Goal: Task Accomplishment & Management: Use online tool/utility

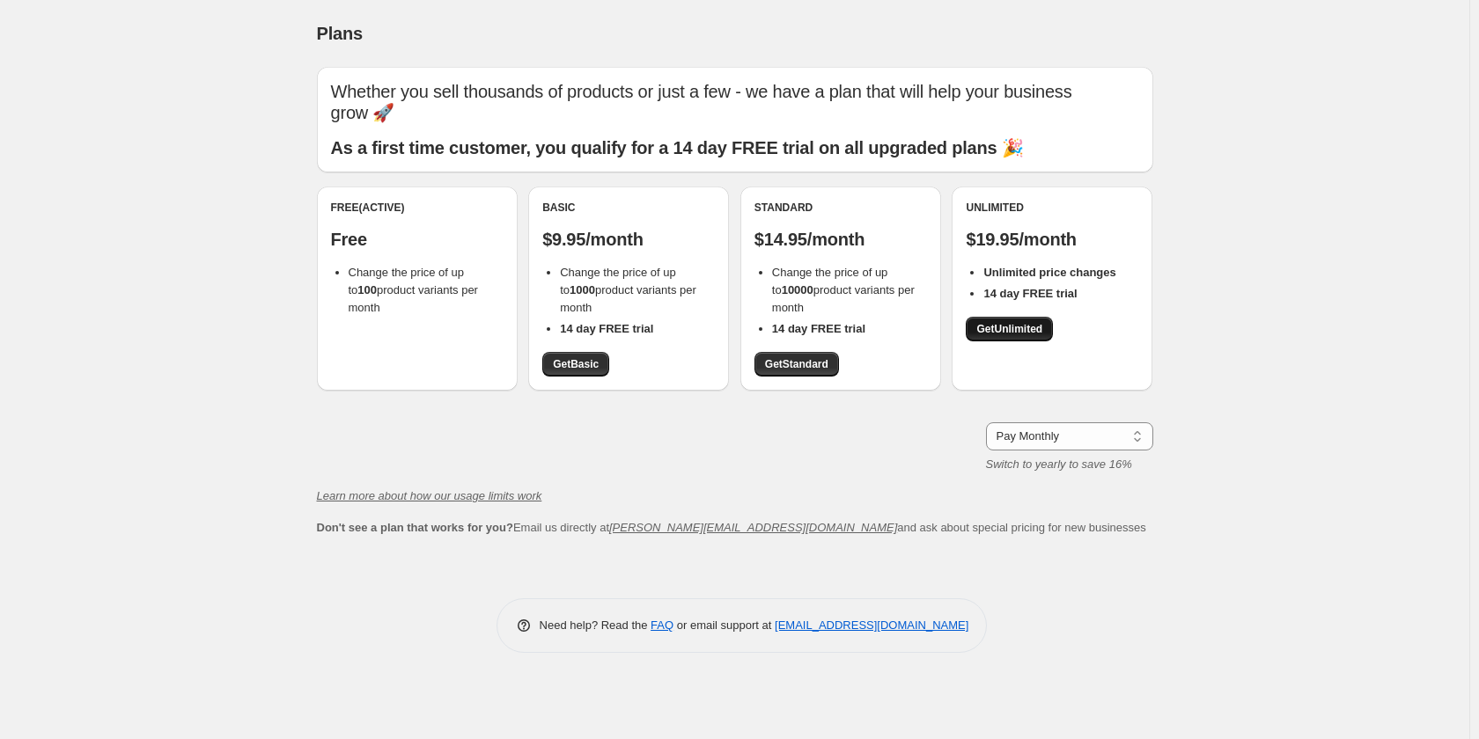
click at [987, 334] on span "Get Unlimited" at bounding box center [1009, 329] width 66 height 14
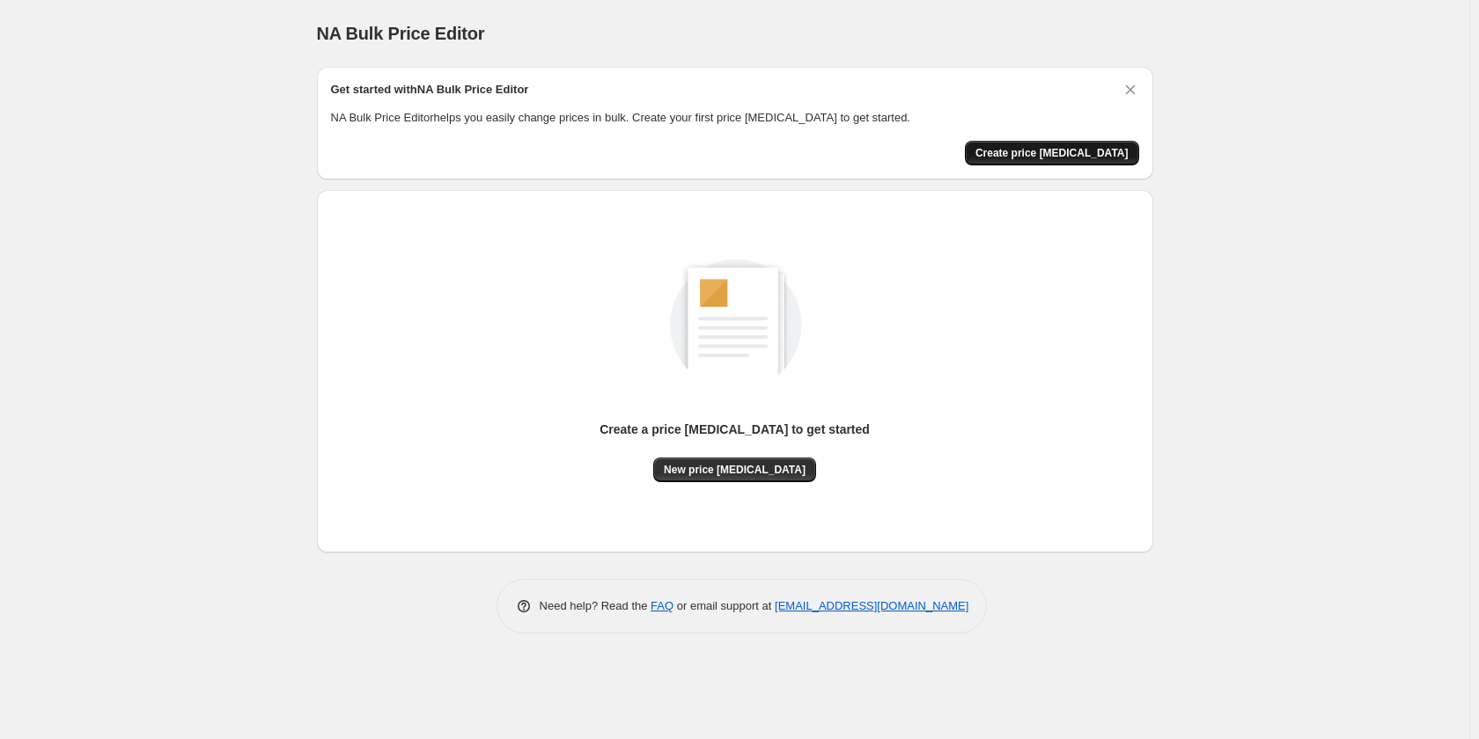
click at [1100, 156] on span "Create price [MEDICAL_DATA]" at bounding box center [1051, 153] width 153 height 14
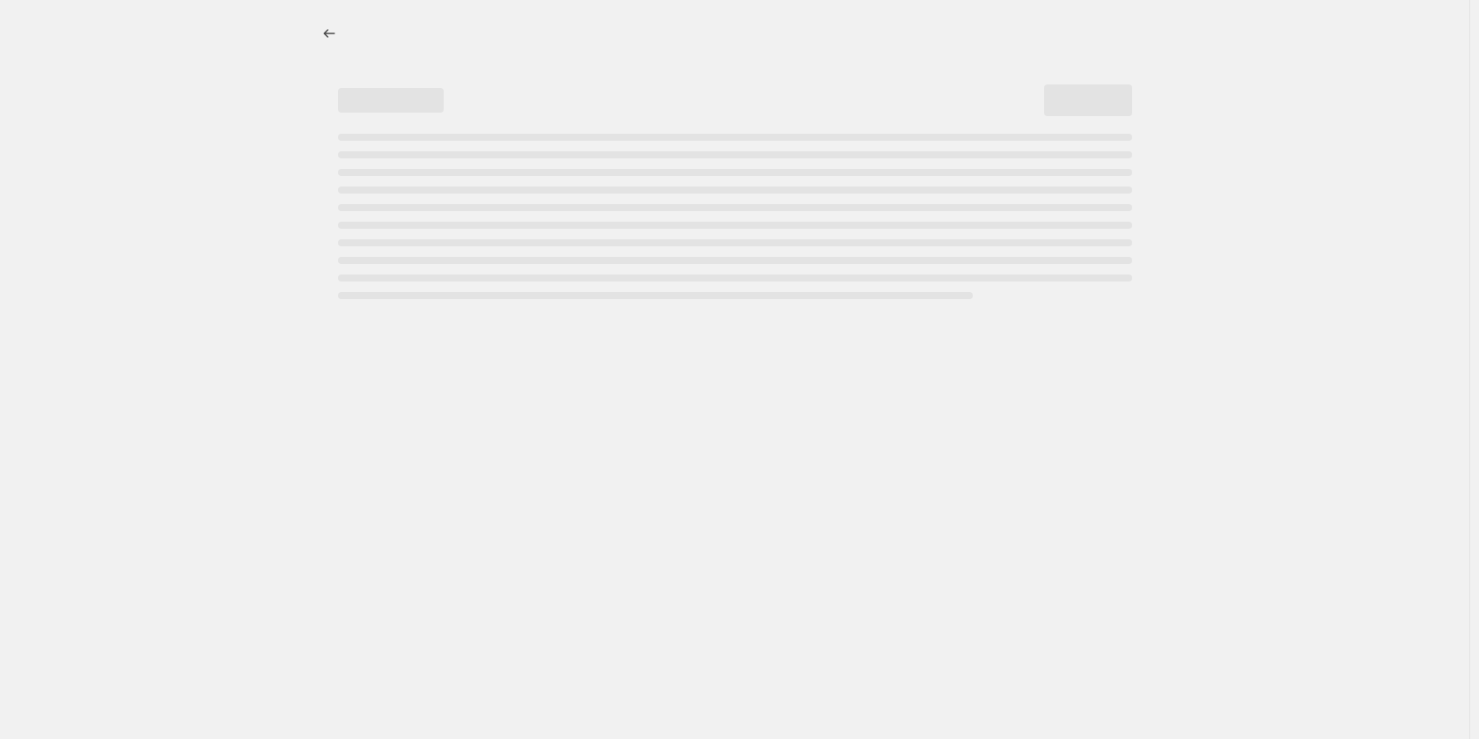
select select "percentage"
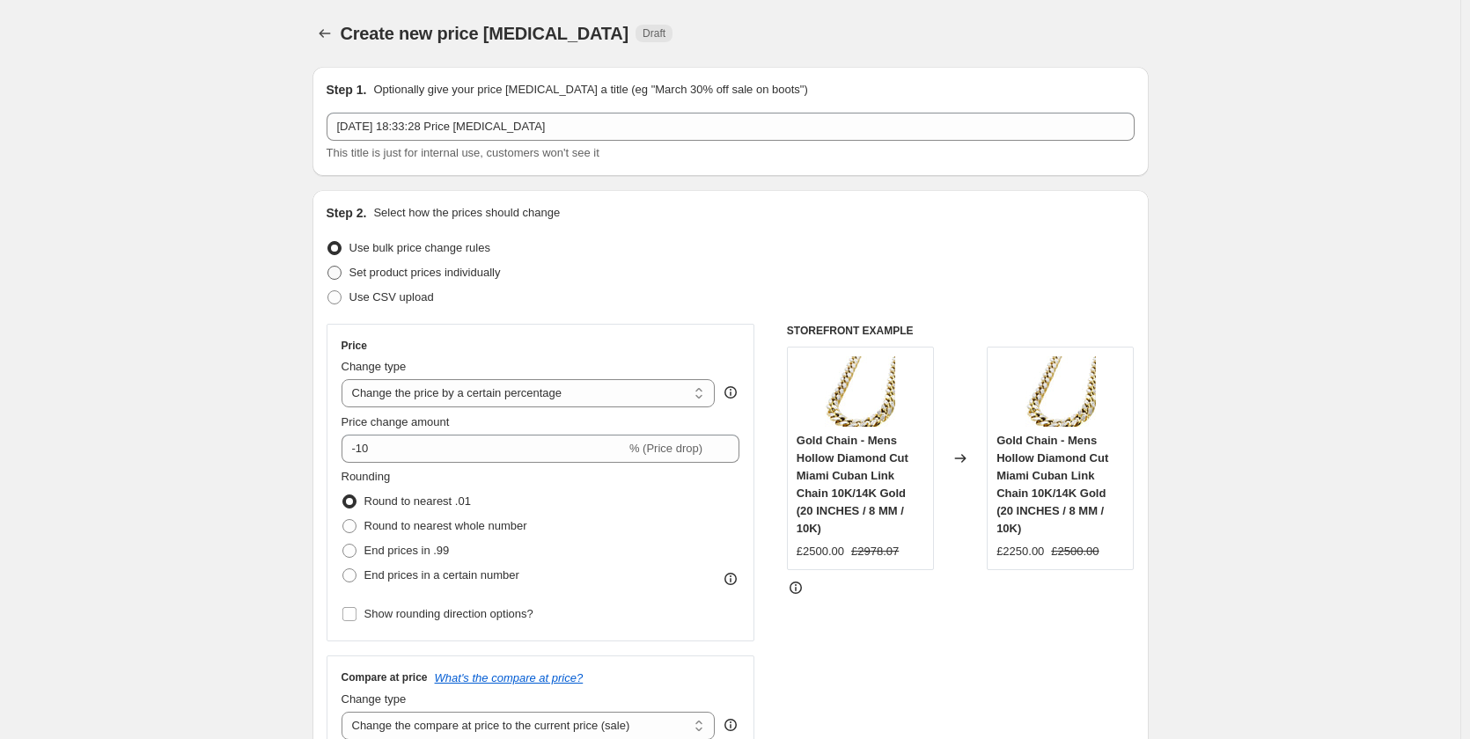
click at [349, 269] on label "Set product prices individually" at bounding box center [414, 273] width 174 height 25
click at [328, 267] on input "Set product prices individually" at bounding box center [327, 266] width 1 height 1
radio input "true"
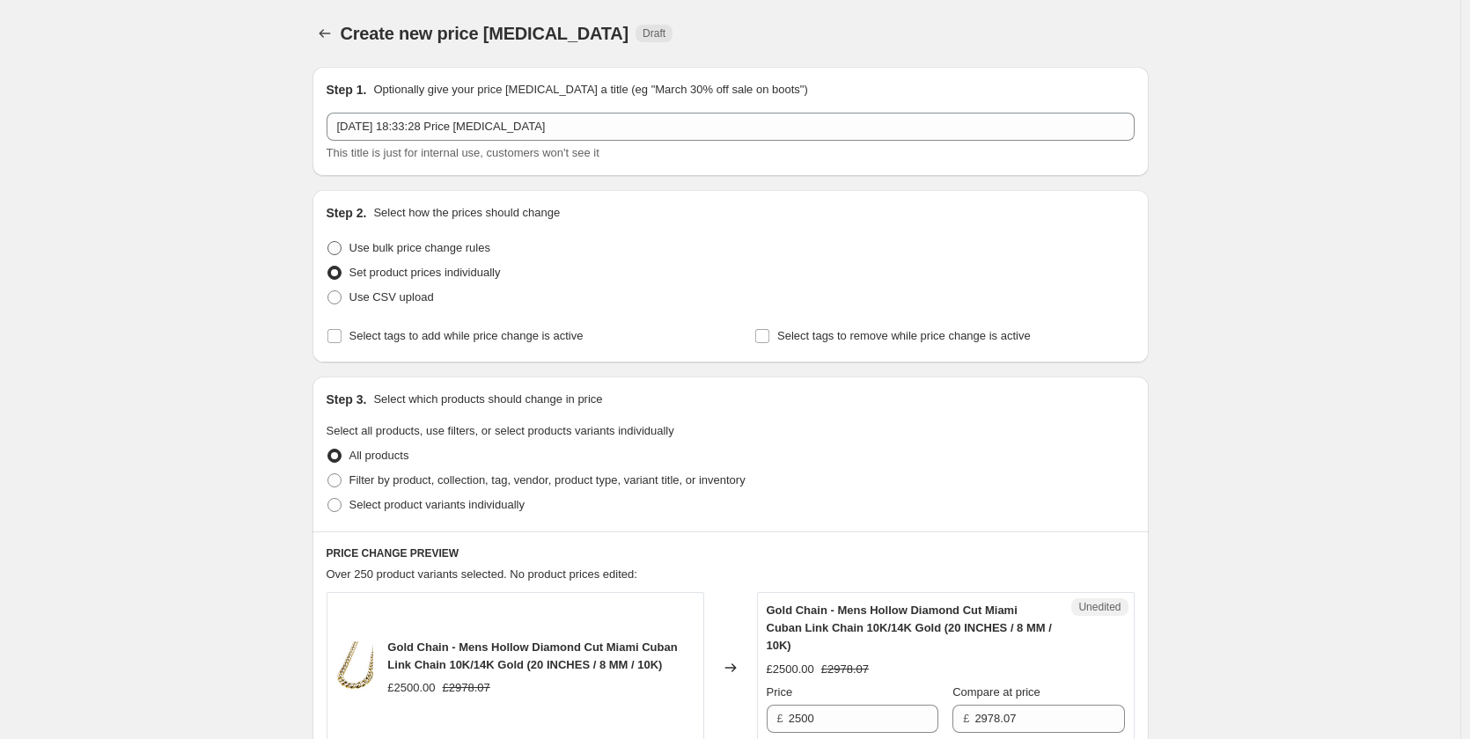
click at [336, 254] on span at bounding box center [334, 248] width 14 height 14
click at [328, 242] on input "Use bulk price change rules" at bounding box center [327, 241] width 1 height 1
radio input "true"
select select "percentage"
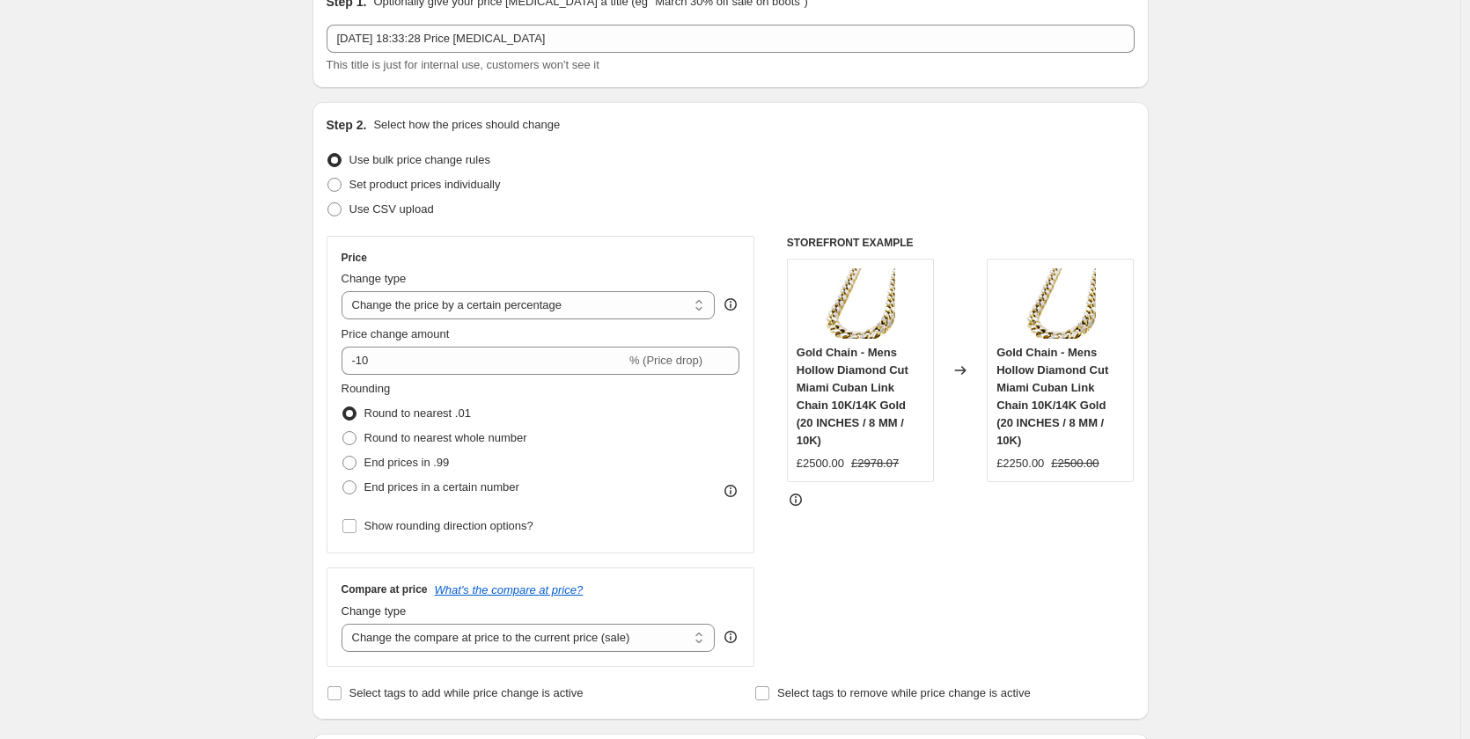
scroll to position [176, 0]
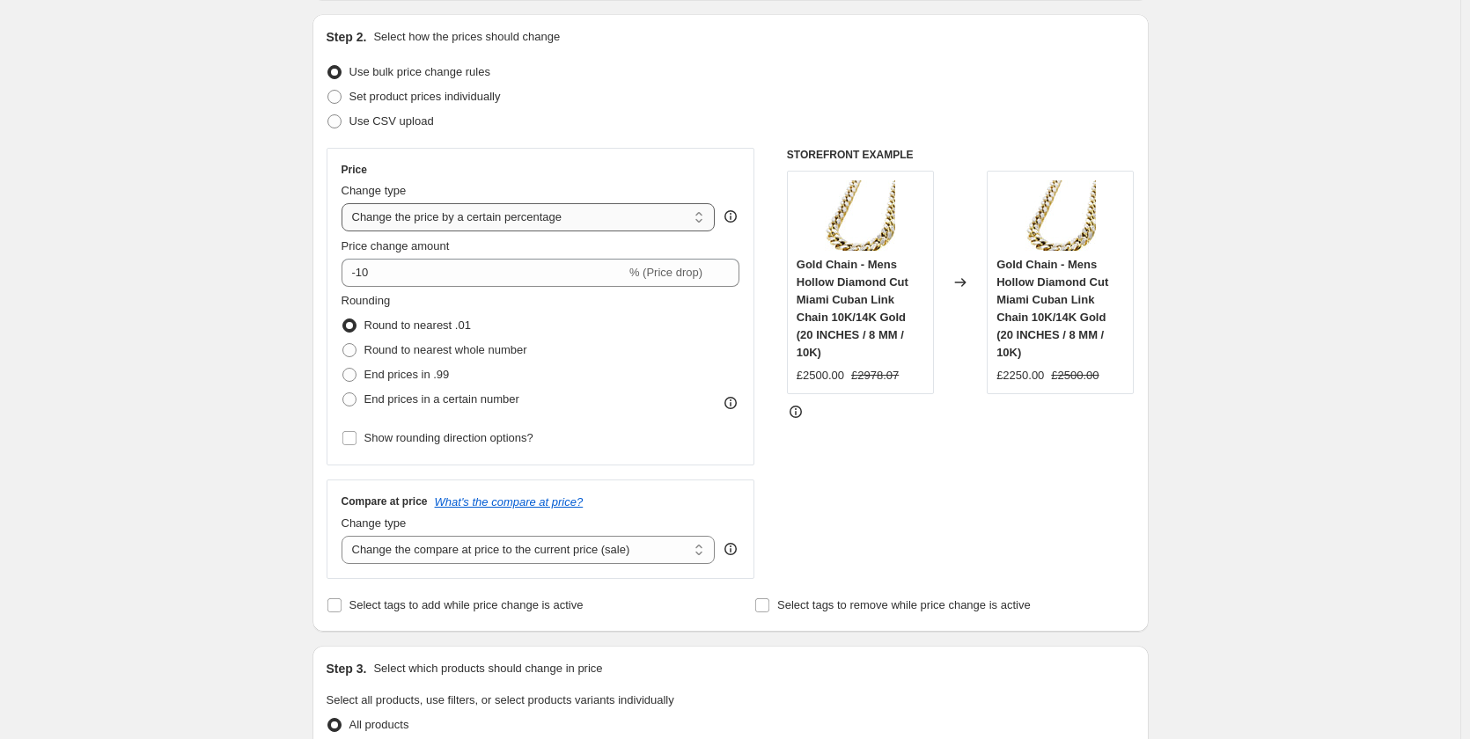
click at [679, 220] on select "Change the price to a certain amount Change the price by a certain amount Chang…" at bounding box center [529, 217] width 374 height 28
click at [677, 220] on select "Change the price to a certain amount Change the price by a certain amount Chang…" at bounding box center [529, 217] width 374 height 28
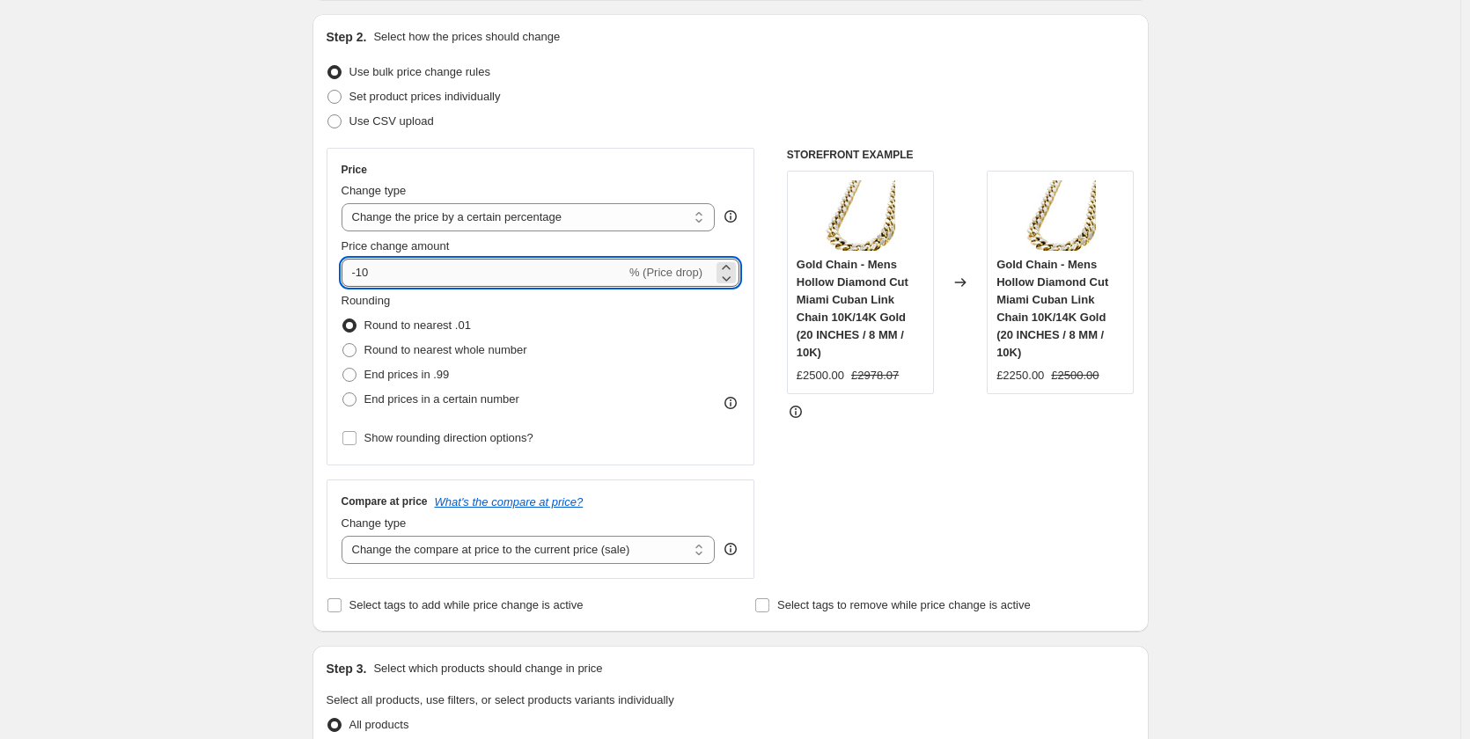
click at [406, 266] on input "-10" at bounding box center [484, 273] width 284 height 28
click at [735, 266] on icon at bounding box center [726, 268] width 18 height 18
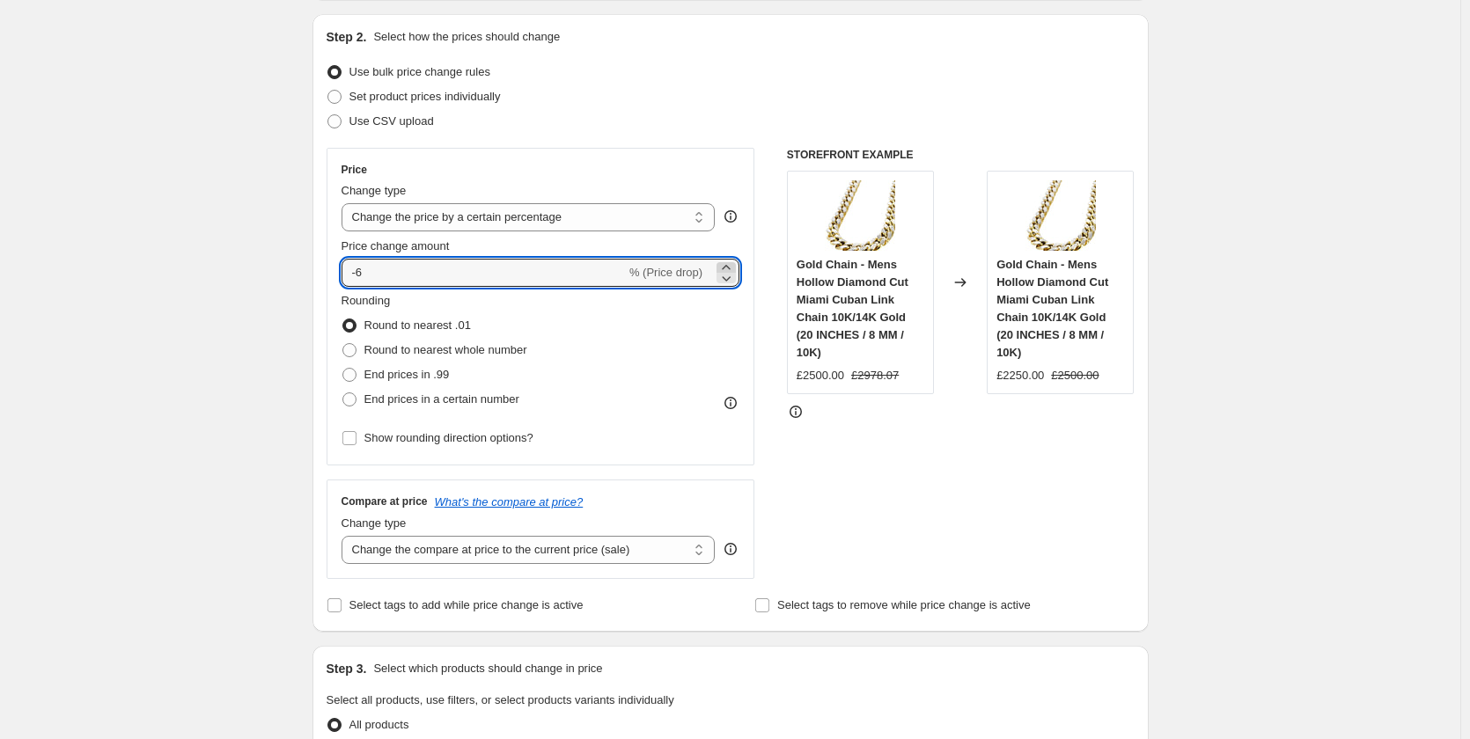
click at [735, 266] on icon at bounding box center [726, 268] width 18 height 18
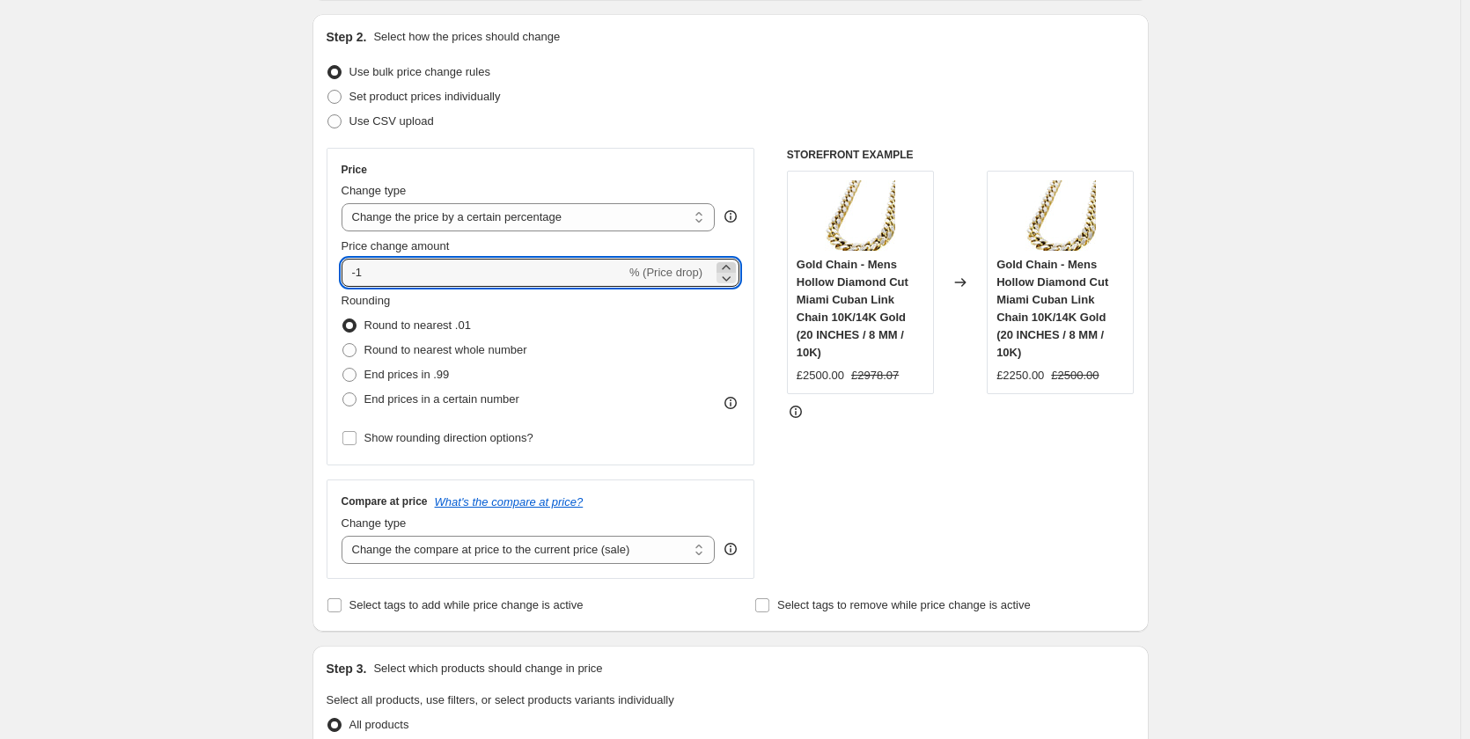
click at [735, 266] on icon at bounding box center [726, 268] width 18 height 18
type input "1"
drag, startPoint x: 732, startPoint y: 271, endPoint x: 596, endPoint y: 253, distance: 137.7
click at [555, 270] on input "1" at bounding box center [474, 273] width 264 height 28
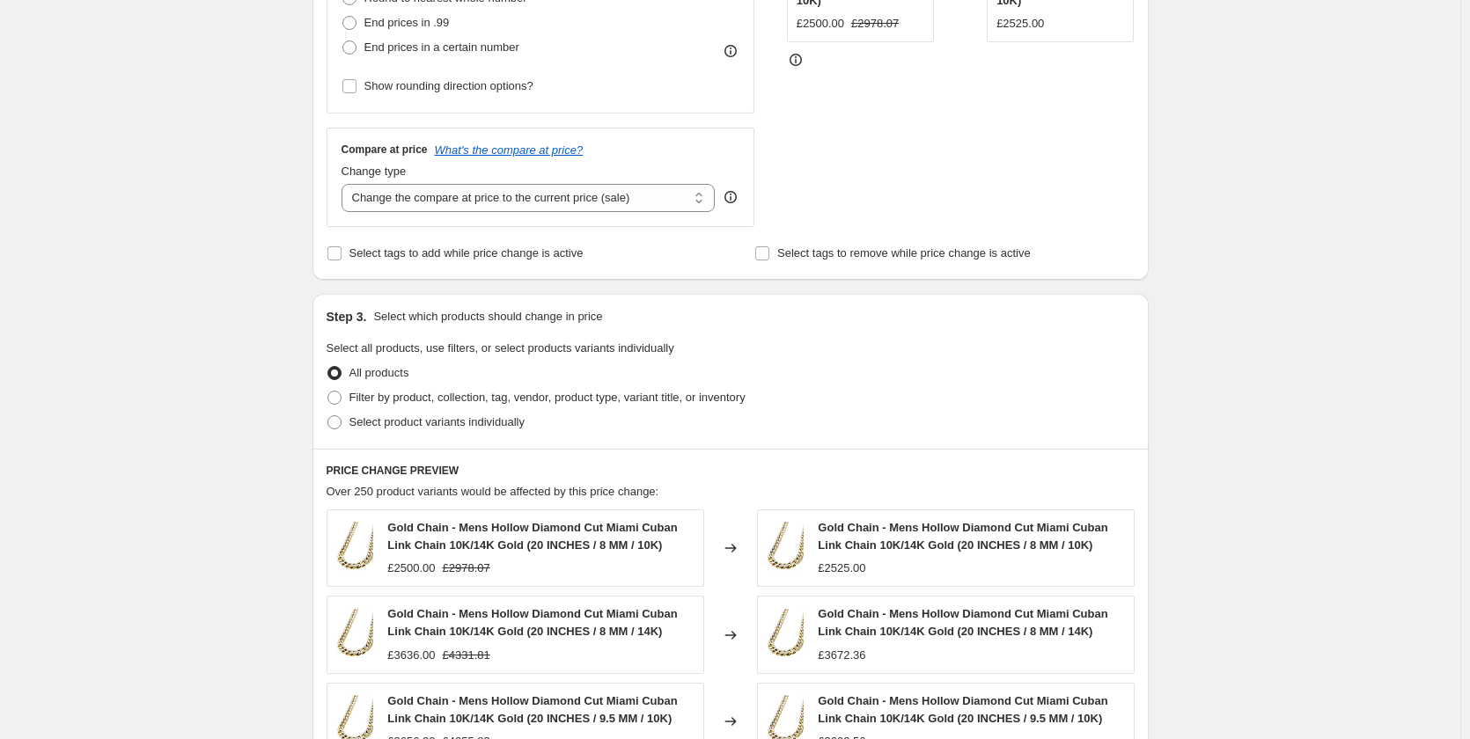
scroll to position [616, 0]
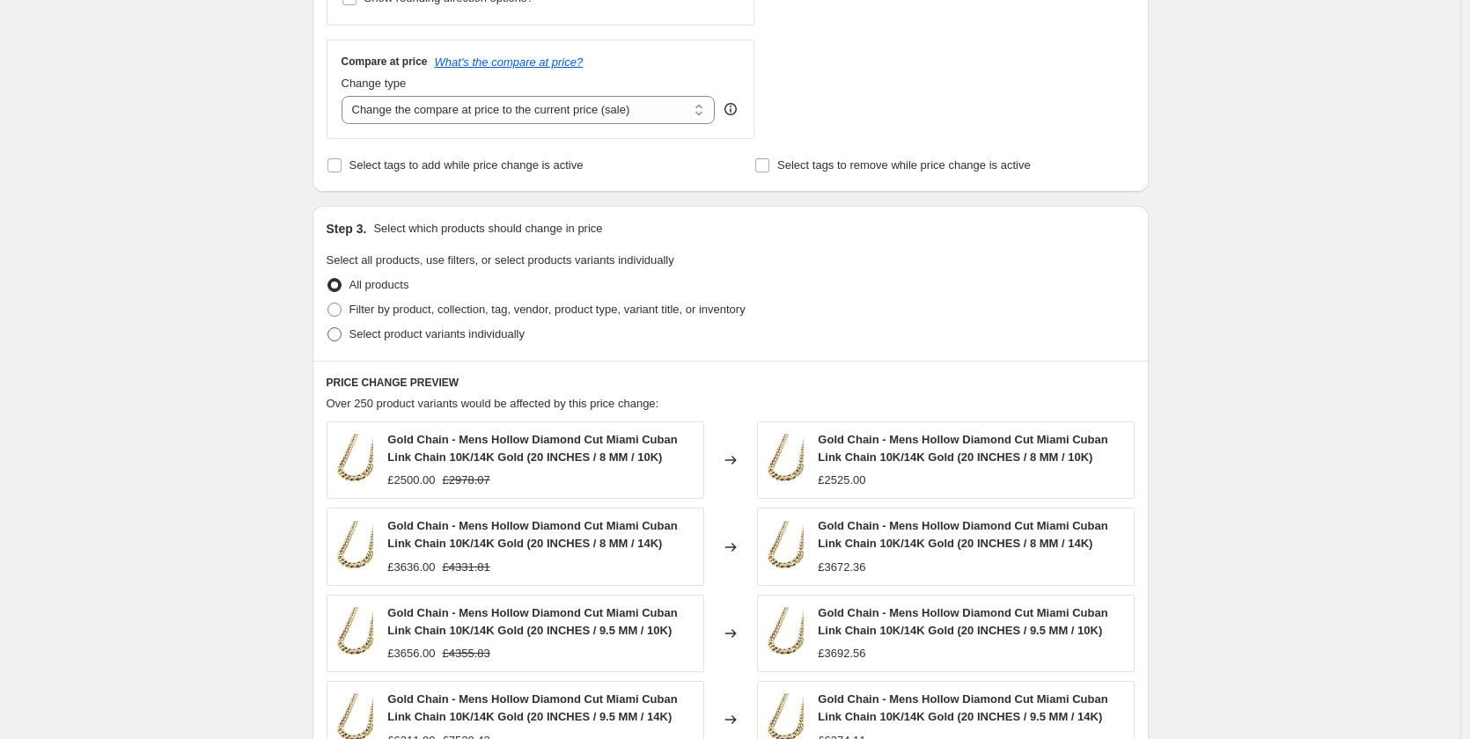
type input "56.14"
click at [338, 346] on label "Select product variants individually" at bounding box center [426, 334] width 198 height 25
click at [328, 328] on input "Select product variants individually" at bounding box center [327, 327] width 1 height 1
radio input "true"
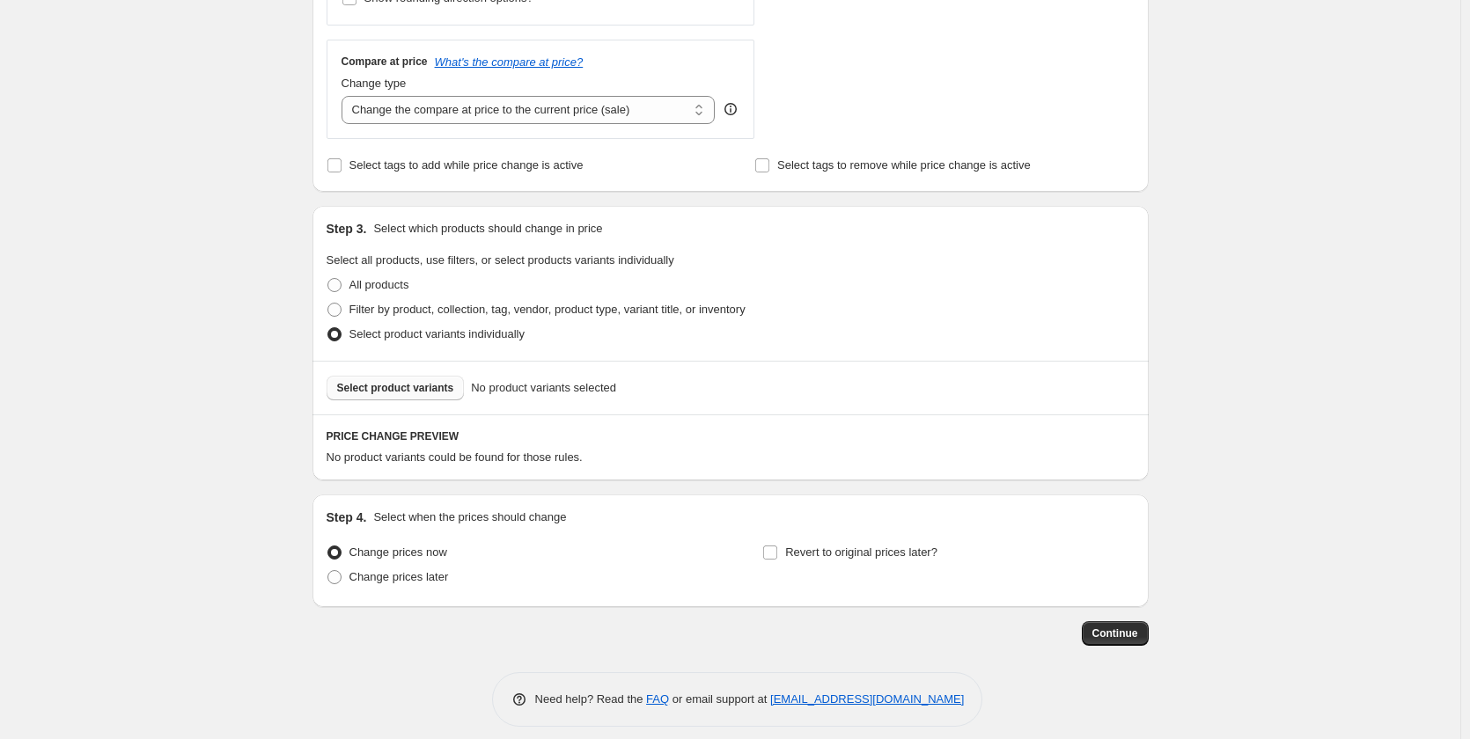
click at [419, 379] on button "Select product variants" at bounding box center [396, 388] width 138 height 25
click at [408, 390] on span "Select product variants" at bounding box center [395, 388] width 117 height 14
drag, startPoint x: 344, startPoint y: 309, endPoint x: 335, endPoint y: 312, distance: 10.0
click at [342, 310] on span at bounding box center [334, 310] width 14 height 14
click at [328, 304] on input "Filter by product, collection, tag, vendor, product type, variant title, or inv…" at bounding box center [327, 303] width 1 height 1
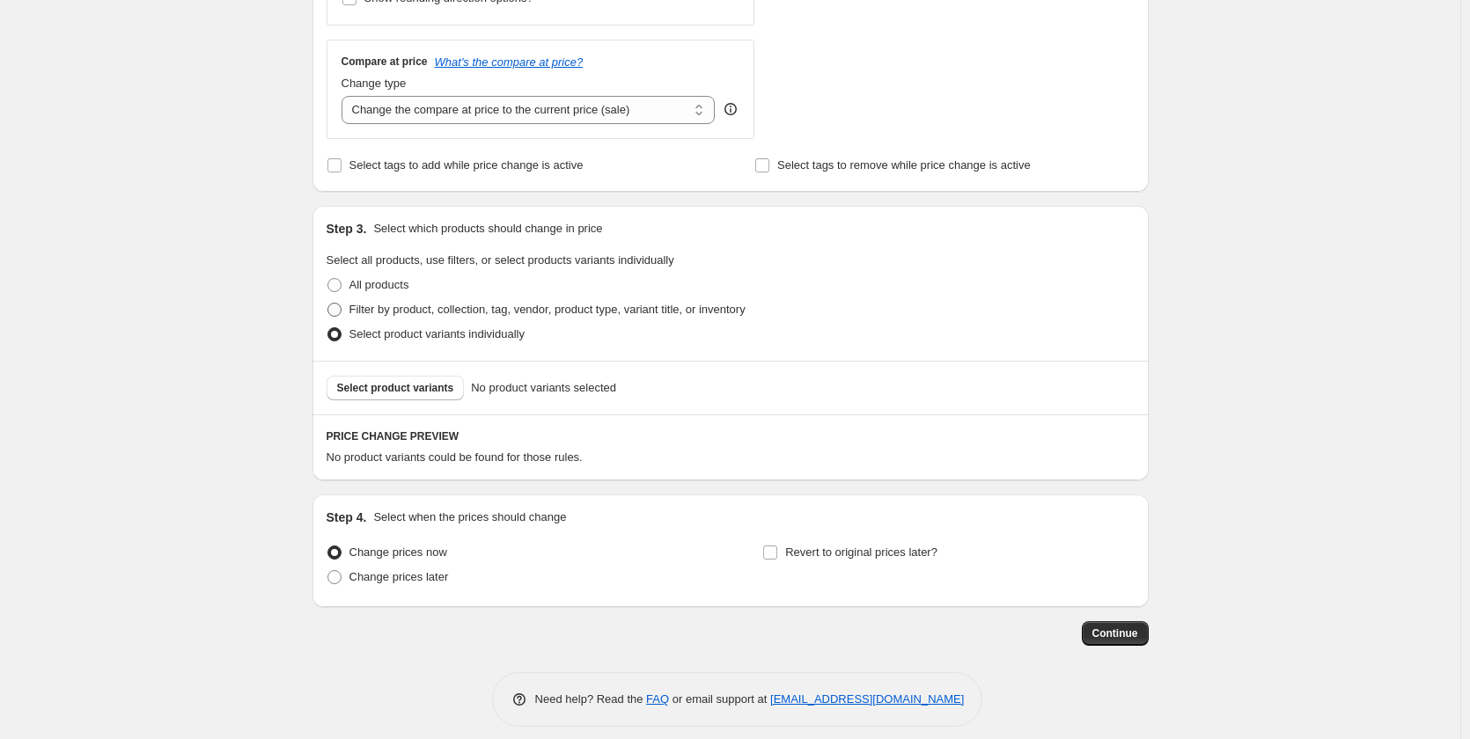
radio input "true"
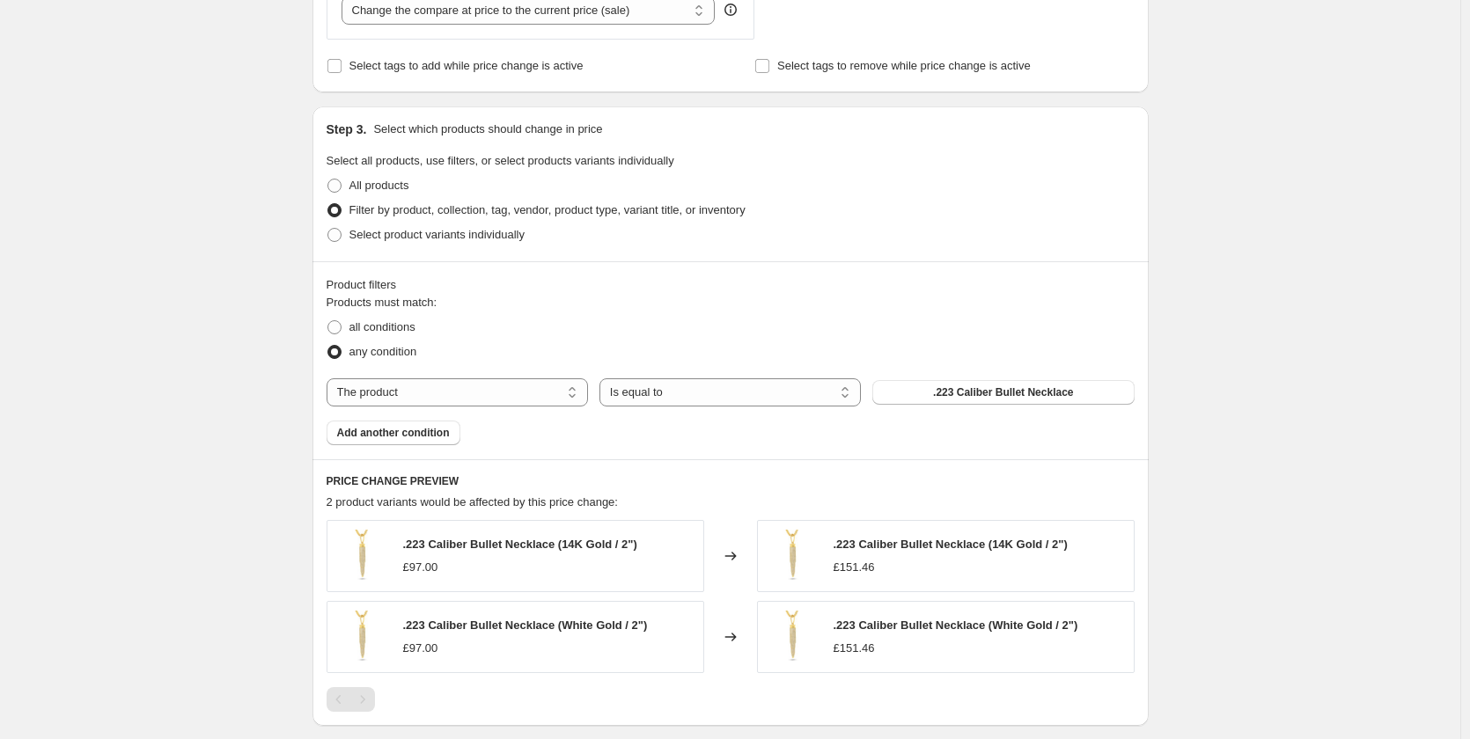
scroll to position [704, 0]
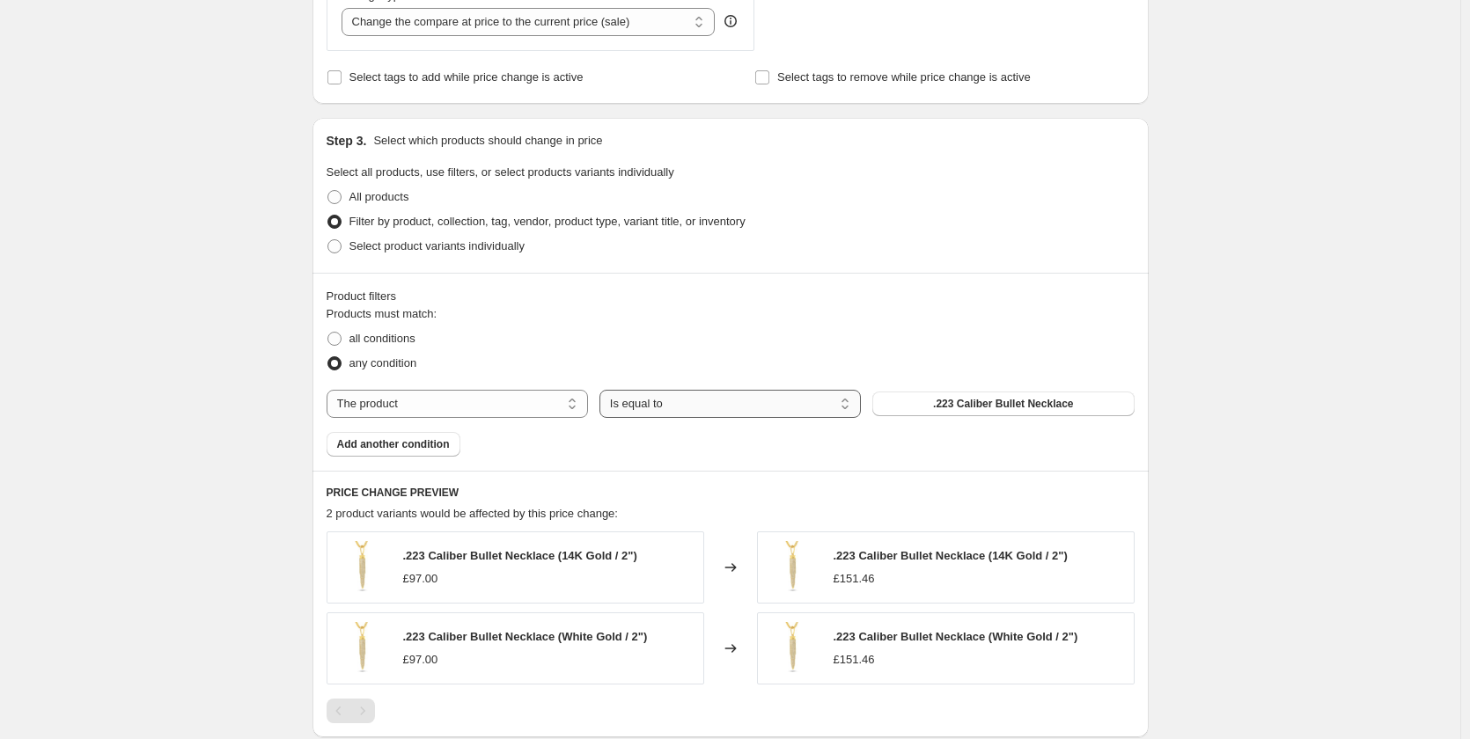
click at [772, 405] on select "Is equal to Is not equal to" at bounding box center [729, 404] width 261 height 28
drag, startPoint x: 747, startPoint y: 406, endPoint x: 671, endPoint y: 421, distance: 78.0
click at [747, 407] on select "Is equal to Is not equal to" at bounding box center [729, 404] width 261 height 28
click at [496, 412] on select "The product The product's collection The product's tag The product's vendor The…" at bounding box center [457, 404] width 261 height 28
click at [496, 415] on select "The product The product's collection The product's tag The product's vendor The…" at bounding box center [457, 404] width 261 height 28
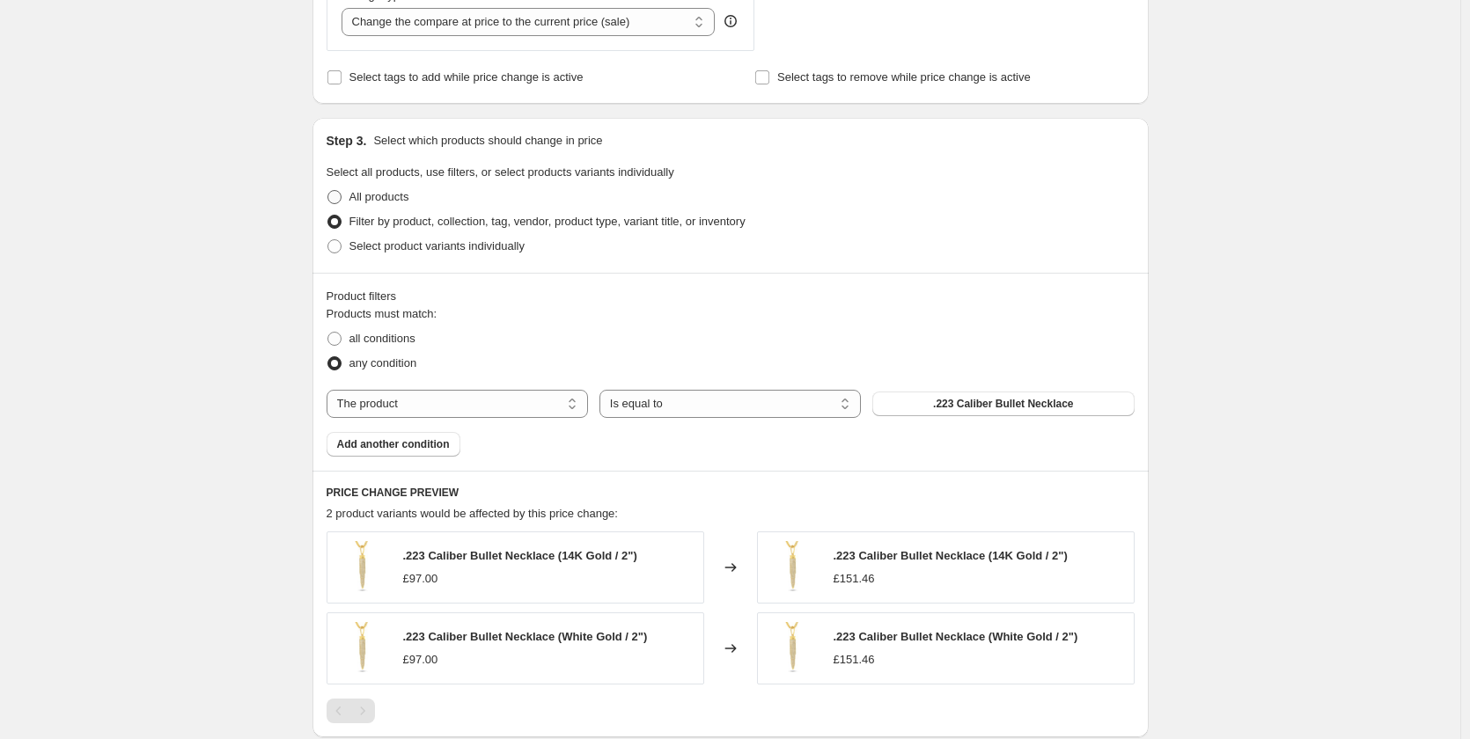
click at [339, 204] on span at bounding box center [334, 197] width 14 height 14
click at [328, 191] on input "All products" at bounding box center [327, 190] width 1 height 1
radio input "true"
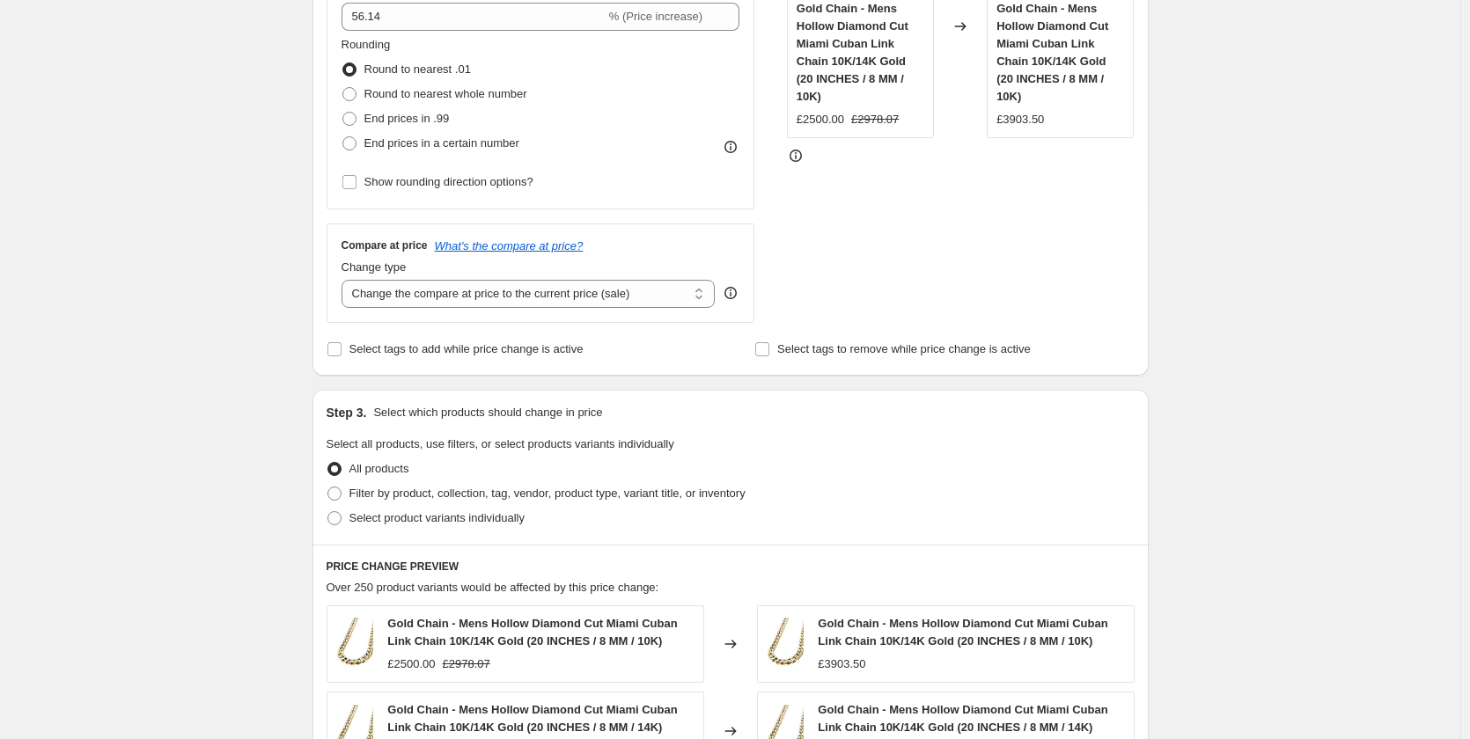
scroll to position [433, 0]
click at [344, 508] on label "Select product variants individually" at bounding box center [426, 517] width 198 height 25
click at [328, 511] on input "Select product variants individually" at bounding box center [327, 511] width 1 height 1
radio input "true"
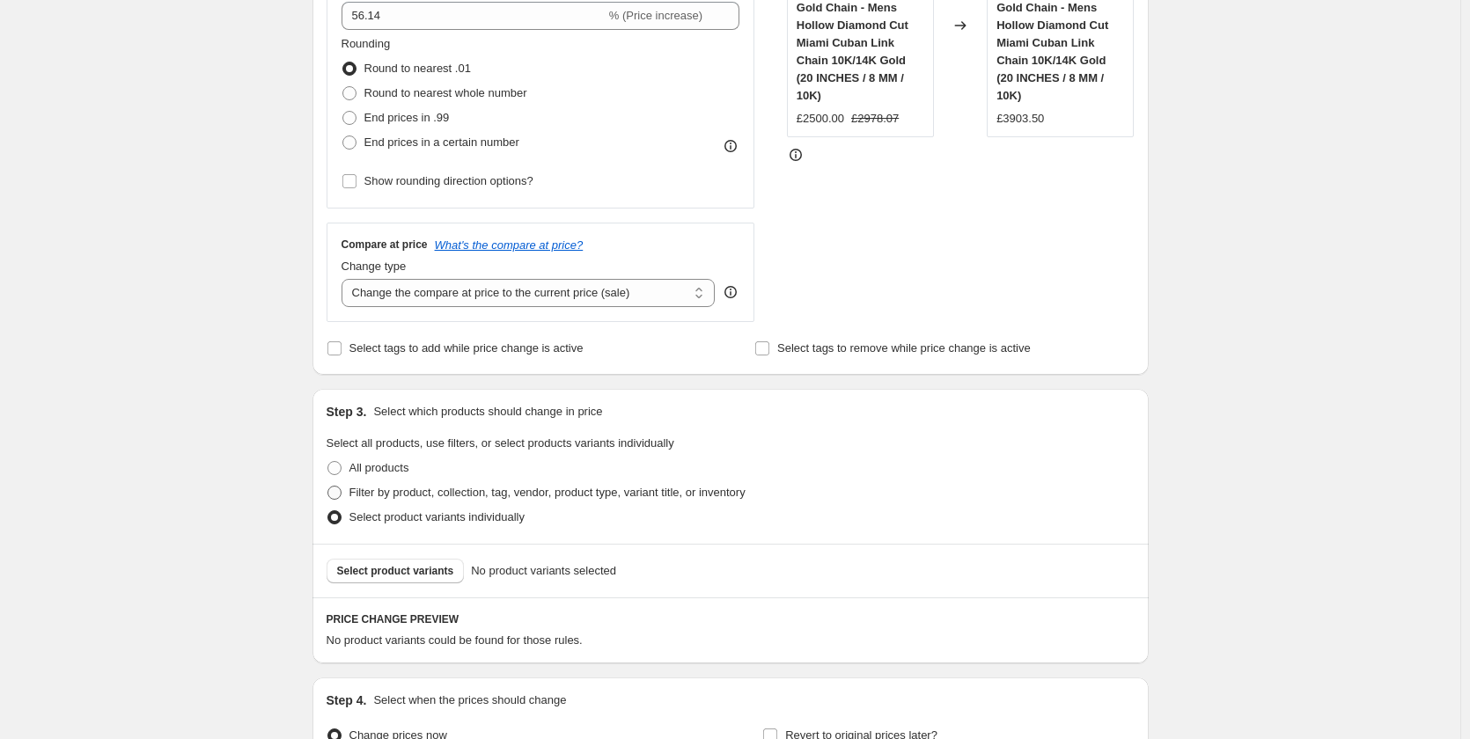
click at [342, 489] on span at bounding box center [335, 493] width 16 height 16
click at [328, 487] on input "Filter by product, collection, tag, vendor, product type, variant title, or inv…" at bounding box center [327, 486] width 1 height 1
radio input "true"
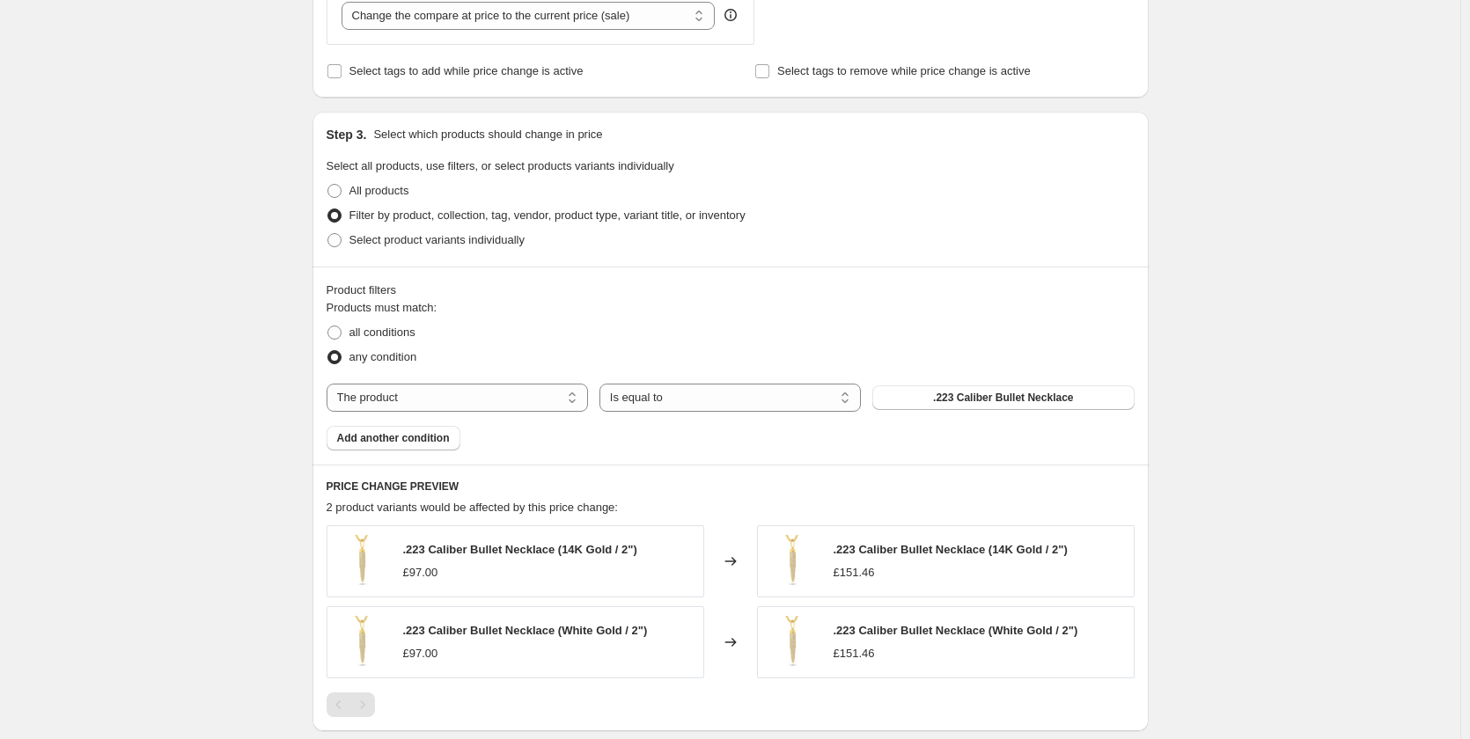
scroll to position [624, 0]
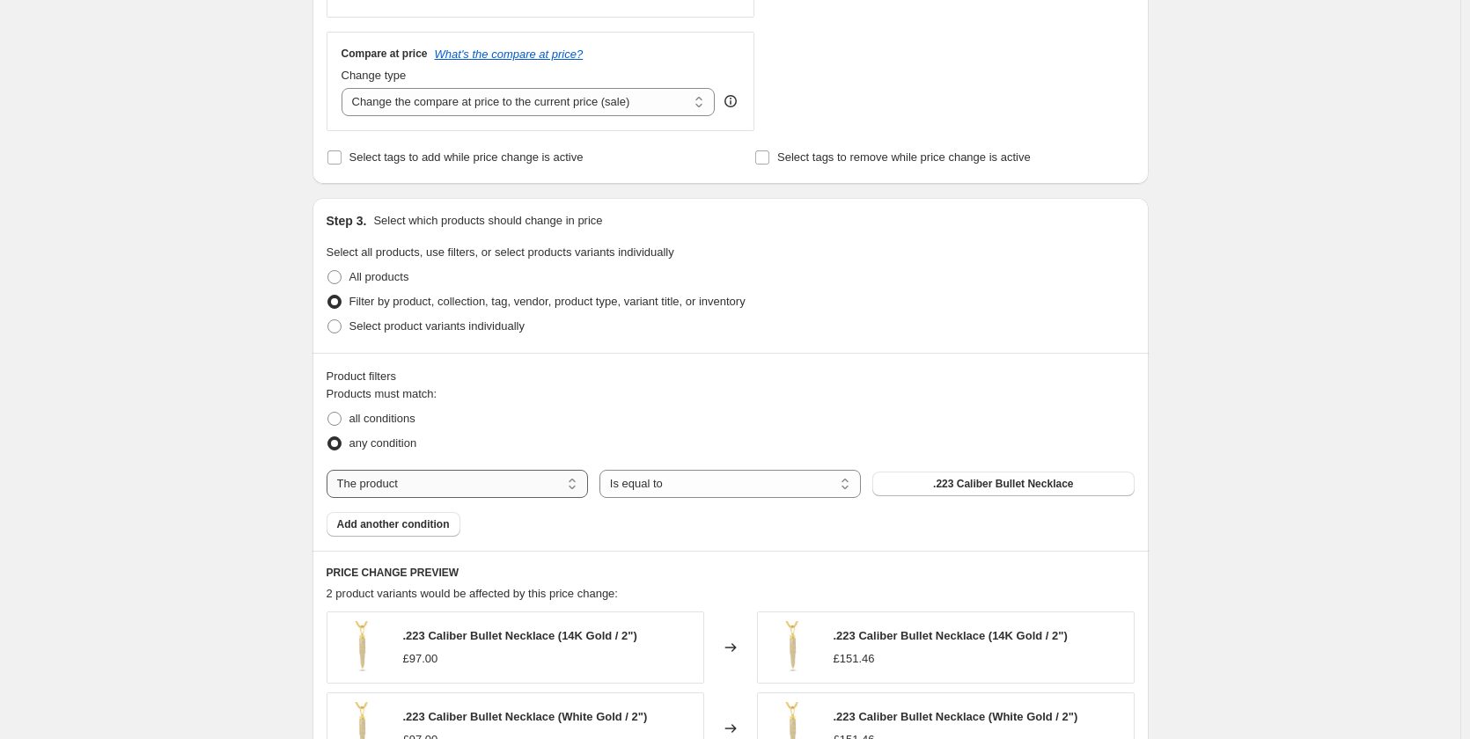
click at [535, 486] on select "The product The product's collection The product's tag The product's vendor The…" at bounding box center [457, 484] width 261 height 28
select select "collection"
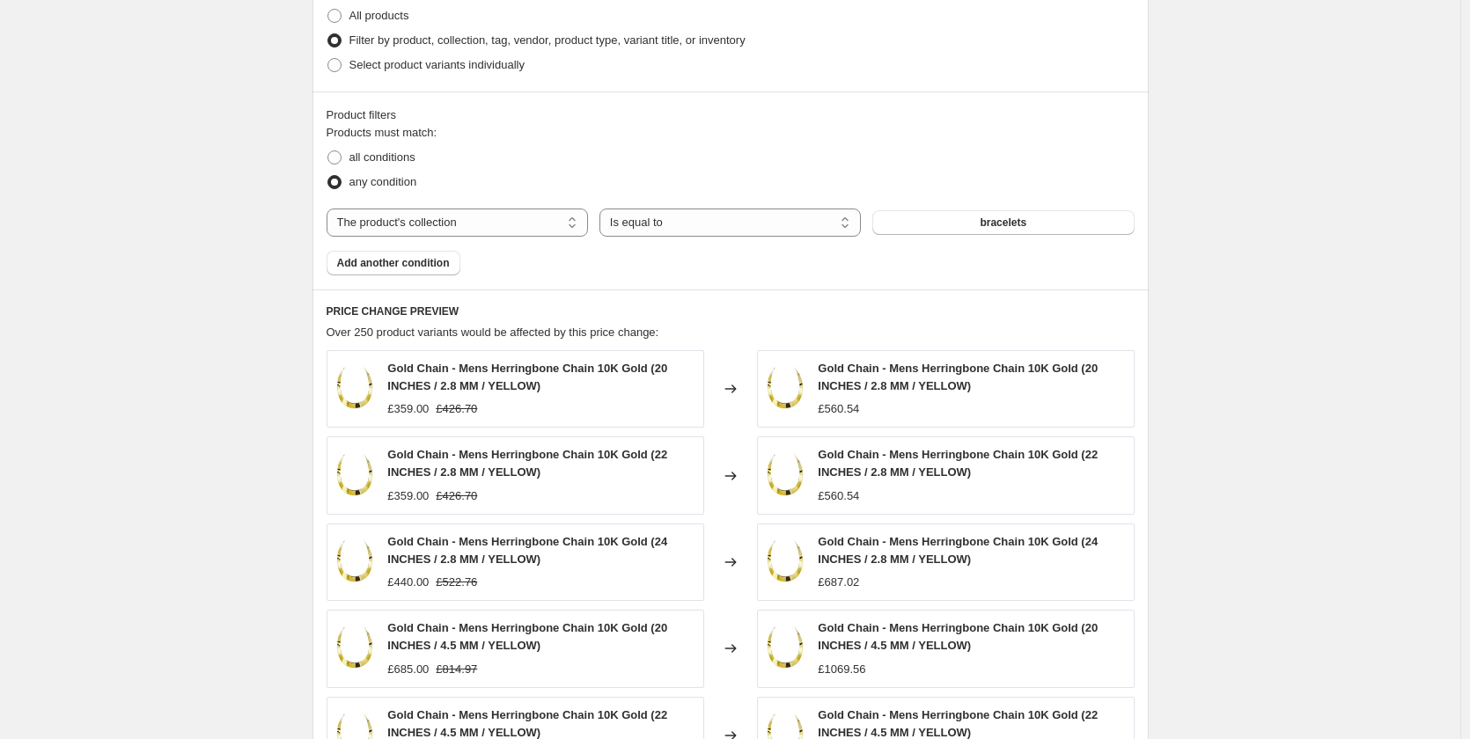
scroll to position [888, 0]
drag, startPoint x: 838, startPoint y: 228, endPoint x: 816, endPoint y: 231, distance: 22.2
click at [835, 230] on select "Is equal to Is not equal to" at bounding box center [729, 220] width 261 height 28
drag, startPoint x: 813, startPoint y: 224, endPoint x: 802, endPoint y: 229, distance: 11.8
click at [808, 226] on select "Is equal to Is not equal to" at bounding box center [729, 220] width 261 height 28
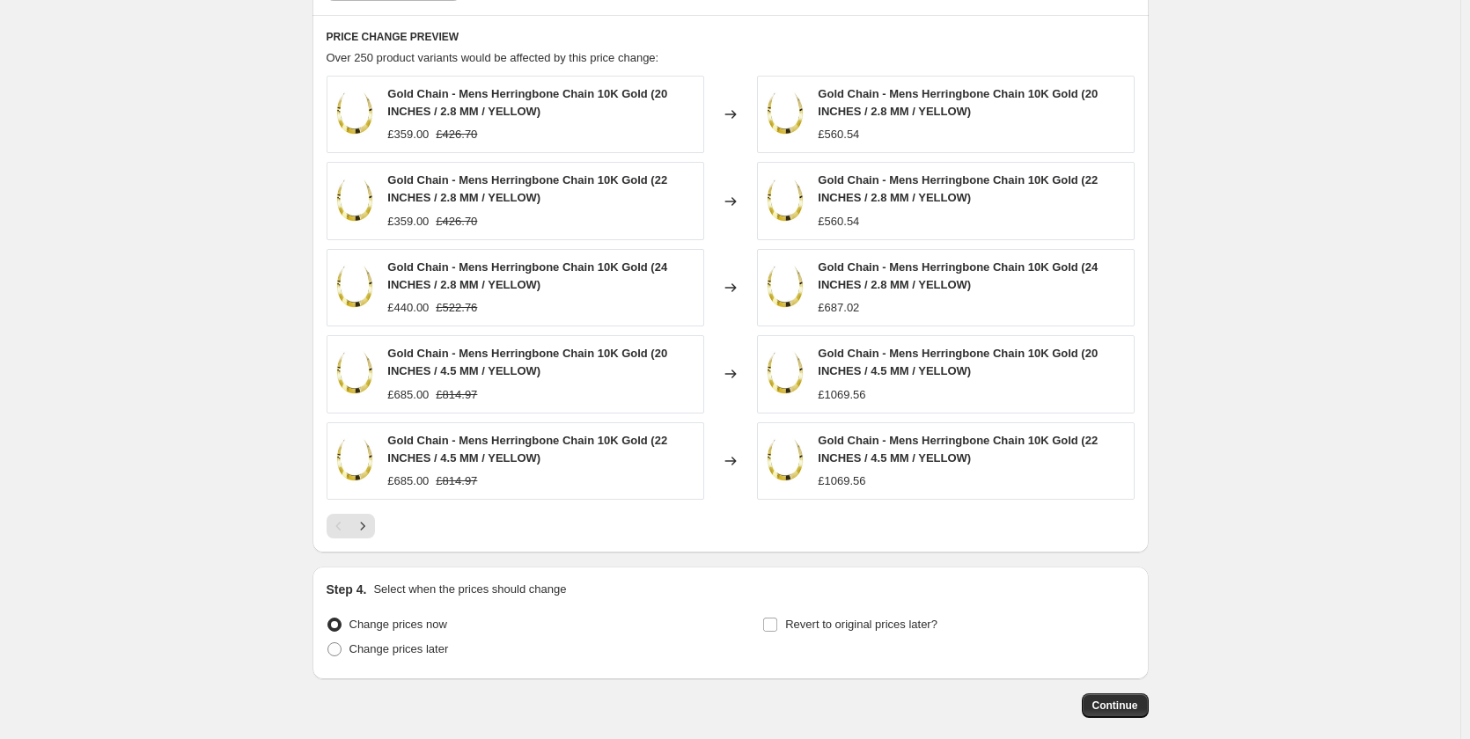
scroll to position [1159, 0]
click at [371, 534] on icon "Next" at bounding box center [363, 528] width 18 height 18
click at [368, 531] on icon "Next" at bounding box center [363, 528] width 18 height 18
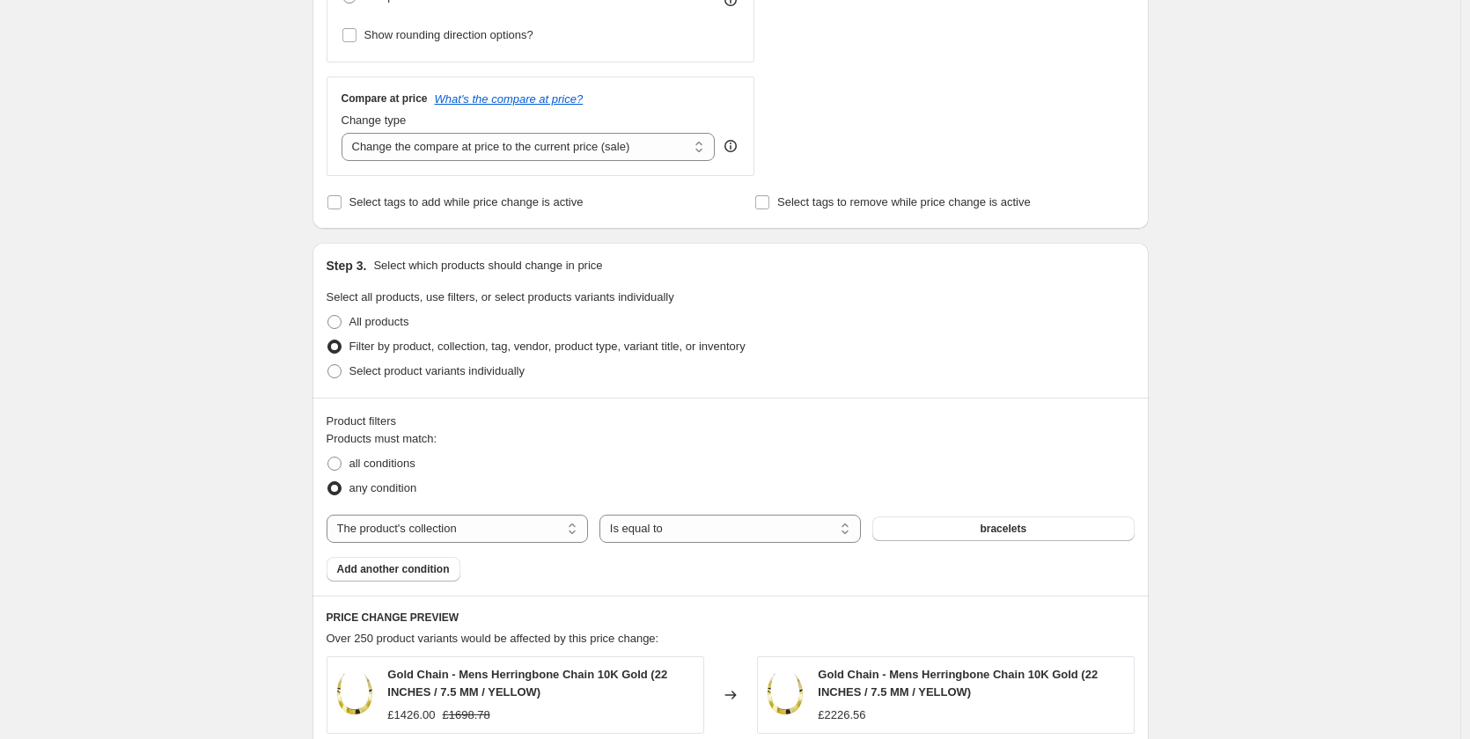
scroll to position [543, 0]
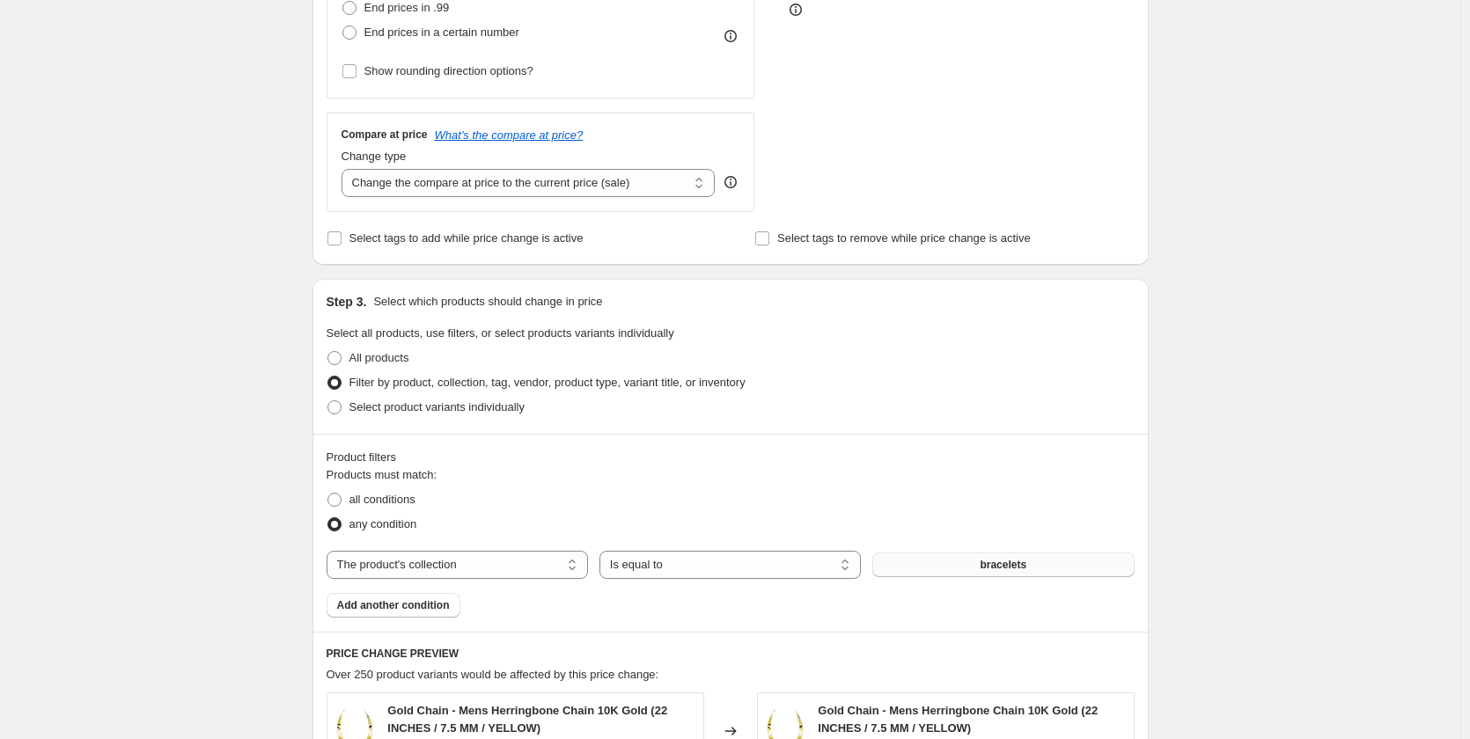
click at [1000, 567] on span "bracelets" at bounding box center [1003, 565] width 47 height 14
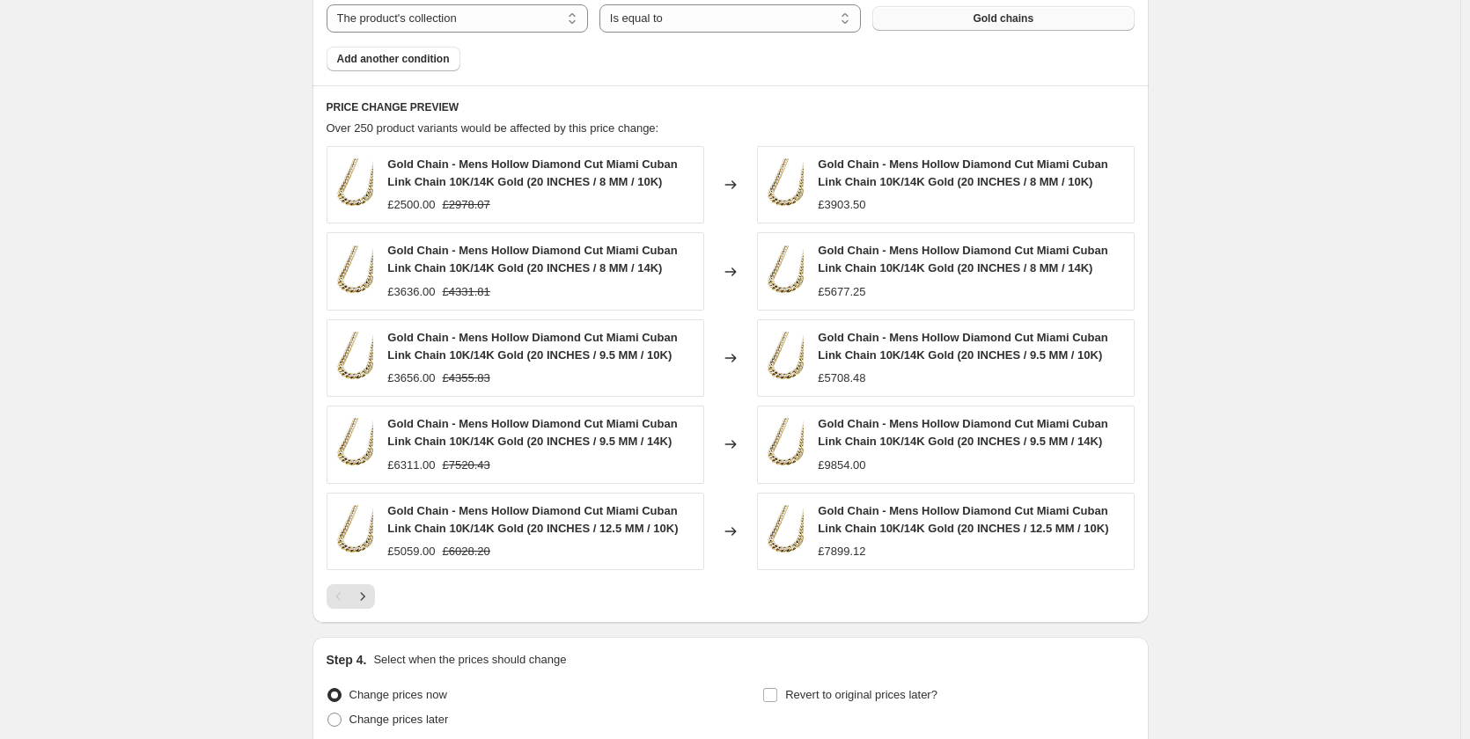
scroll to position [1247, 0]
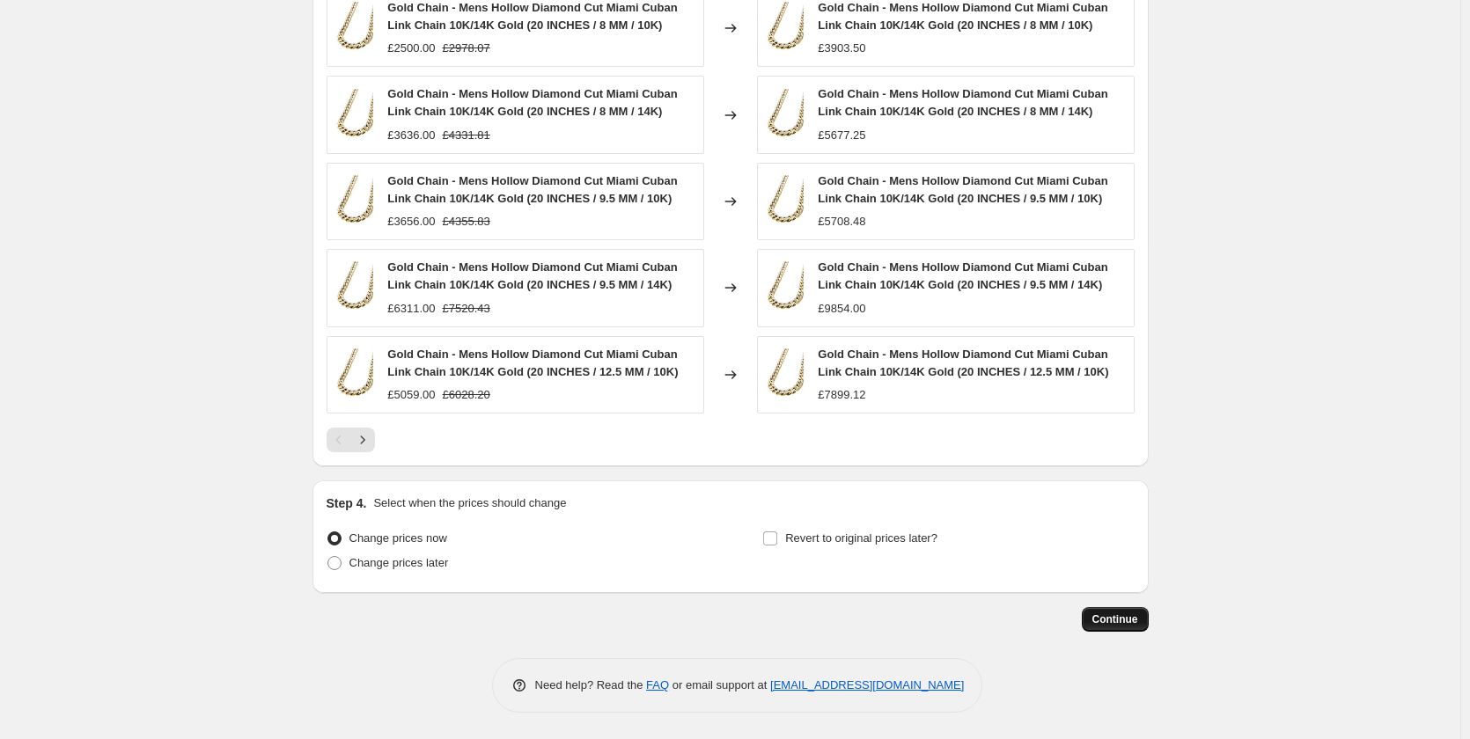
click at [1144, 621] on button "Continue" at bounding box center [1115, 619] width 67 height 25
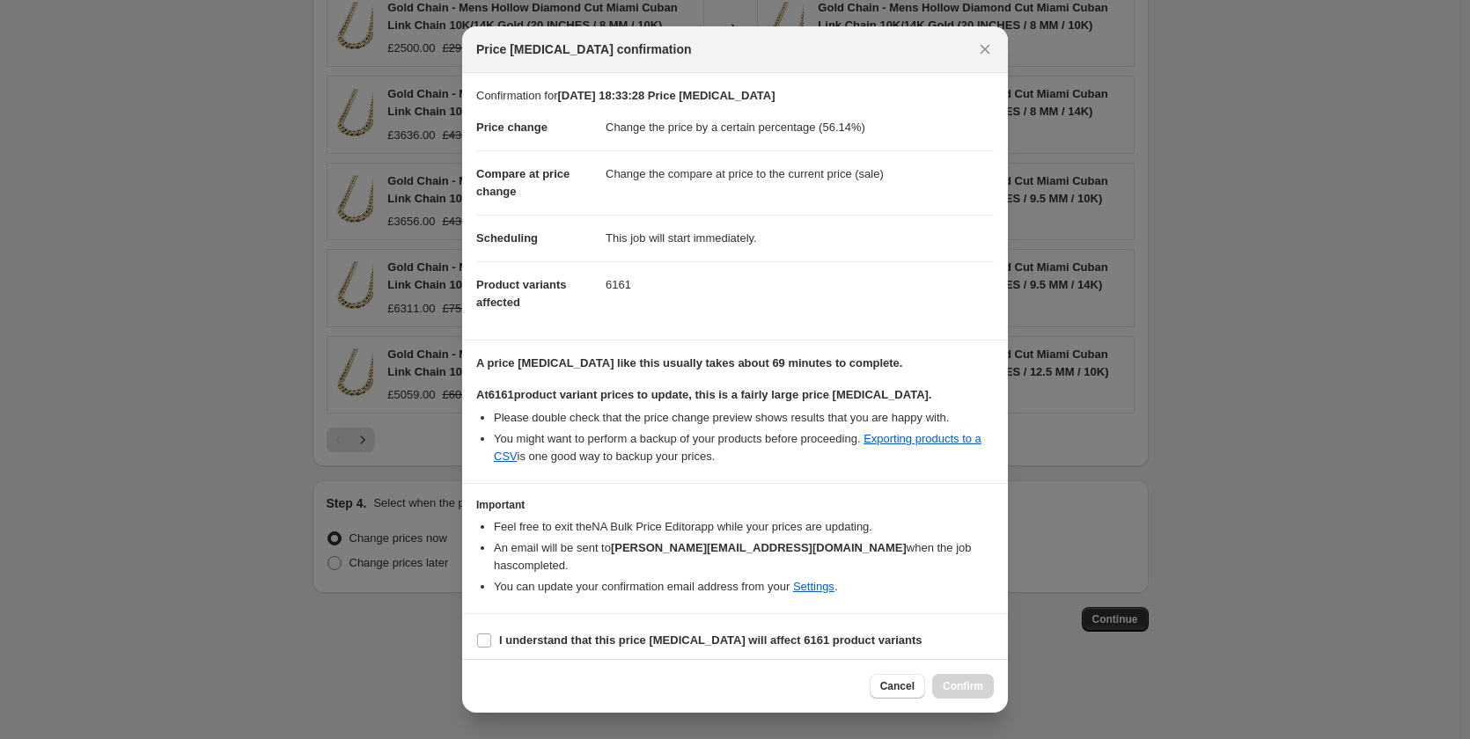
drag, startPoint x: 481, startPoint y: 630, endPoint x: 472, endPoint y: 632, distance: 9.0
click at [480, 634] on input "I understand that this price [MEDICAL_DATA] will affect 6161 product variants" at bounding box center [484, 641] width 14 height 14
checkbox input "true"
click at [964, 683] on span "Confirm" at bounding box center [963, 687] width 40 height 14
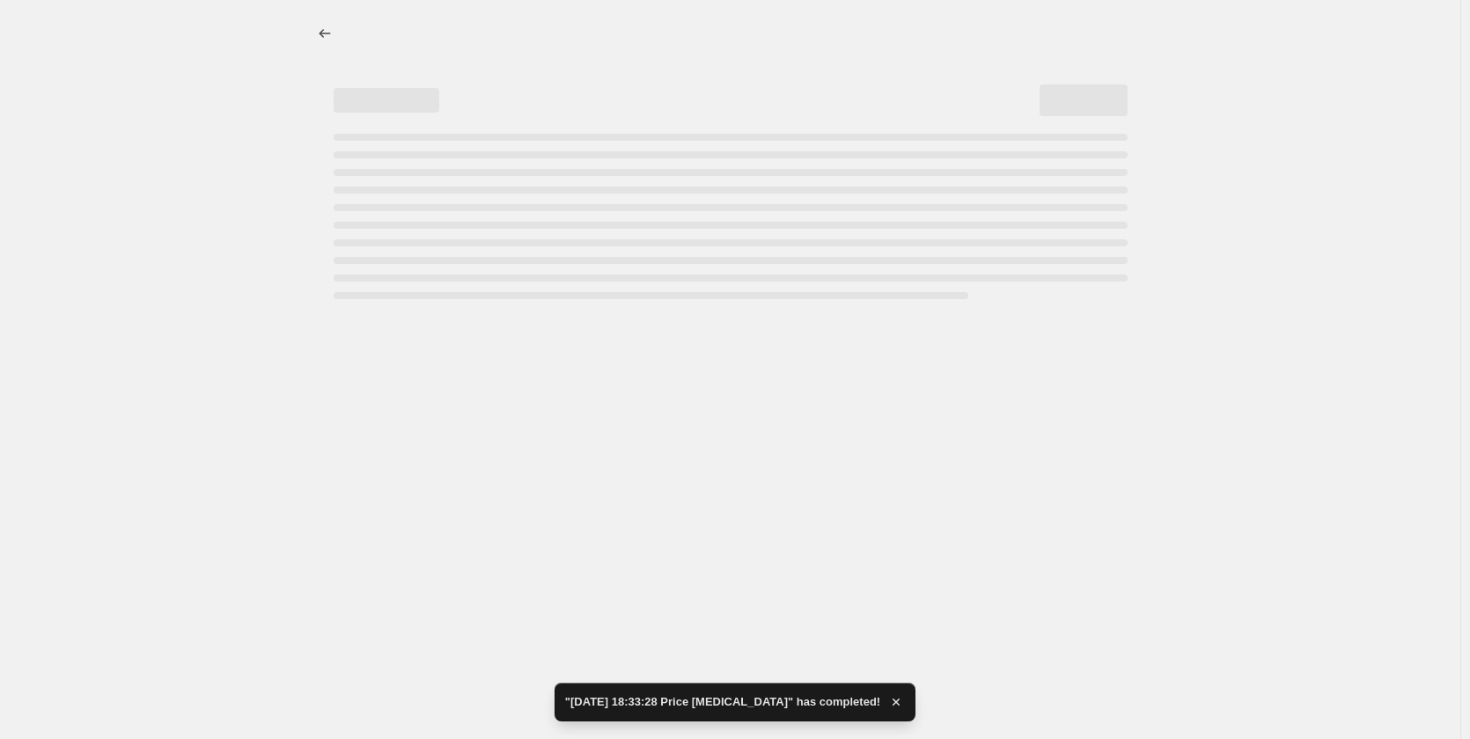
select select "percentage"
select select "collection"
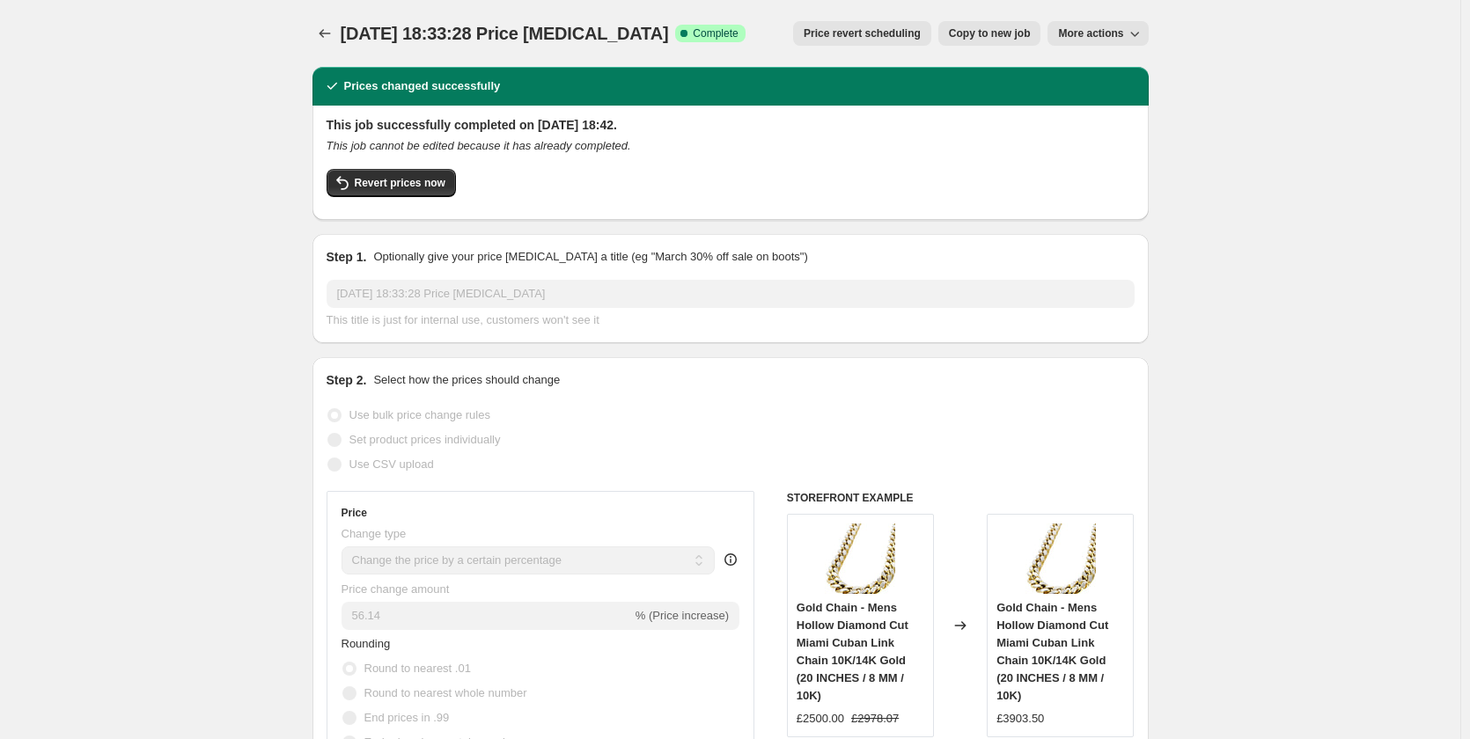
click at [1148, 33] on button "More actions" at bounding box center [1098, 33] width 100 height 25
click at [1132, 27] on icon "button" at bounding box center [1135, 34] width 18 height 18
click at [327, 39] on icon "Price change jobs" at bounding box center [325, 34] width 18 height 18
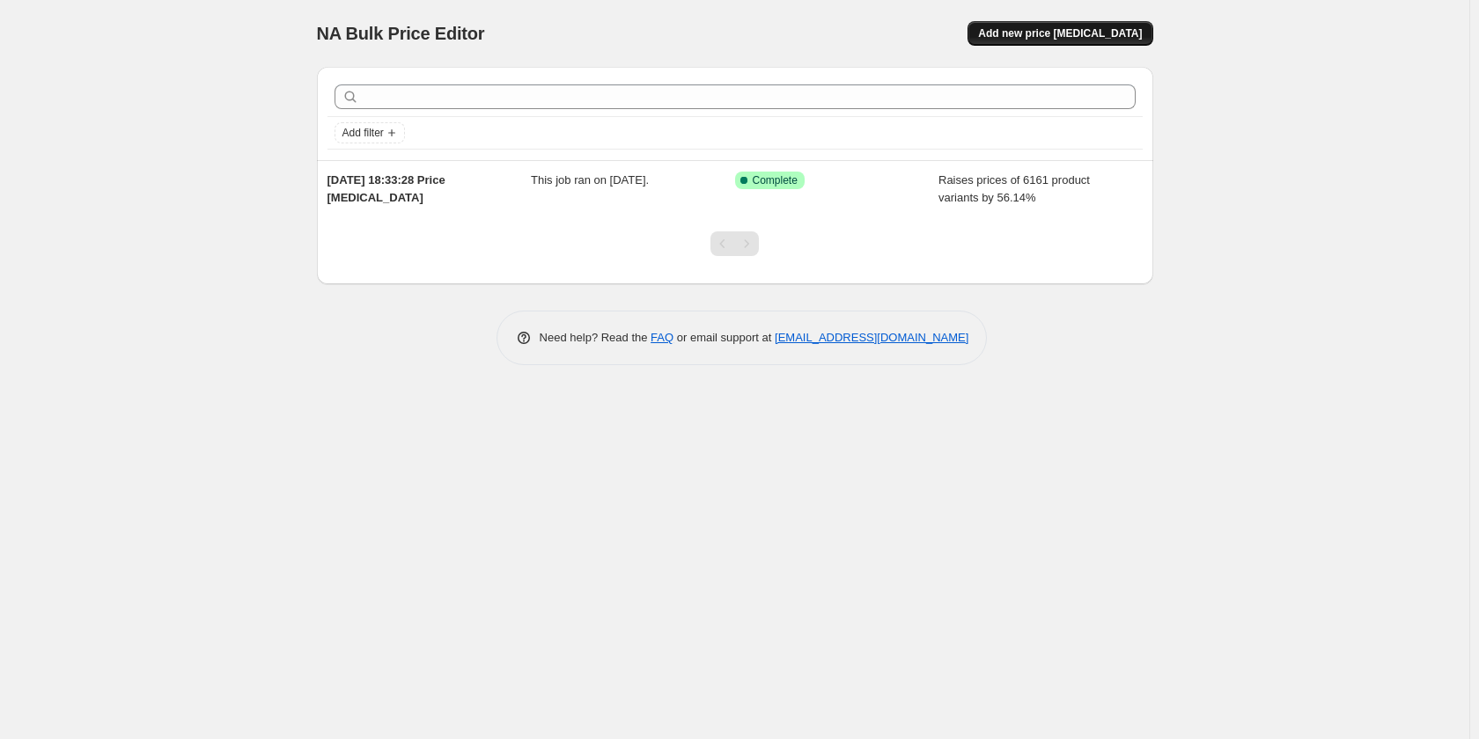
click at [1064, 38] on span "Add new price [MEDICAL_DATA]" at bounding box center [1060, 33] width 164 height 14
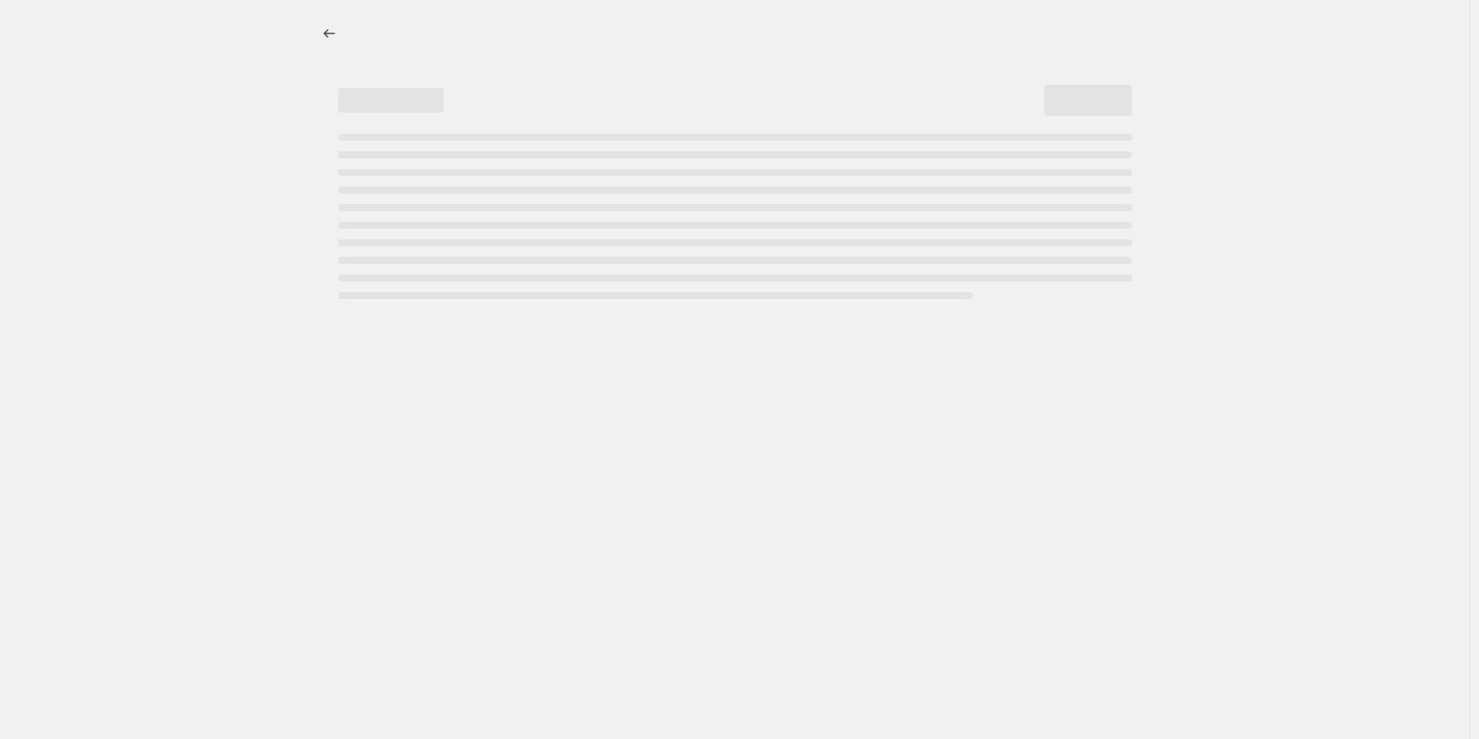
select select "percentage"
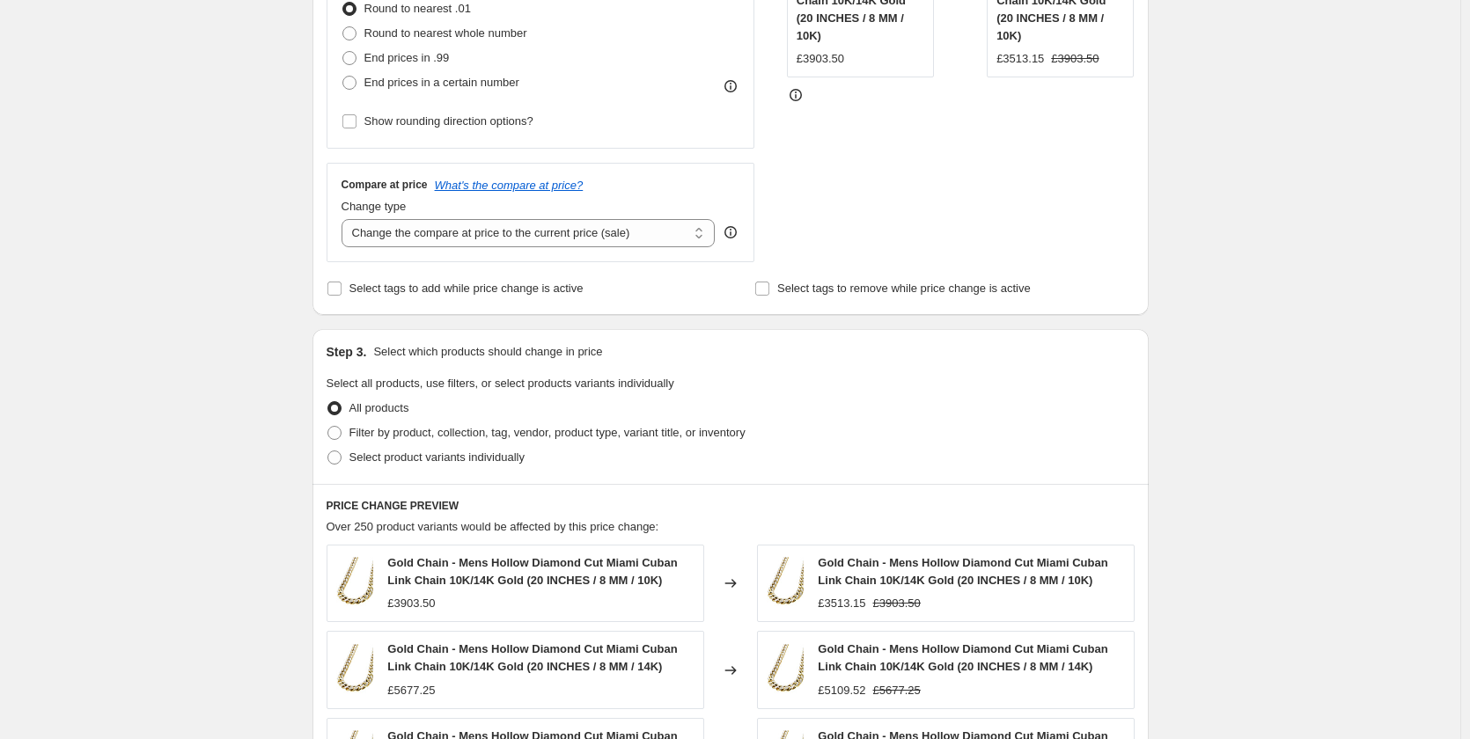
scroll to position [704, 0]
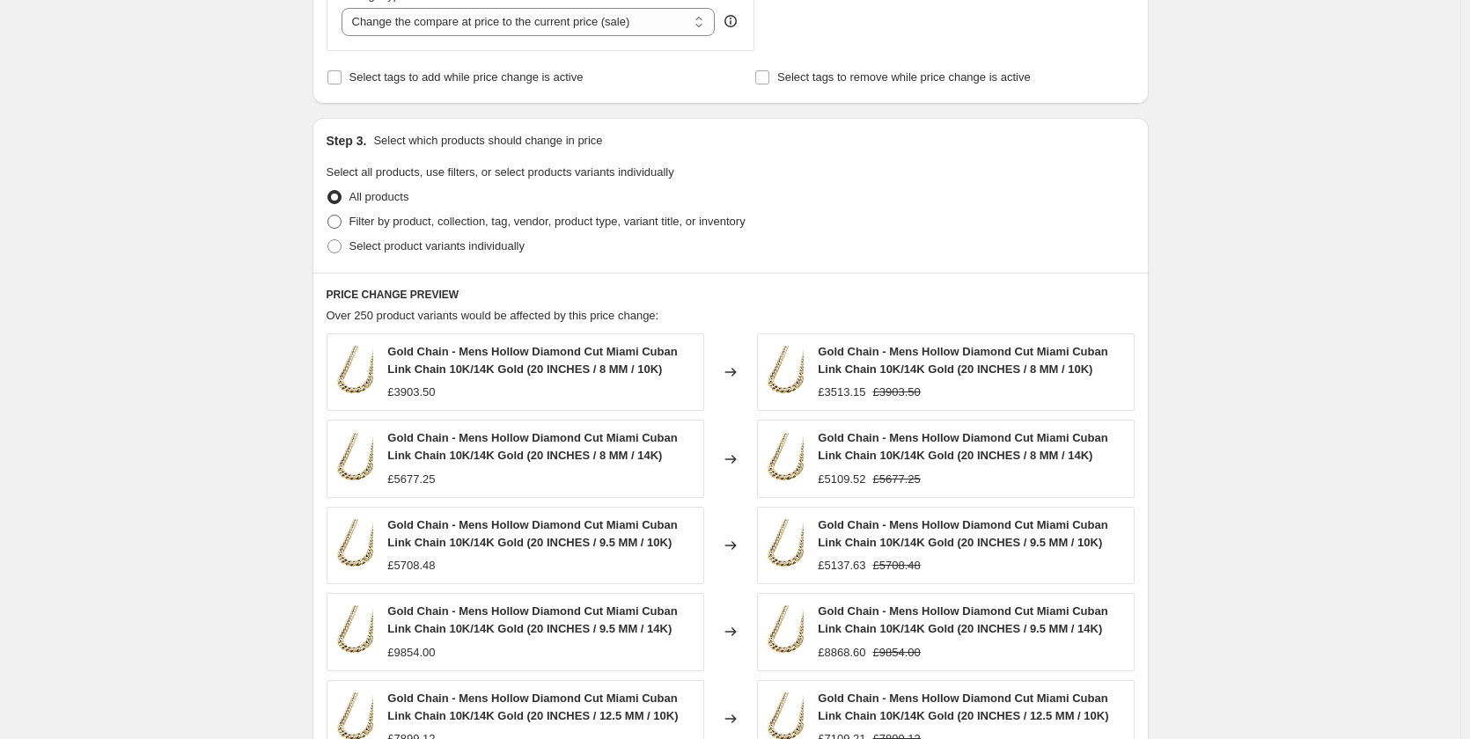
click at [337, 220] on span at bounding box center [334, 222] width 14 height 14
click at [328, 216] on input "Filter by product, collection, tag, vendor, product type, variant title, or inv…" at bounding box center [327, 215] width 1 height 1
radio input "true"
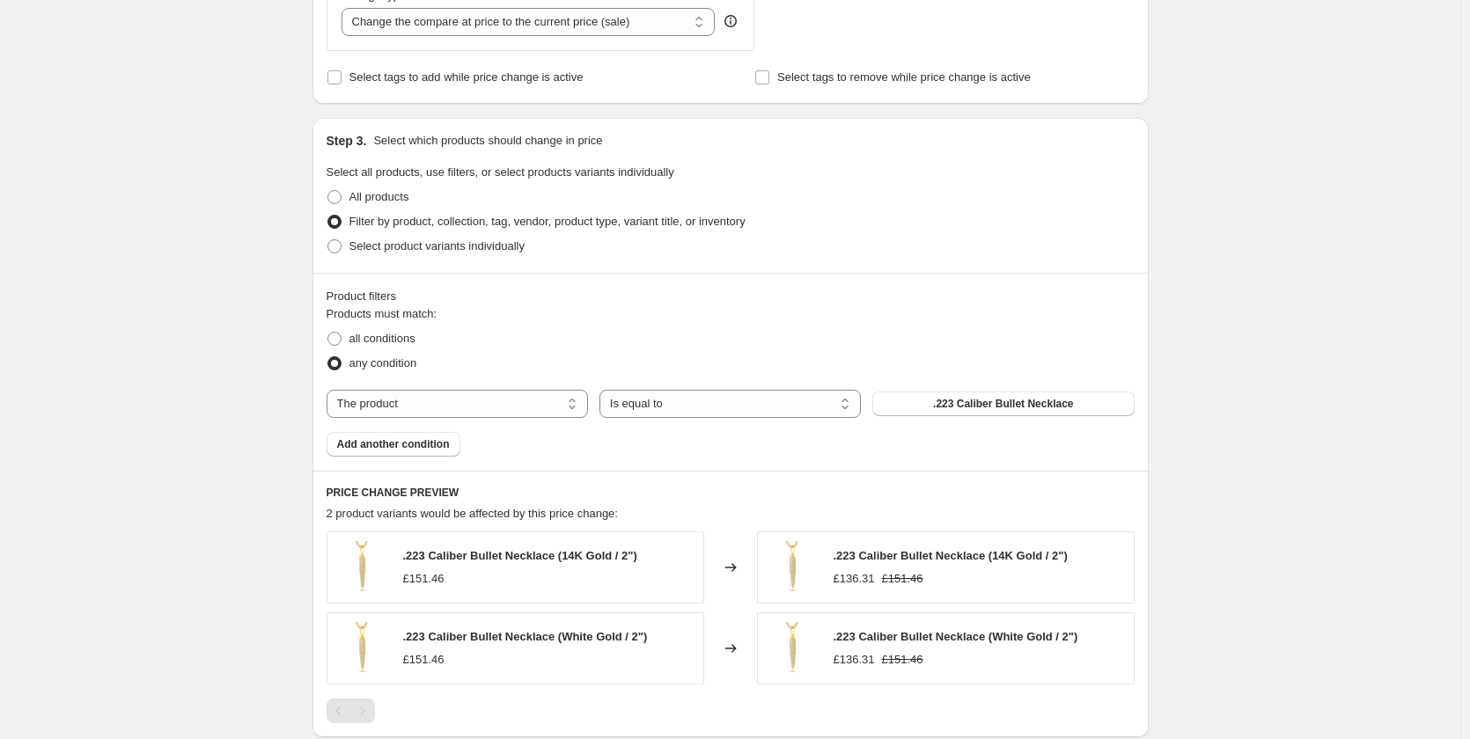
click at [445, 421] on div "Products must match: all conditions any condition The product The product's col…" at bounding box center [731, 380] width 808 height 151
click at [449, 417] on select "The product The product's collection The product's tag The product's vendor The…" at bounding box center [457, 404] width 261 height 28
select select "collection"
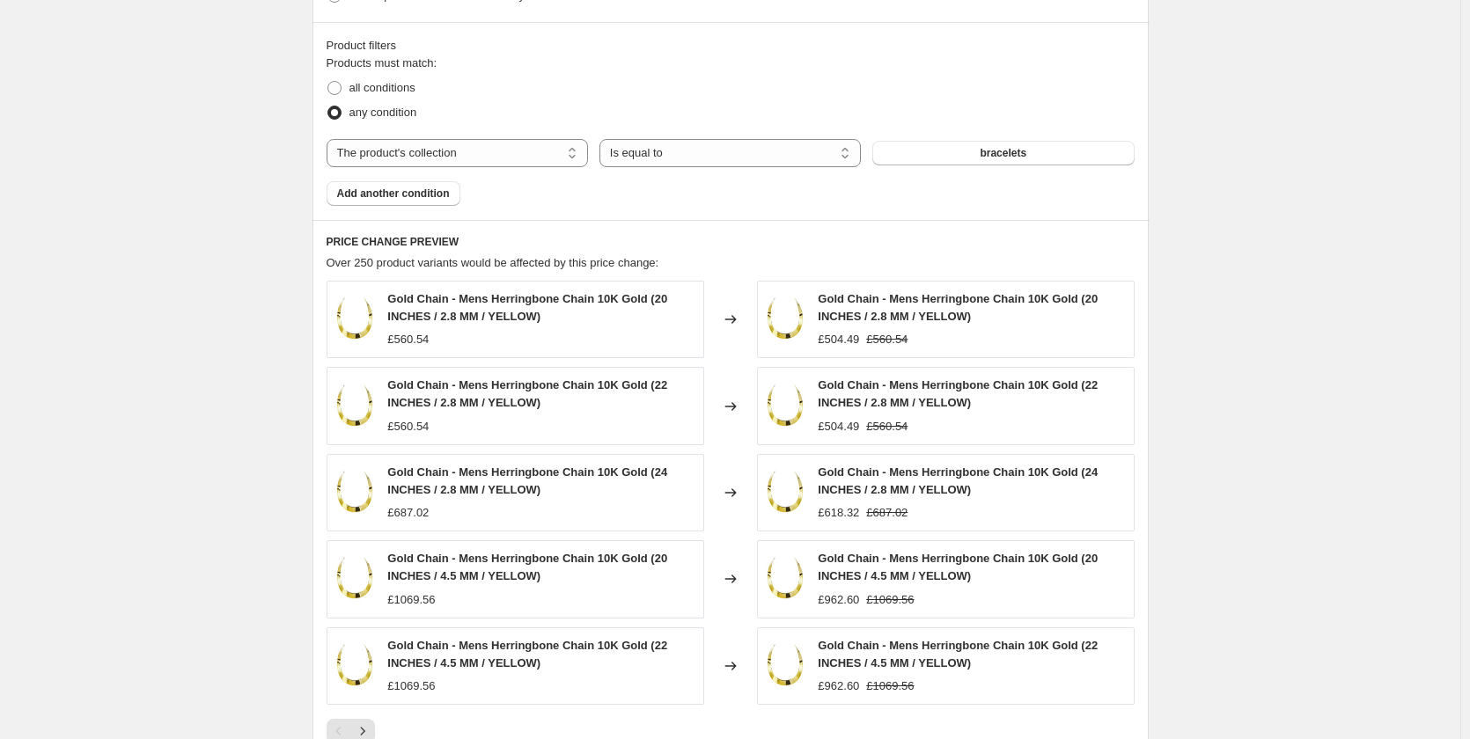
scroll to position [968, 0]
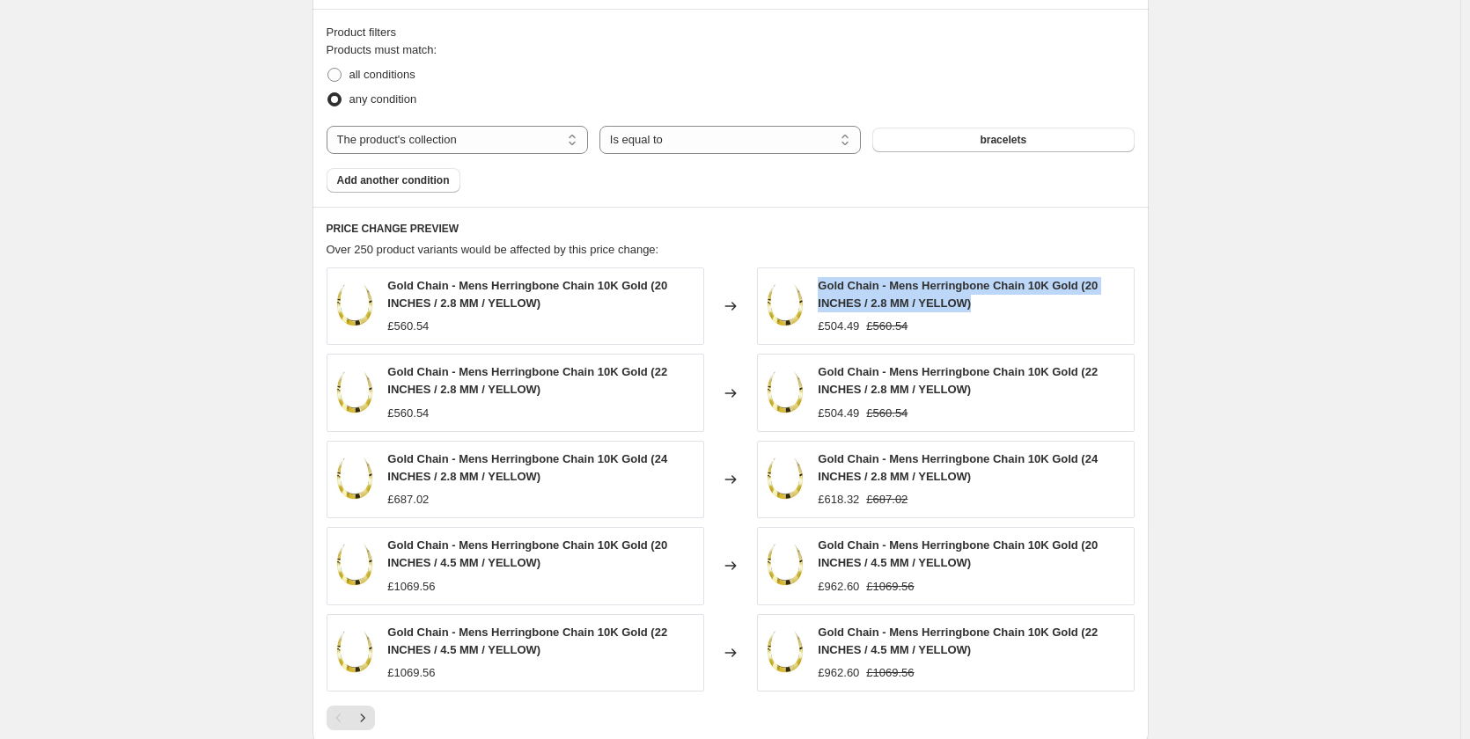
drag, startPoint x: 818, startPoint y: 277, endPoint x: 1069, endPoint y: 295, distance: 251.5
click at [1068, 296] on div "Gold Chain - Mens Herringbone Chain 10K Gold (20 INCHES / 2.8 MM / YELLOW) £504…" at bounding box center [946, 306] width 378 height 77
copy span "Gold Chain - Mens Herringbone Chain 10K Gold (20 INCHES / 2.8 MM / YELLOW)"
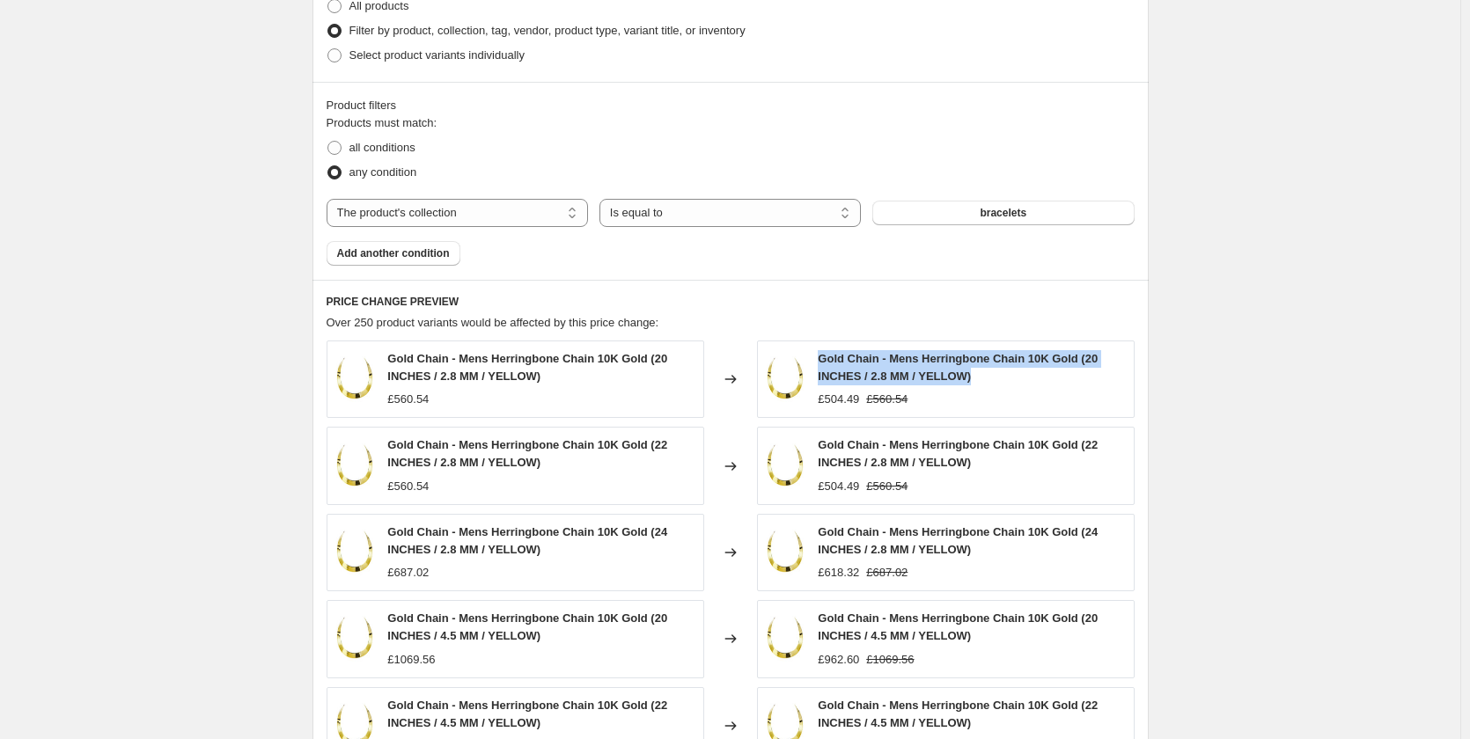
click at [983, 349] on div "Gold Chain - Mens Herringbone Chain 10K Gold (20 INCHES / 2.8 MM / YELLOW) £504…" at bounding box center [946, 379] width 378 height 77
click at [994, 367] on div "Gold Chain - Mens Herringbone Chain 10K Gold (20 INCHES / 2.8 MM / YELLOW)" at bounding box center [971, 367] width 306 height 35
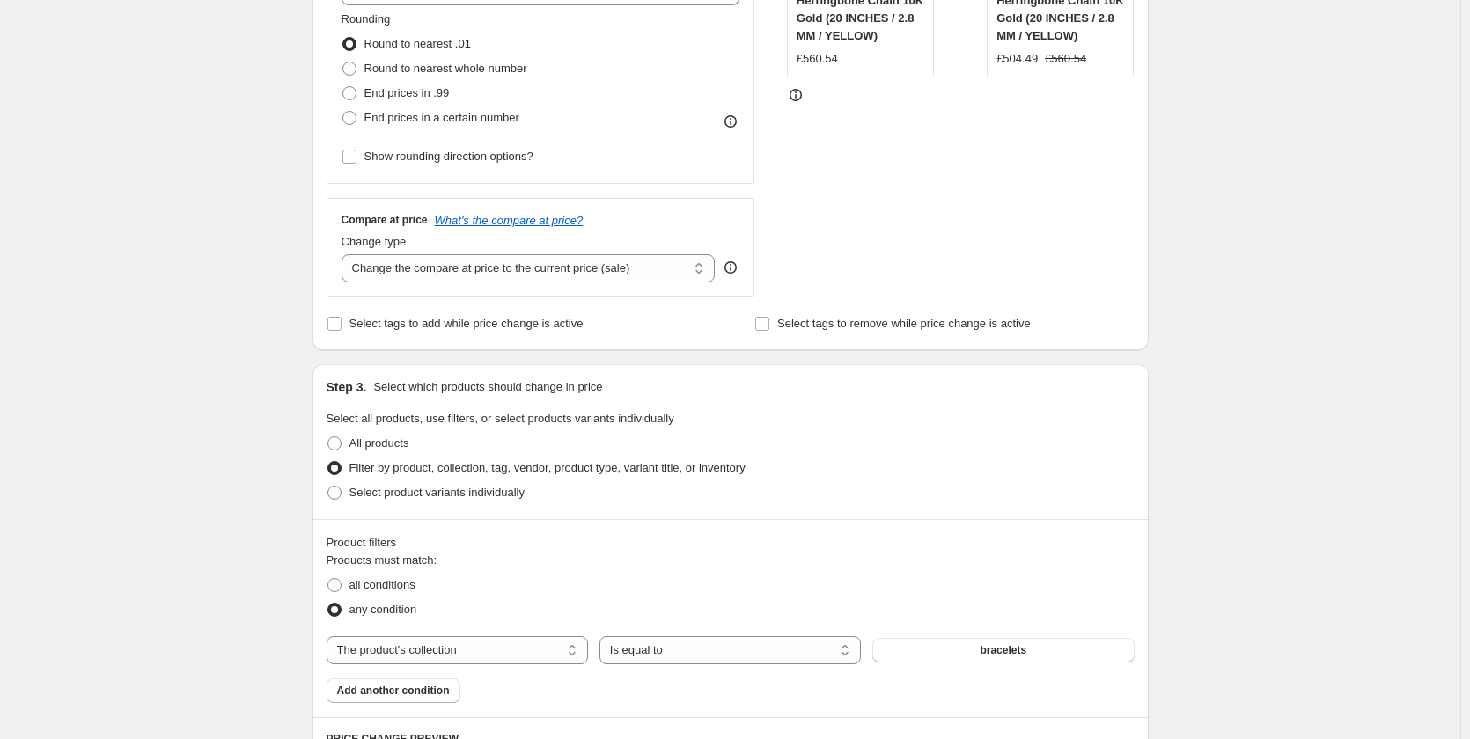
scroll to position [103, 0]
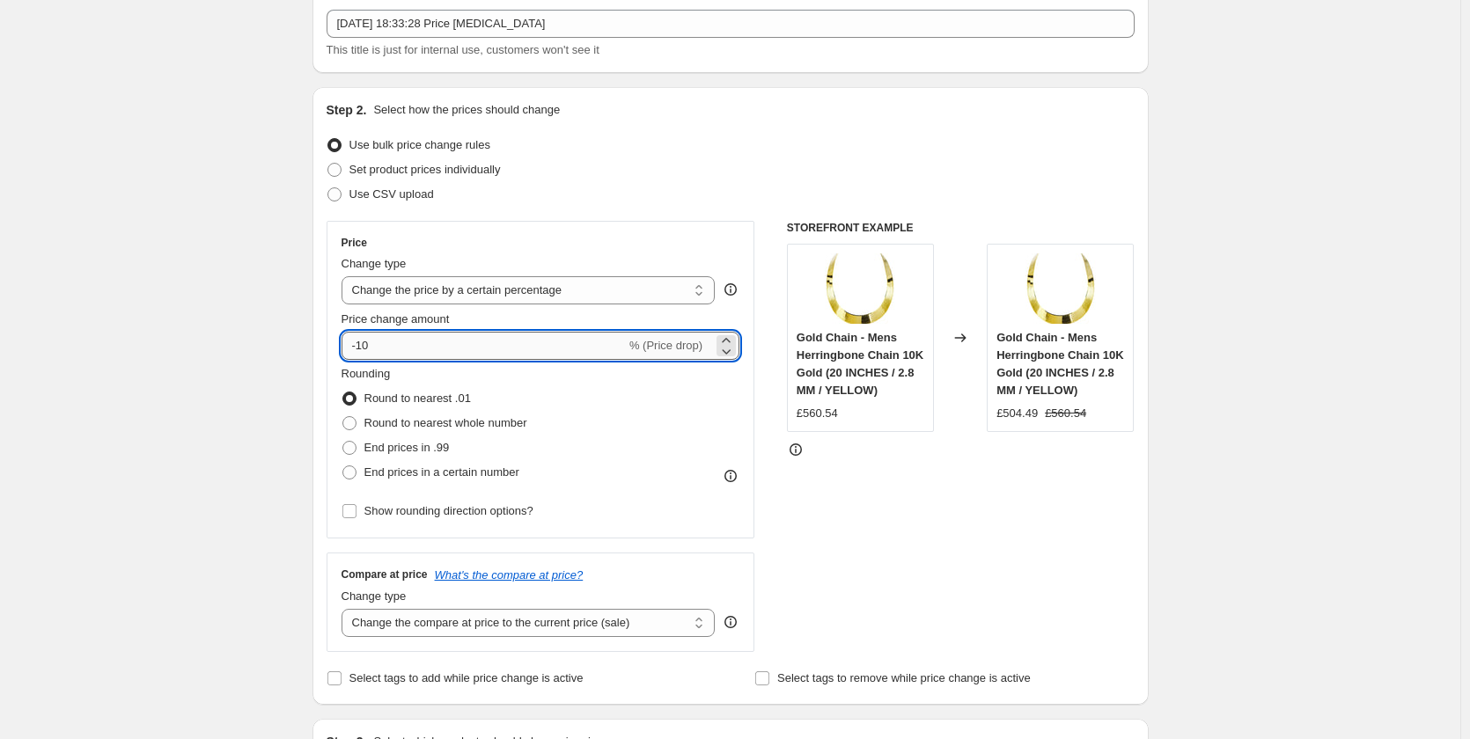
click at [580, 337] on input "-10" at bounding box center [484, 346] width 284 height 28
click at [727, 343] on icon at bounding box center [726, 351] width 18 height 18
click at [726, 342] on icon at bounding box center [726, 351] width 18 height 18
click at [725, 342] on icon at bounding box center [726, 351] width 18 height 18
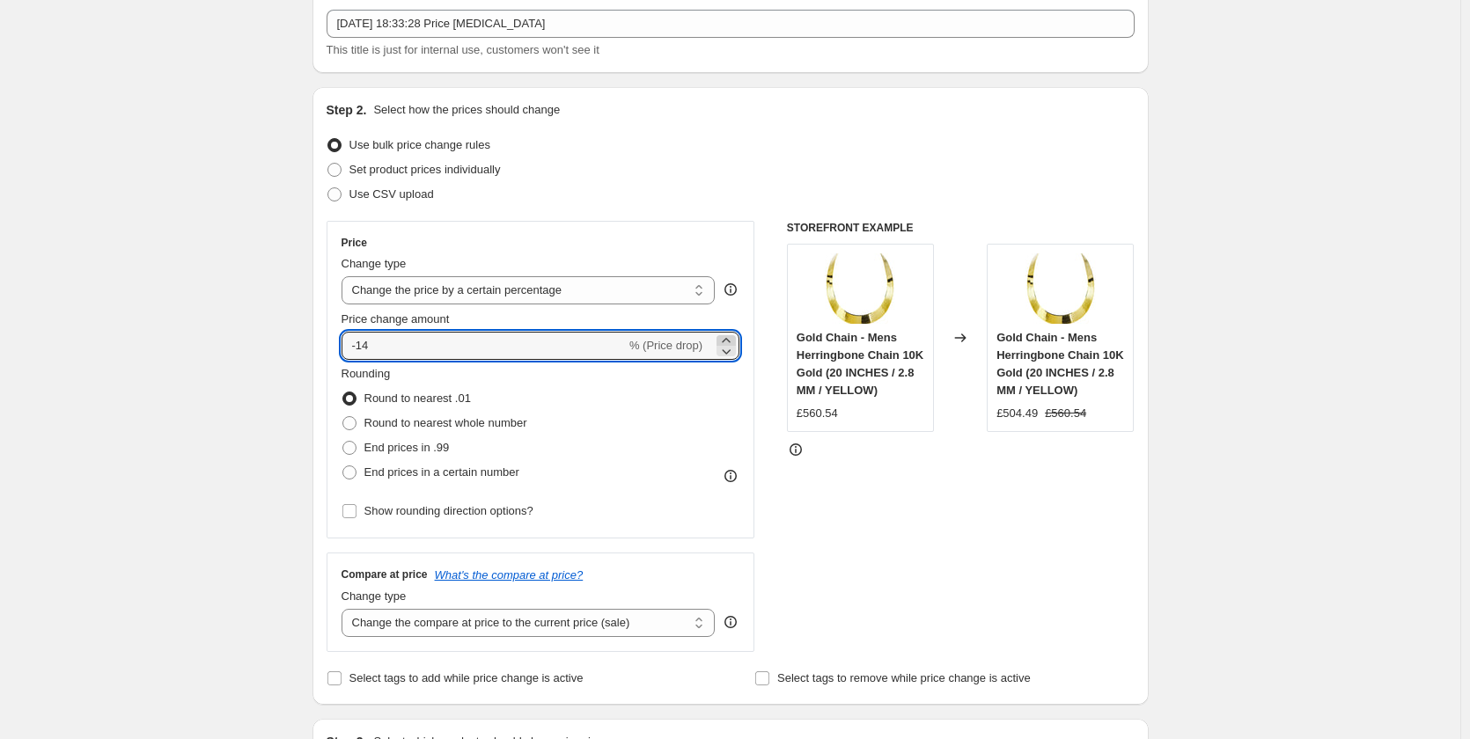
click at [724, 338] on icon at bounding box center [726, 341] width 18 height 18
click at [724, 335] on icon at bounding box center [726, 341] width 18 height 18
type input "-1"
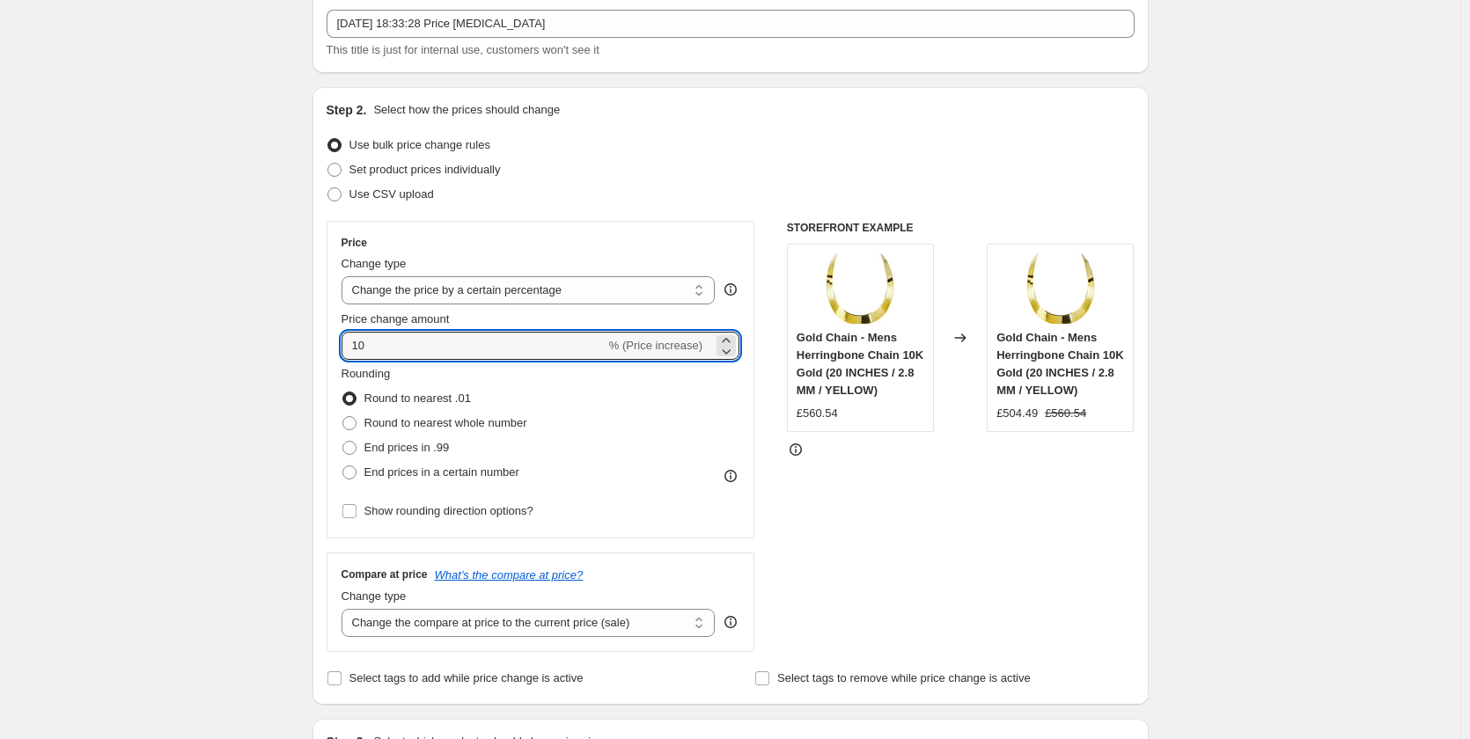
click at [703, 223] on div "Price Change type Change the price to a certain amount Change the price by a ce…" at bounding box center [541, 380] width 429 height 318
click at [606, 349] on input "10" at bounding box center [474, 346] width 264 height 28
type input "1"
type input "0"
click at [770, 105] on div "Step 2. Select how the prices should change" at bounding box center [731, 110] width 808 height 18
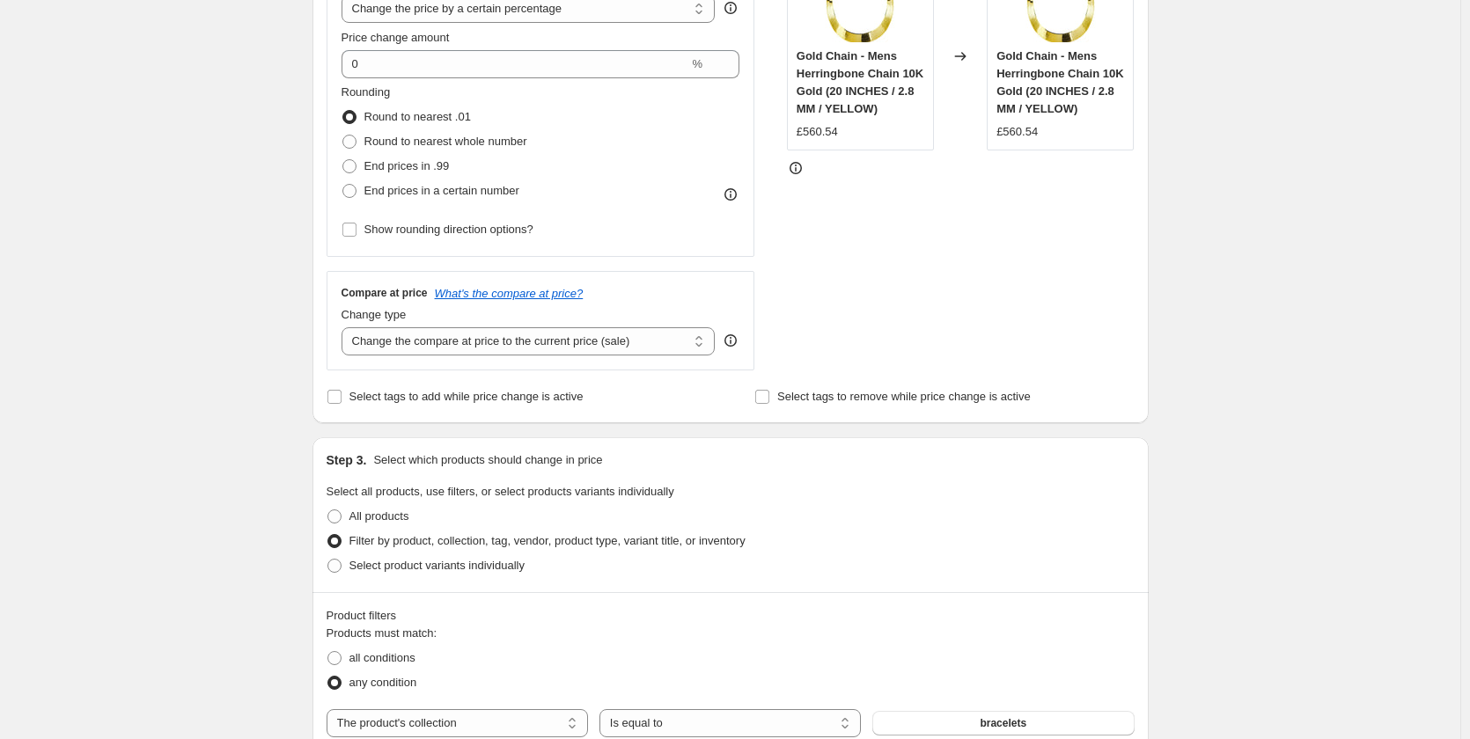
scroll to position [191, 0]
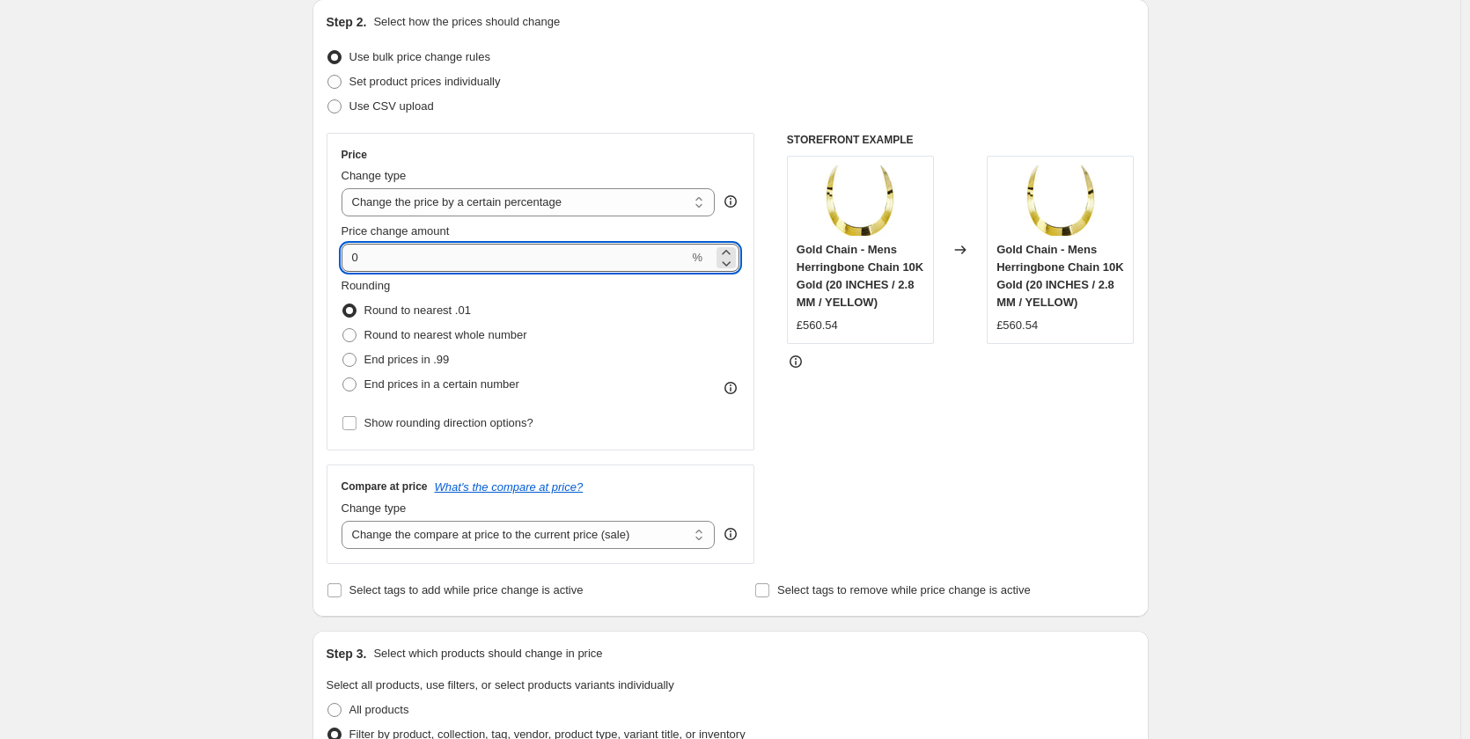
click at [471, 268] on input "0" at bounding box center [516, 258] width 348 height 28
type input "5"
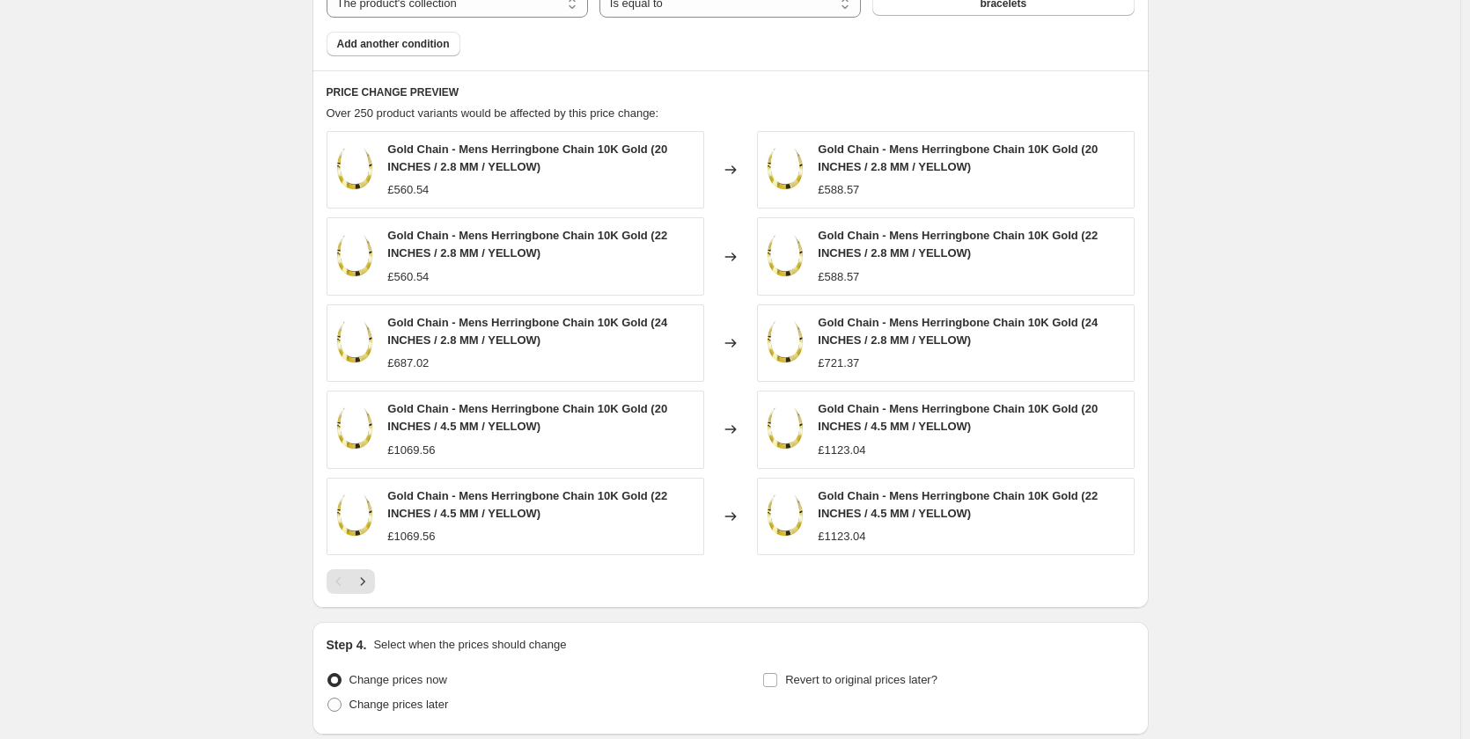
scroll to position [1247, 0]
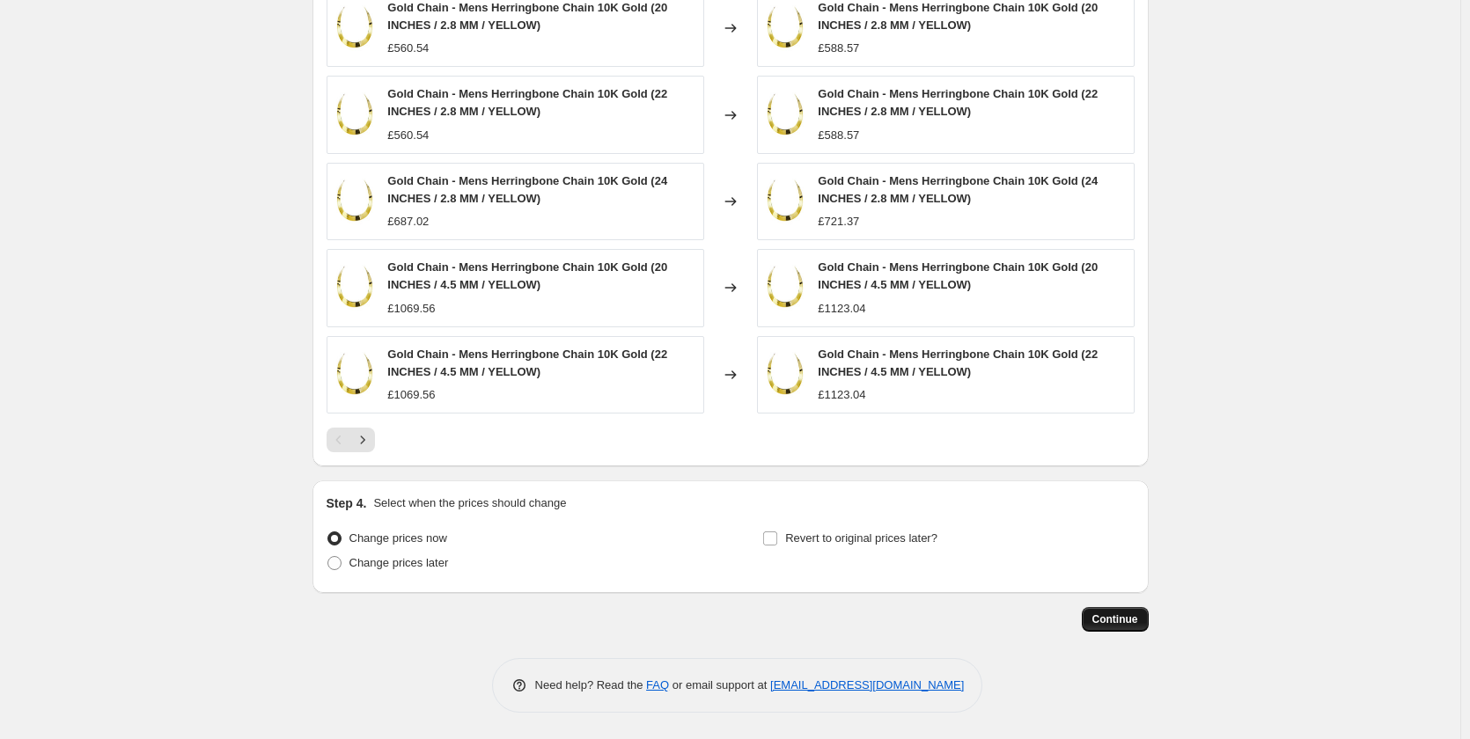
click at [1121, 619] on span "Continue" at bounding box center [1115, 620] width 46 height 14
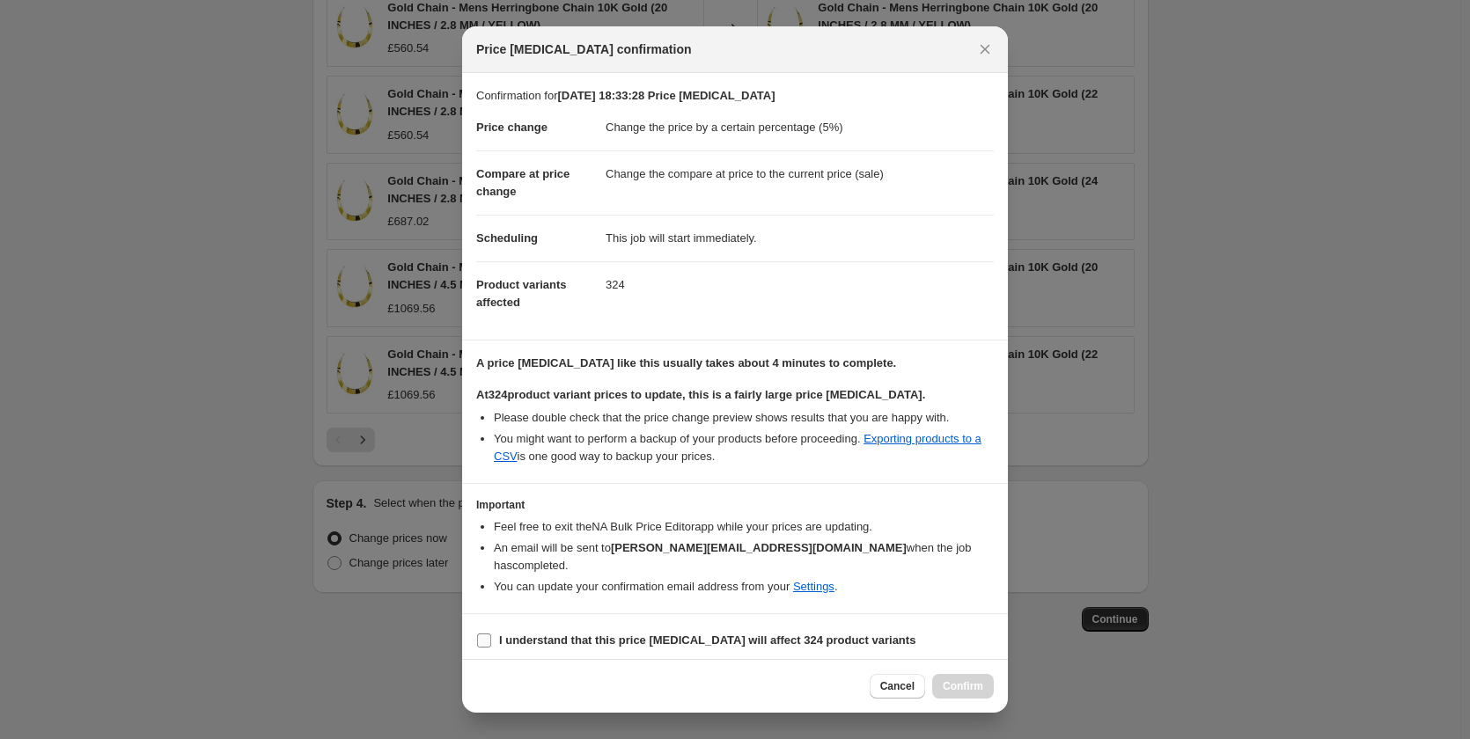
drag, startPoint x: 490, startPoint y: 636, endPoint x: 477, endPoint y: 640, distance: 13.9
click at [485, 638] on label "I understand that this price [MEDICAL_DATA] will affect 324 product variants" at bounding box center [695, 641] width 439 height 25
click at [485, 638] on input "I understand that this price [MEDICAL_DATA] will affect 324 product variants" at bounding box center [484, 641] width 14 height 14
checkbox input "true"
click at [944, 676] on button "Confirm" at bounding box center [963, 686] width 62 height 25
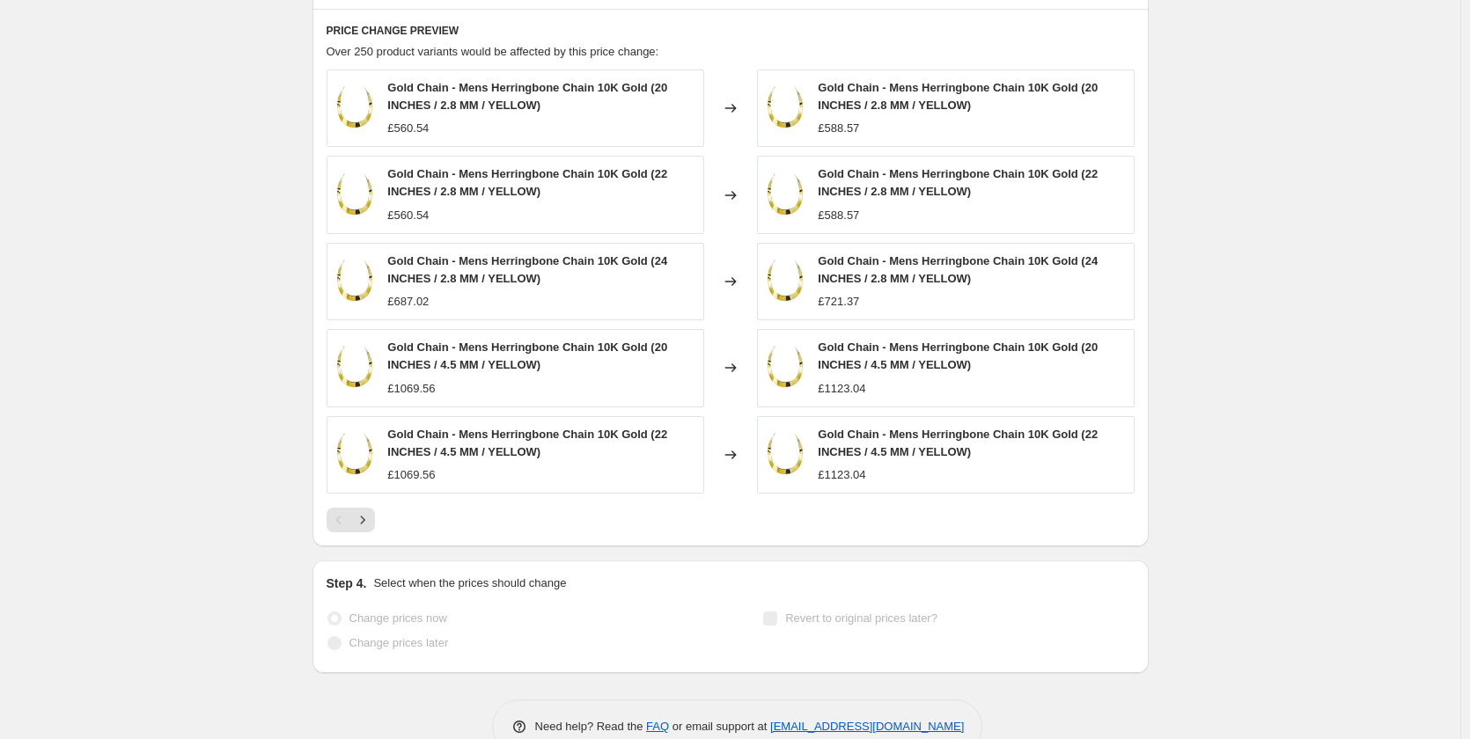
scroll to position [1293, 0]
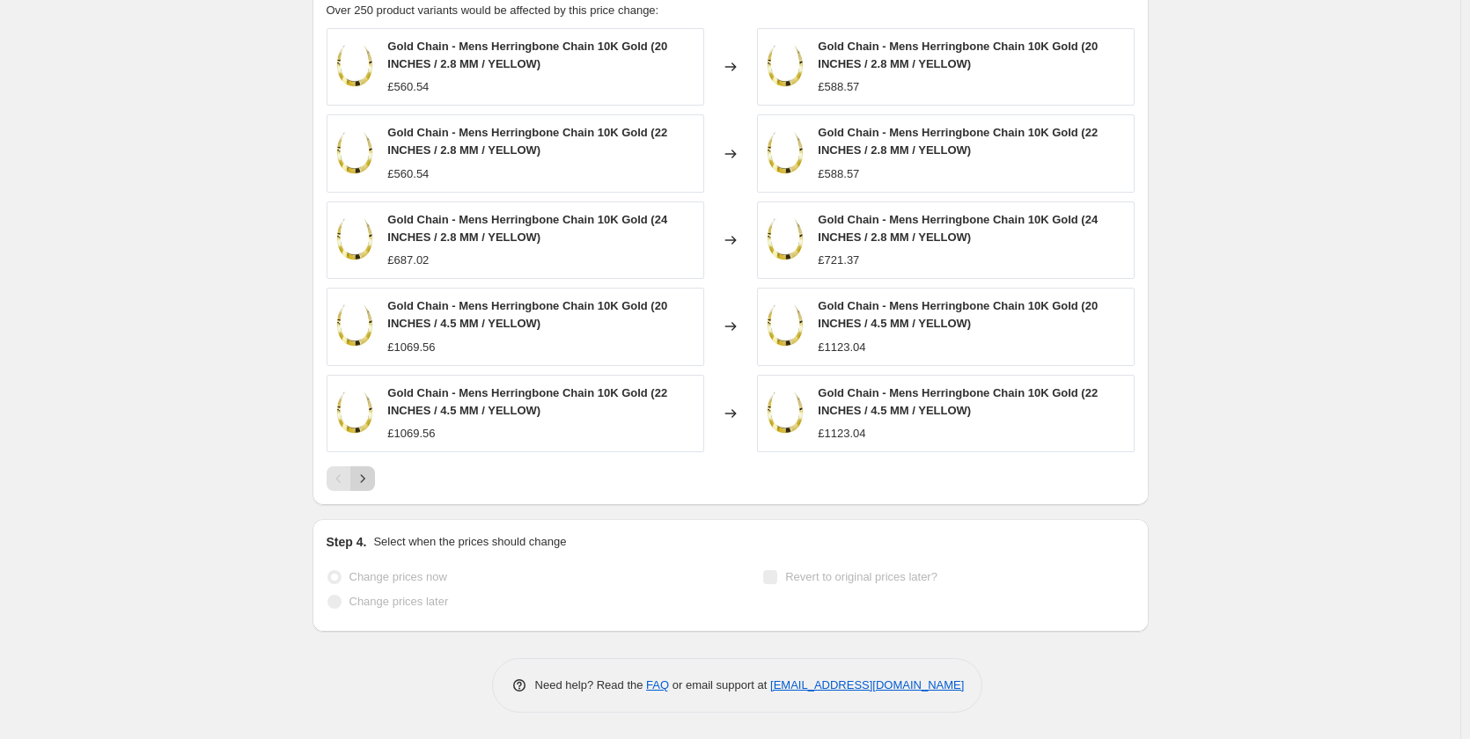
click at [371, 478] on icon "Next" at bounding box center [363, 479] width 18 height 18
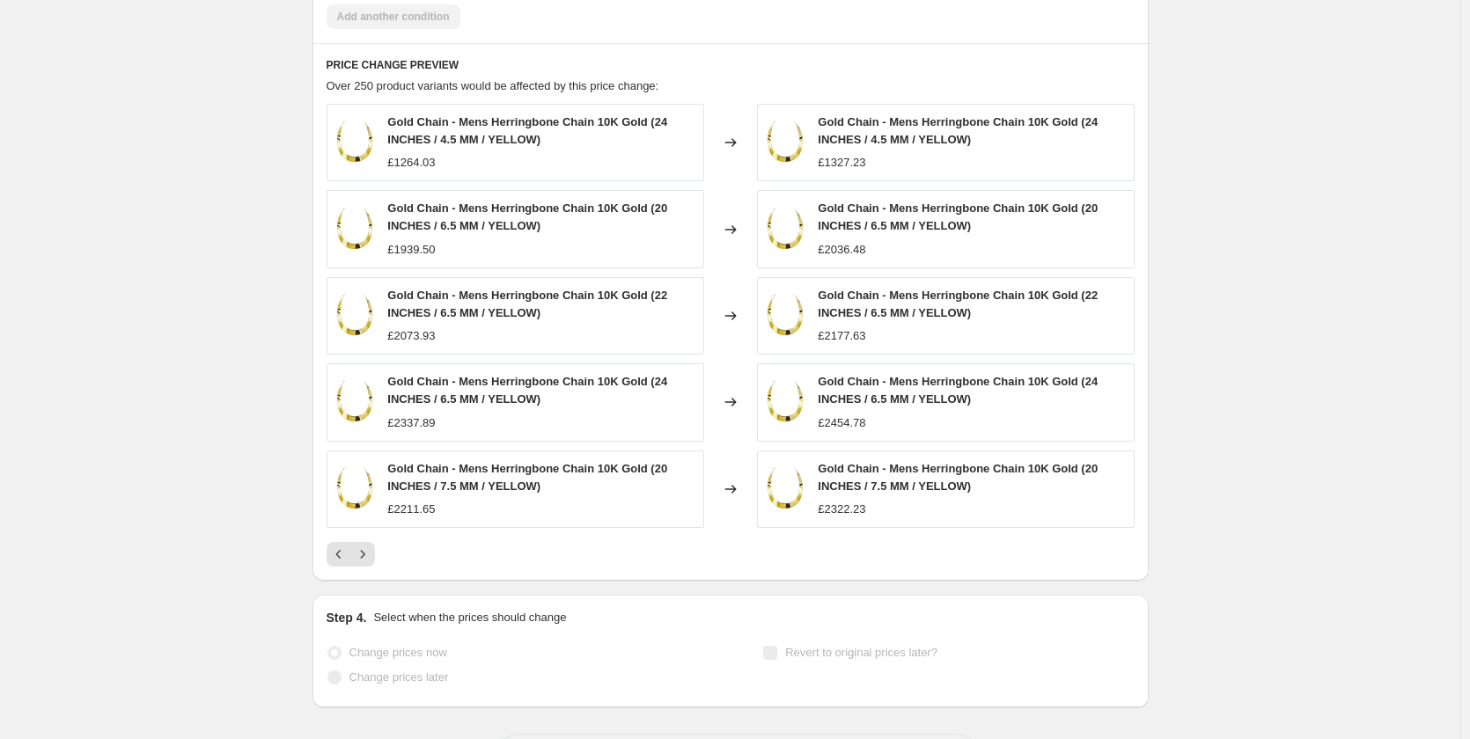
scroll to position [1335, 0]
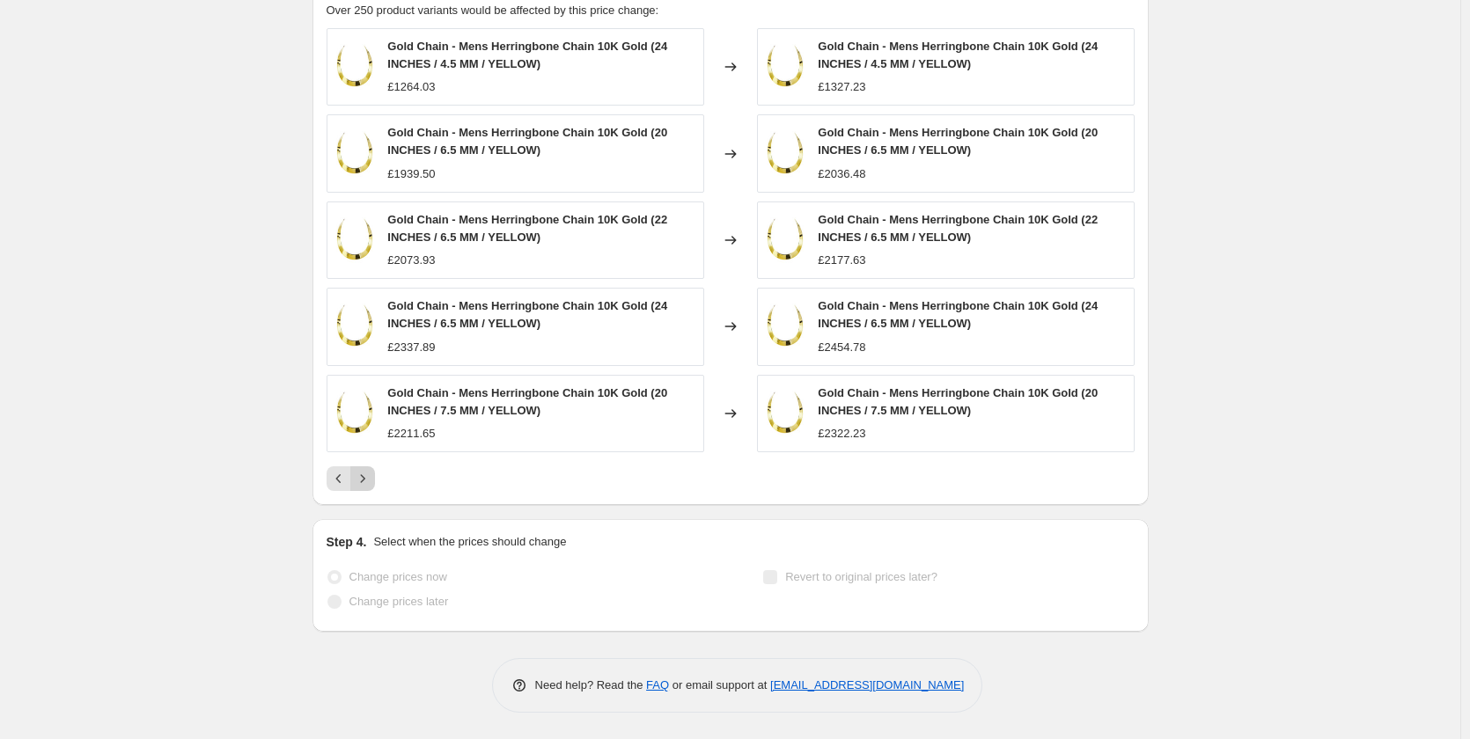
click at [367, 475] on icon "Next" at bounding box center [363, 479] width 18 height 18
click at [354, 479] on button "Next" at bounding box center [362, 479] width 25 height 25
click at [363, 474] on icon "Next" at bounding box center [363, 479] width 18 height 18
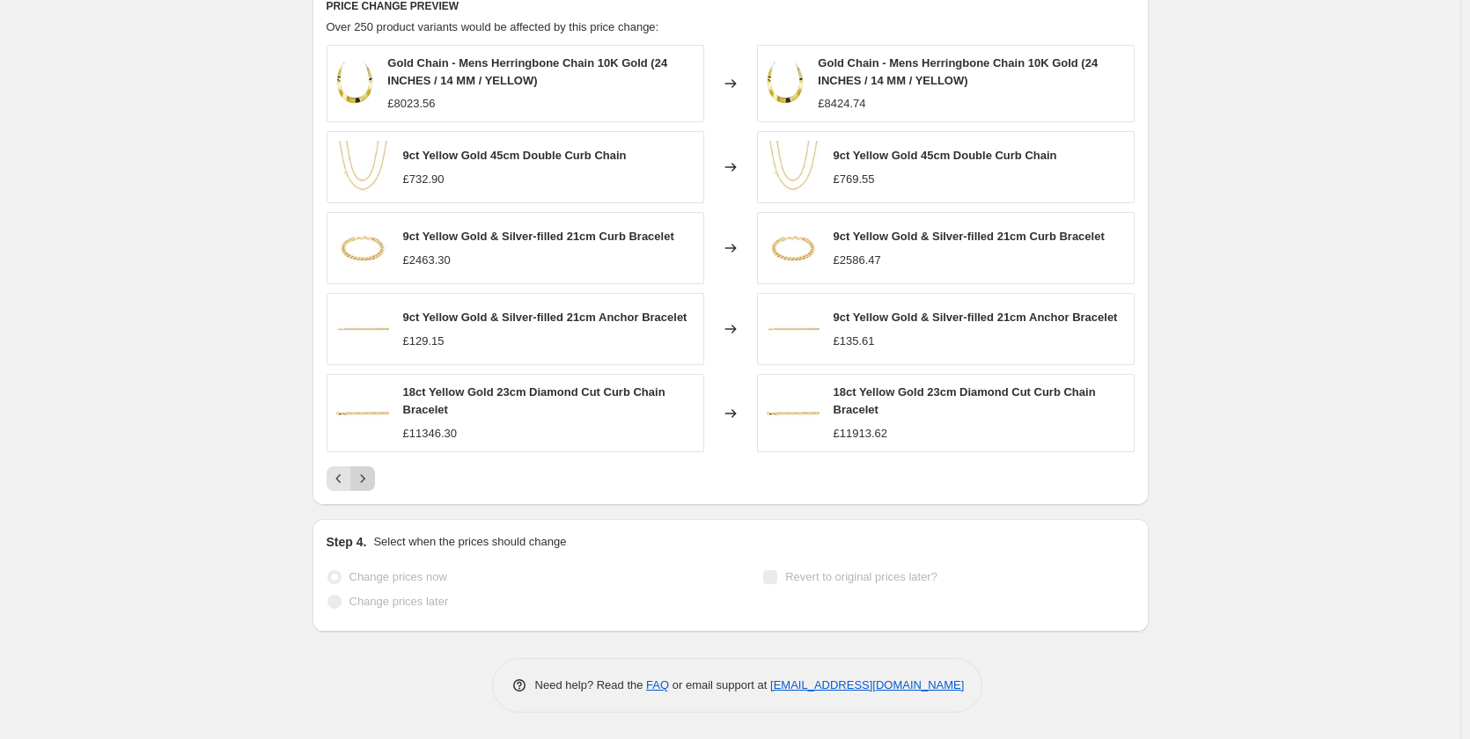
click at [364, 481] on icon "Next" at bounding box center [363, 479] width 18 height 18
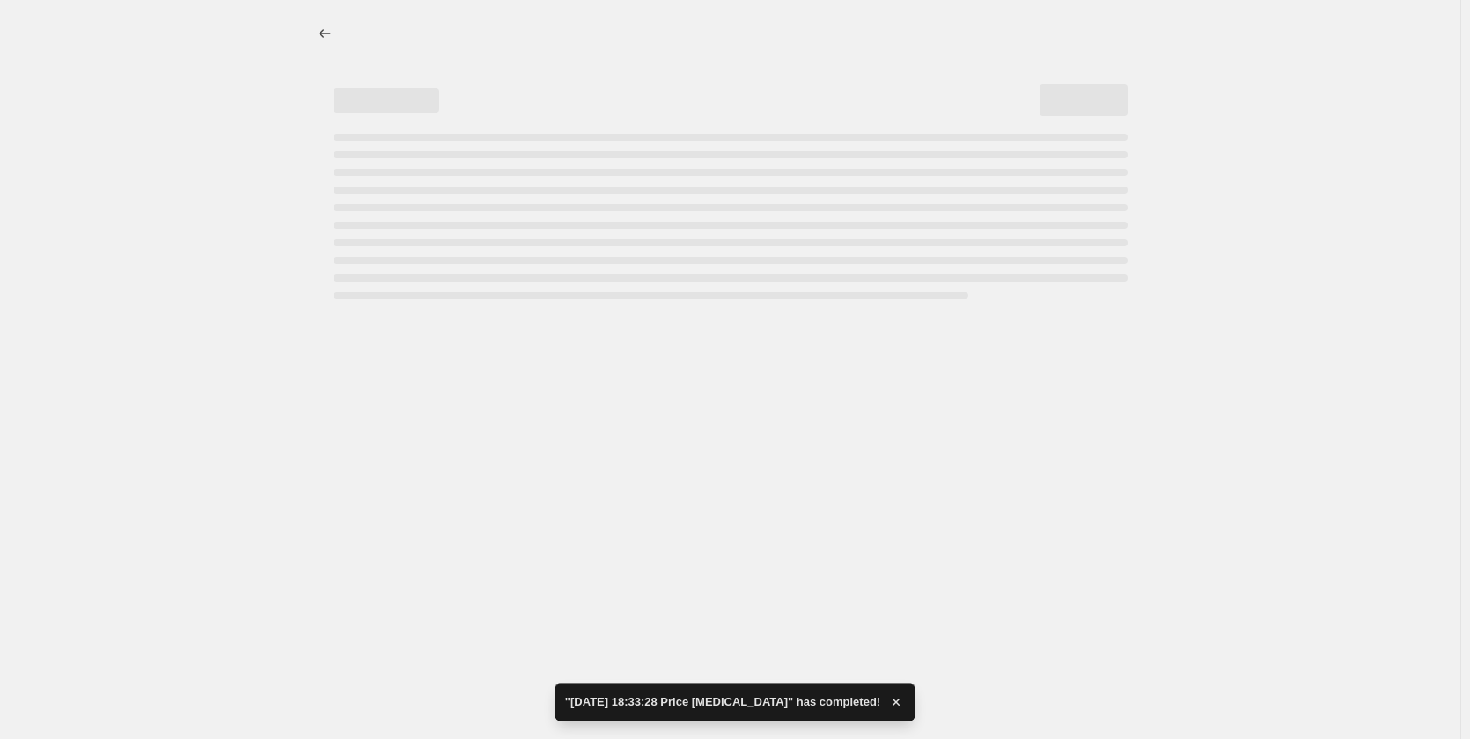
scroll to position [0, 0]
select select "percentage"
select select "collection"
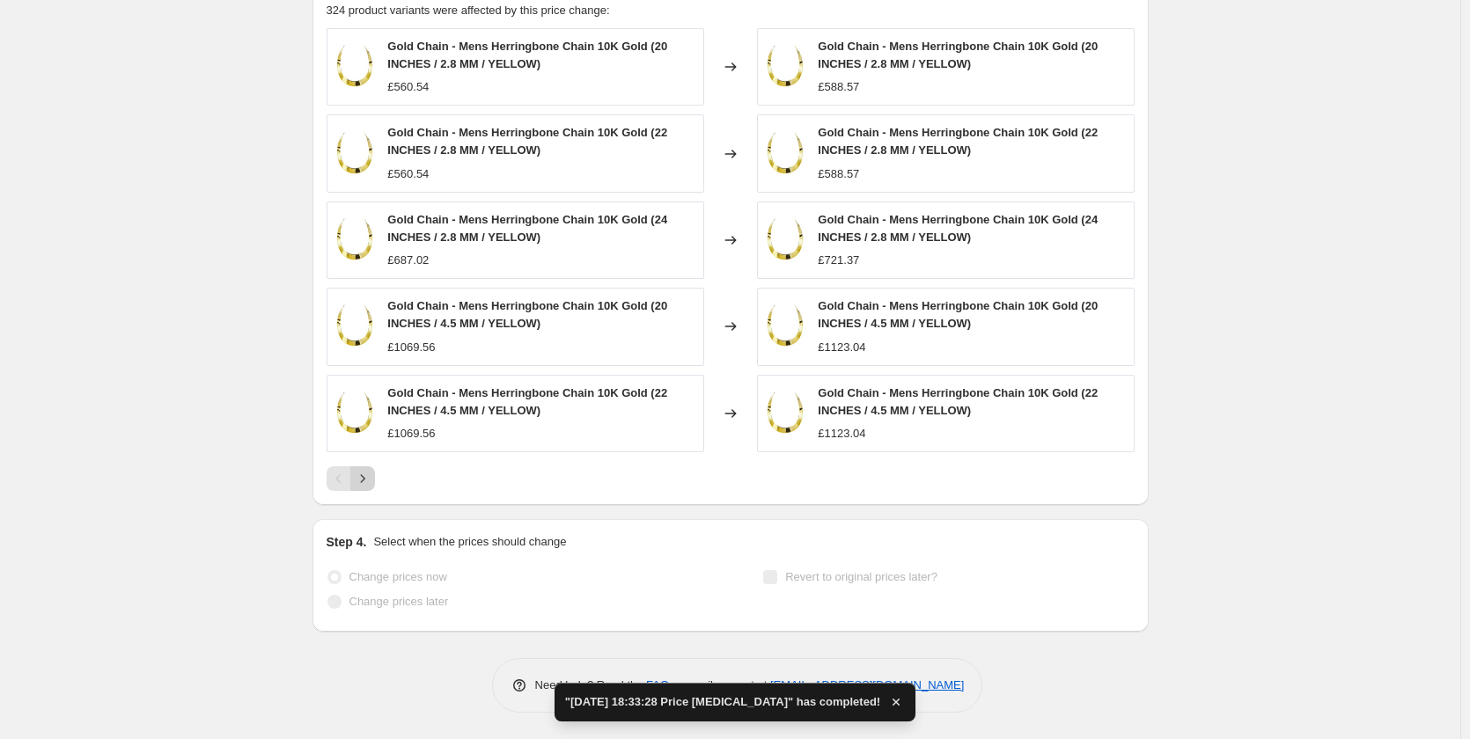
click at [359, 487] on icon "Next" at bounding box center [363, 479] width 18 height 18
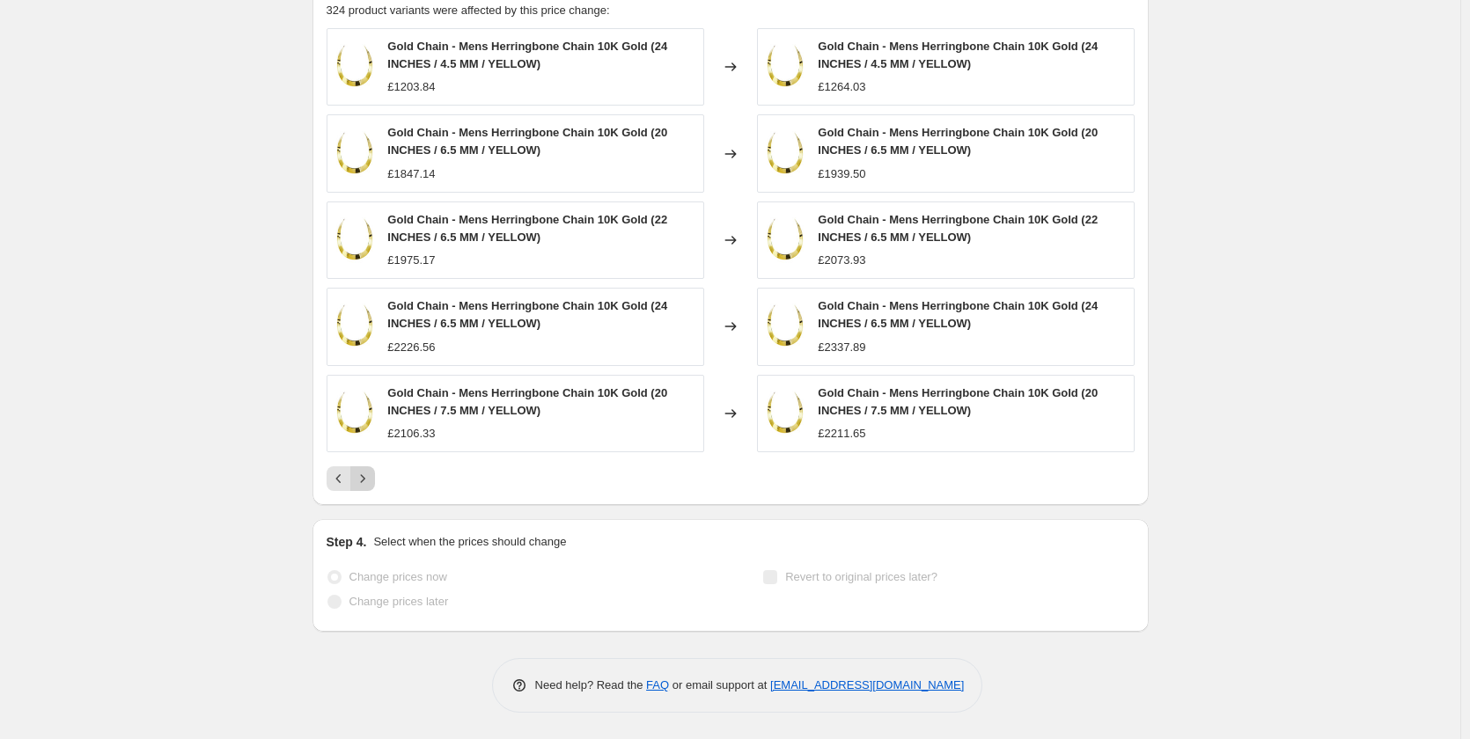
click at [357, 488] on button "Next" at bounding box center [362, 479] width 25 height 25
click at [364, 482] on icon "Next" at bounding box center [363, 479] width 18 height 18
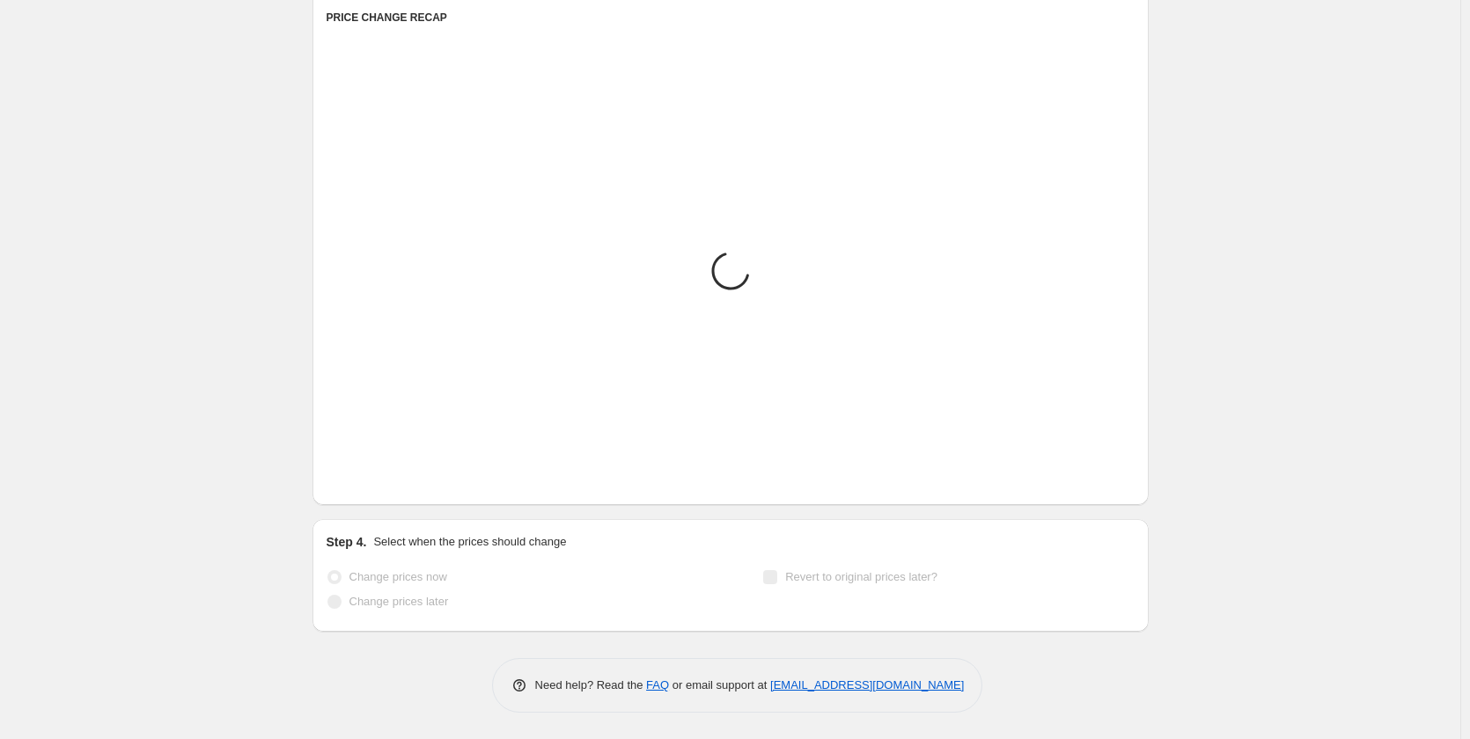
scroll to position [1376, 0]
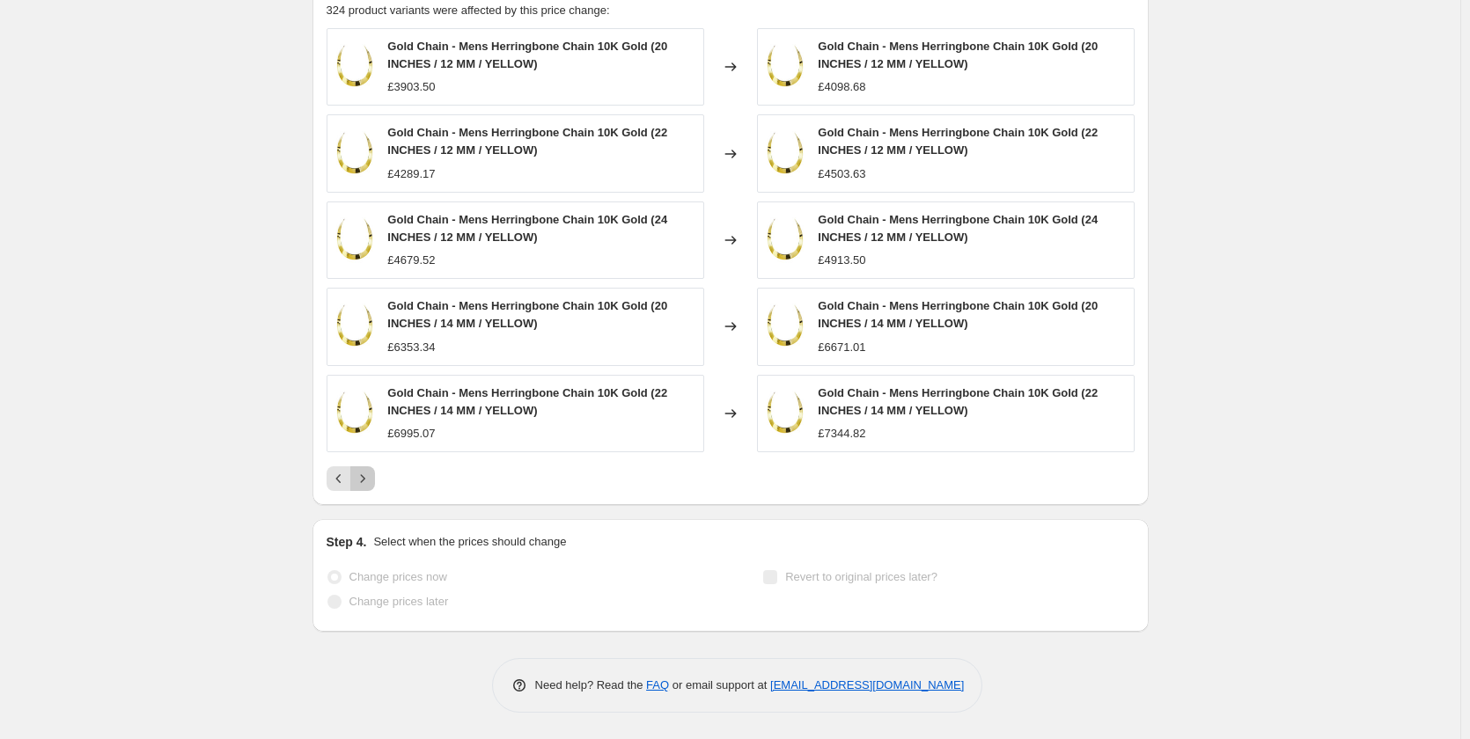
drag, startPoint x: 362, startPoint y: 485, endPoint x: 356, endPoint y: 492, distance: 9.4
click at [357, 491] on div "PRICE CHANGE RECAP 324 product variants were affected by this price change: Gol…" at bounding box center [731, 236] width 836 height 538
click at [371, 482] on icon "Next" at bounding box center [363, 479] width 18 height 18
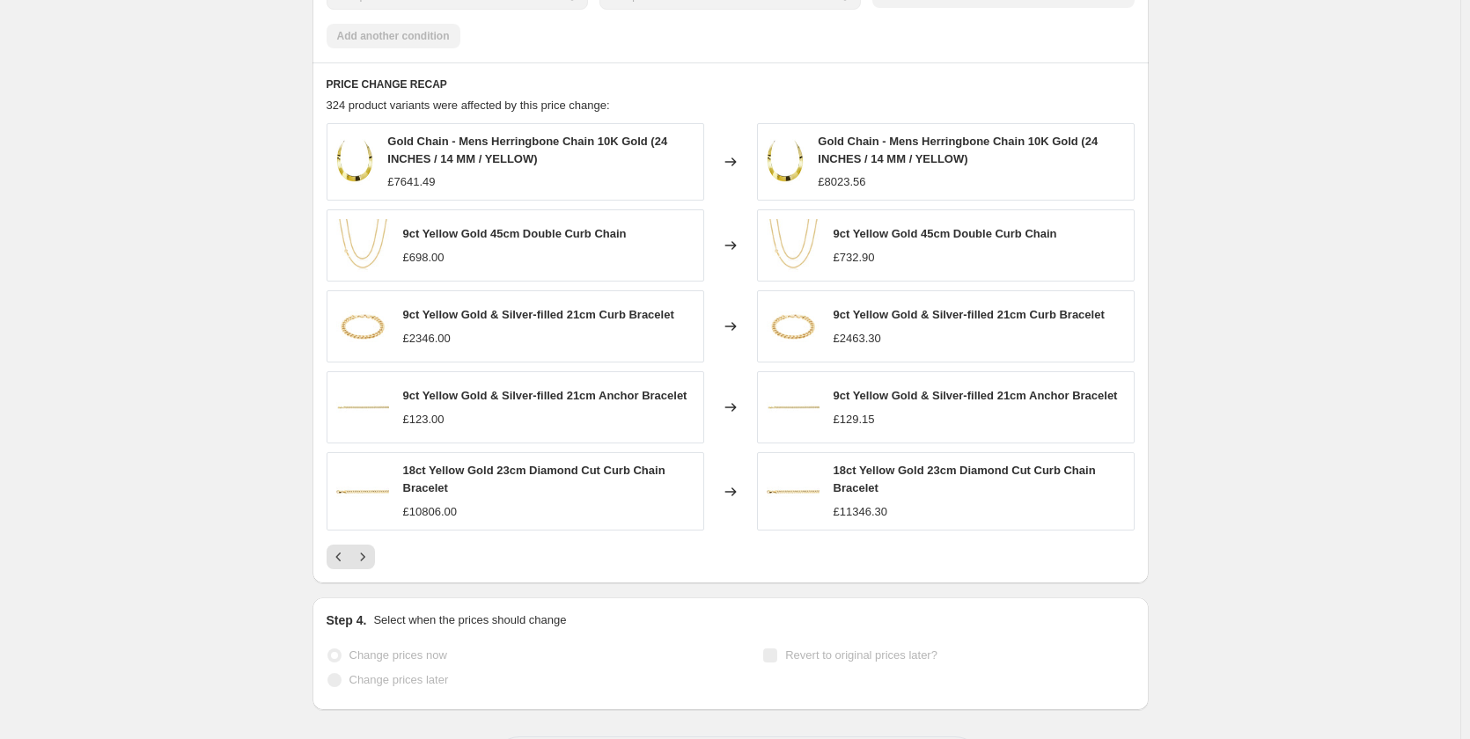
scroll to position [1271, 0]
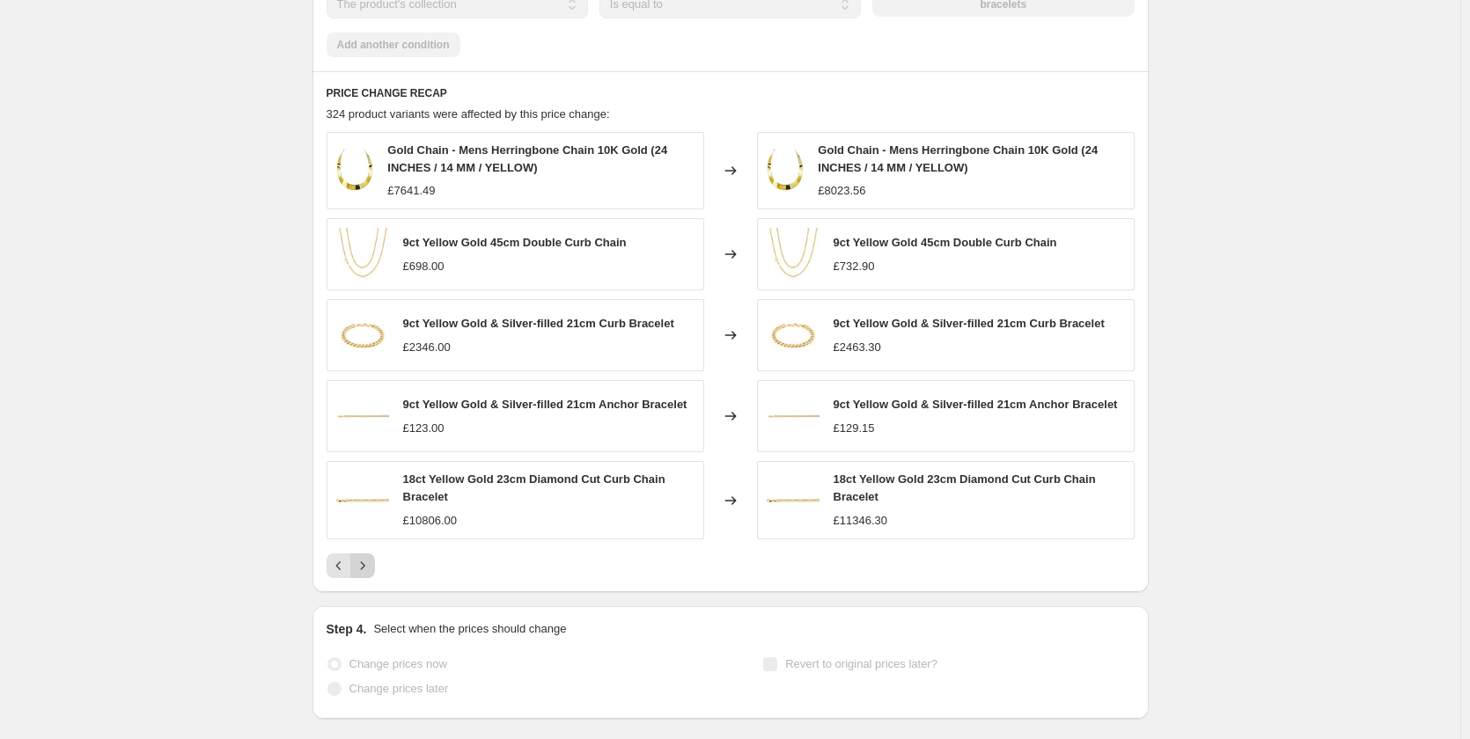
click at [364, 568] on icon "Next" at bounding box center [363, 566] width 18 height 18
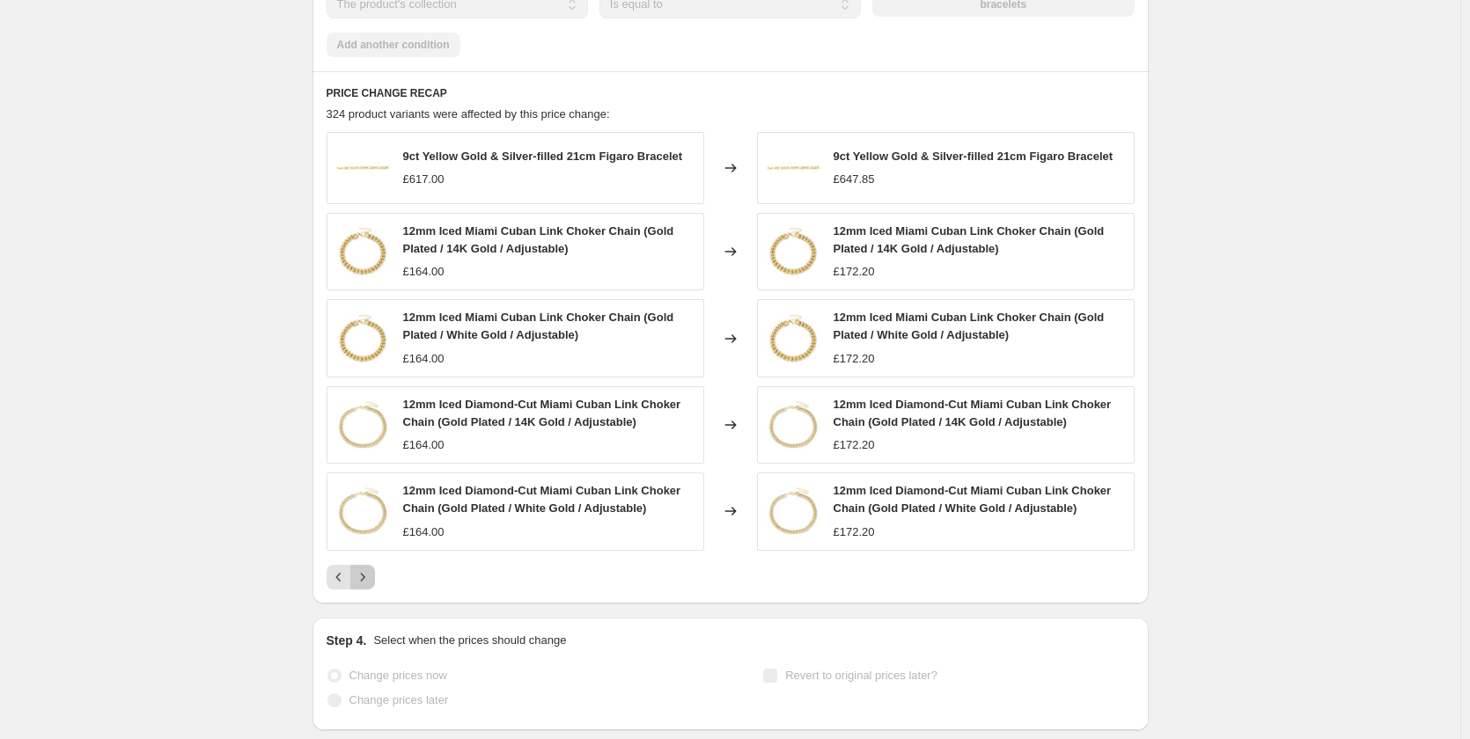
click at [375, 569] on button "Next" at bounding box center [362, 577] width 25 height 25
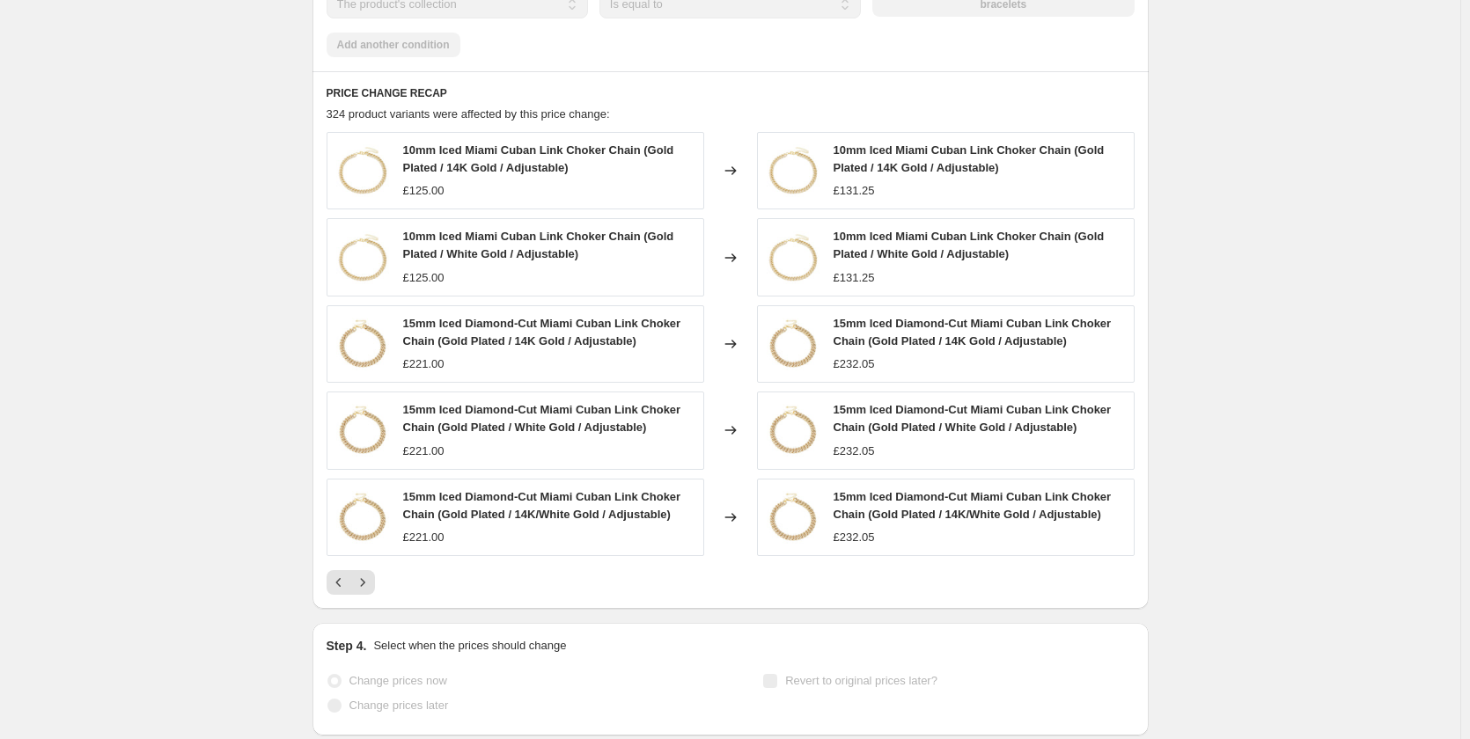
click at [381, 593] on div at bounding box center [731, 582] width 808 height 25
click at [375, 590] on button "Next" at bounding box center [362, 582] width 25 height 25
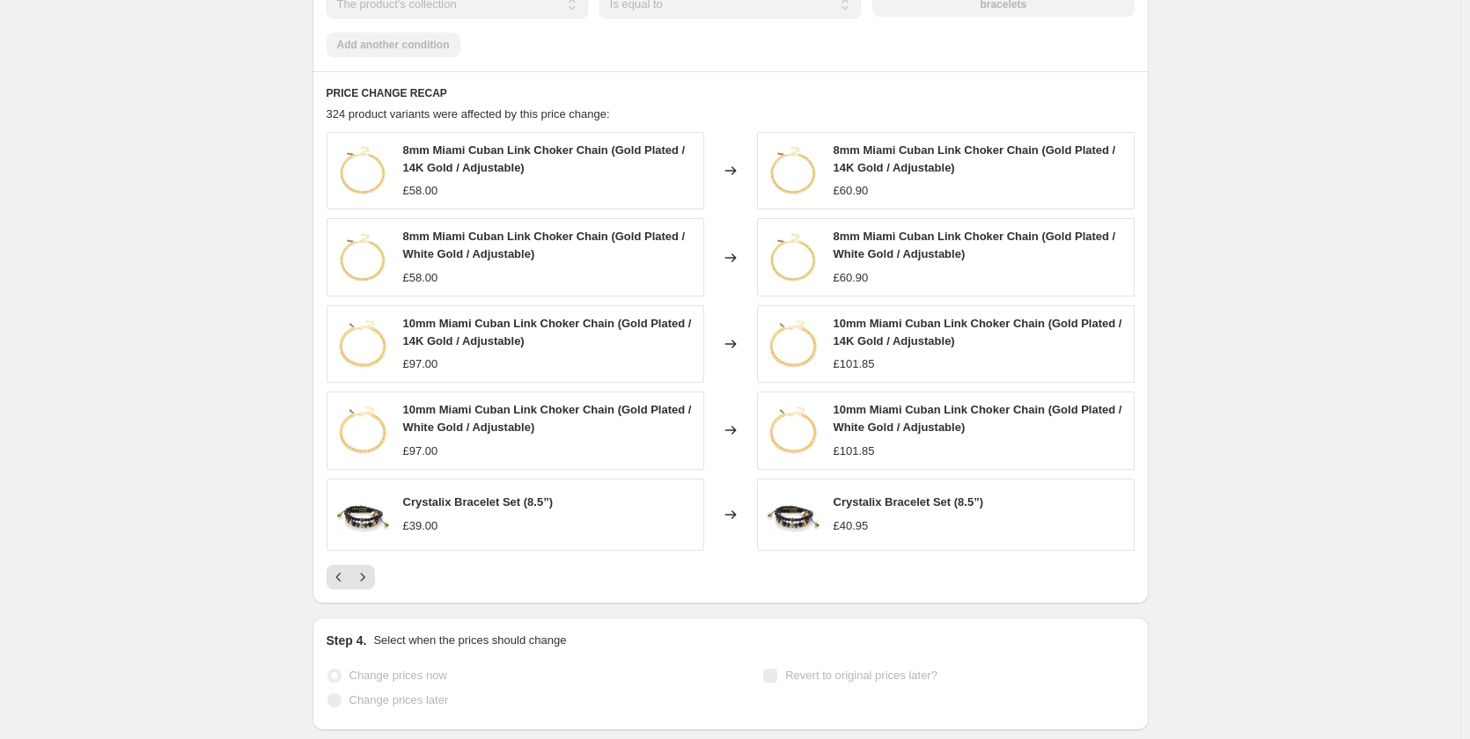
click at [382, 572] on div at bounding box center [731, 577] width 808 height 25
click at [375, 574] on button "Next" at bounding box center [362, 577] width 25 height 25
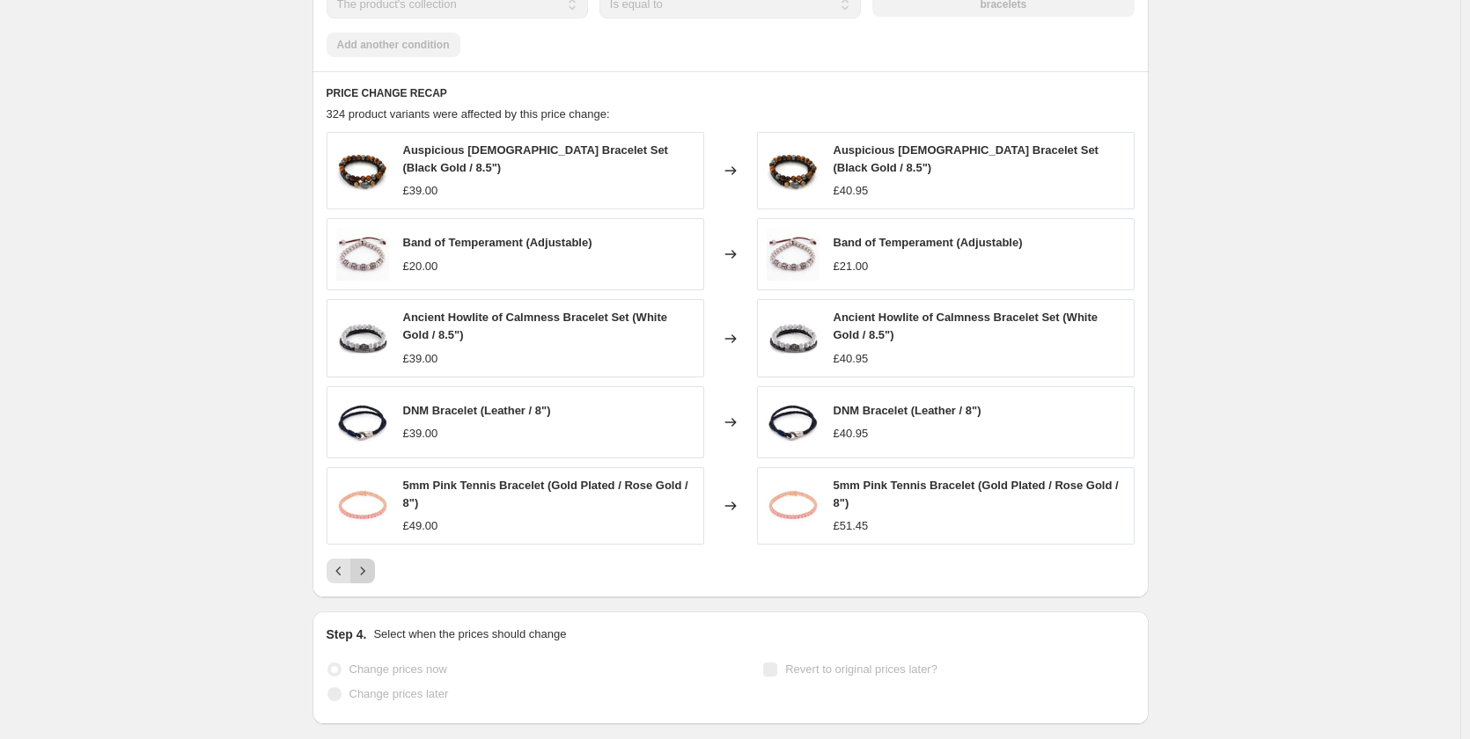
click at [375, 574] on button "Next" at bounding box center [362, 571] width 25 height 25
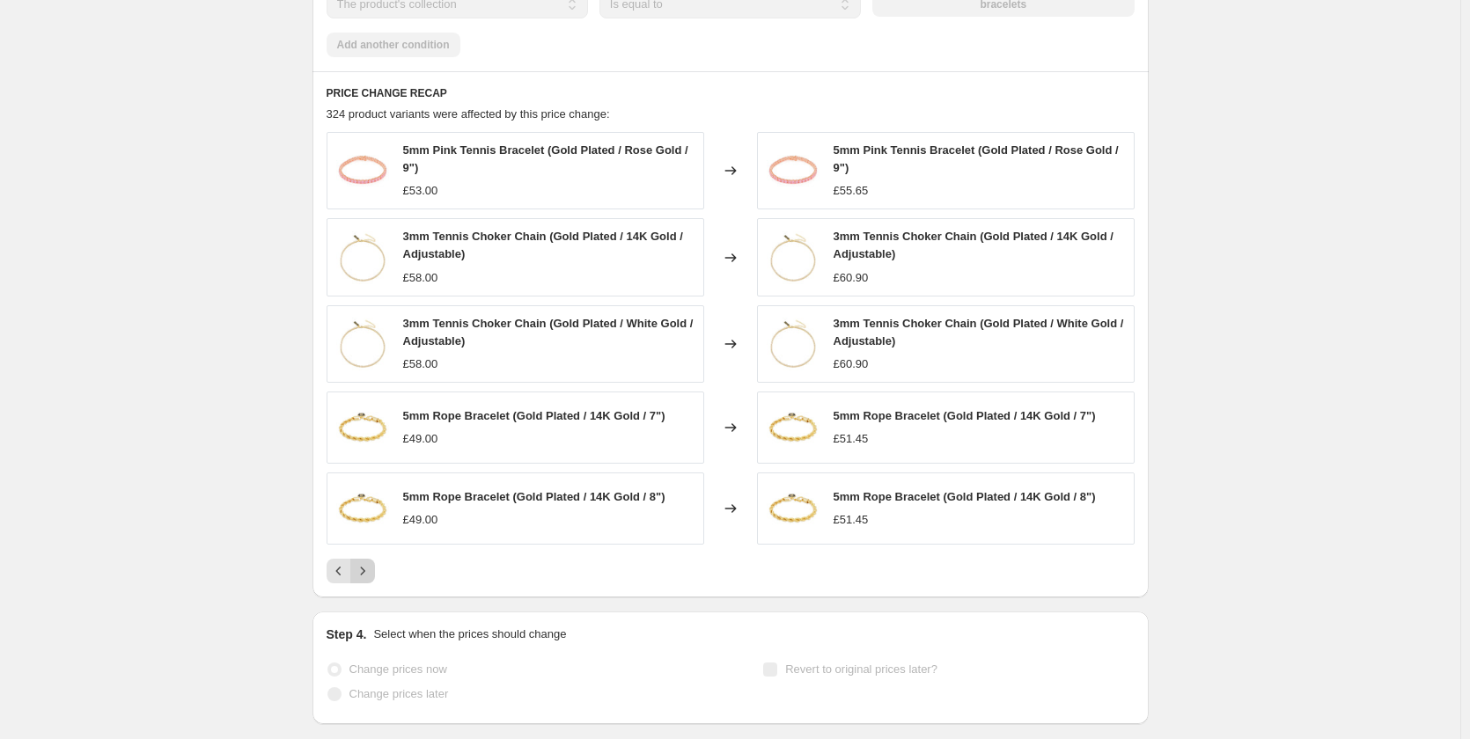
click at [375, 574] on button "Next" at bounding box center [362, 571] width 25 height 25
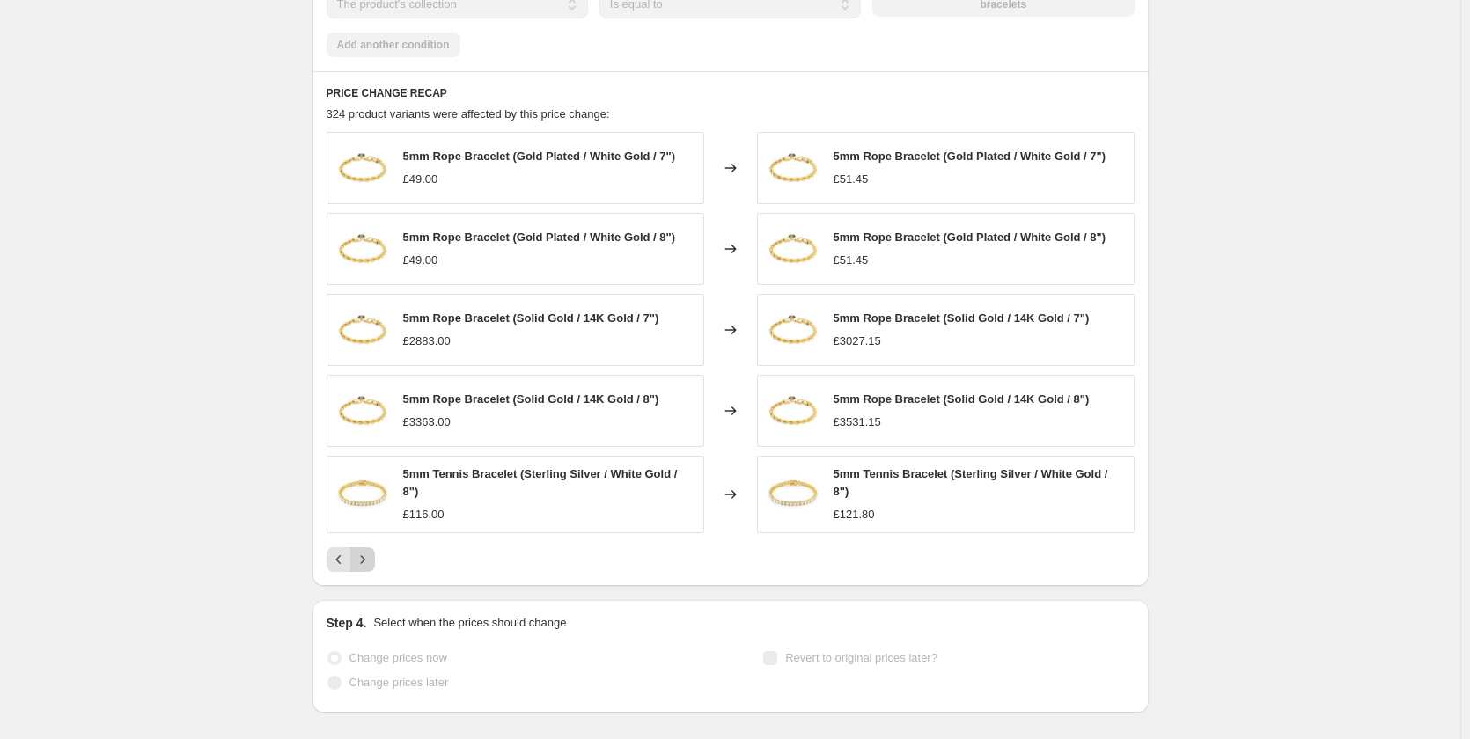
click at [378, 574] on div "PRICE CHANGE RECAP 324 product variants were affected by this price change: 5mm…" at bounding box center [731, 329] width 836 height 516
click at [370, 572] on button "Next" at bounding box center [362, 560] width 25 height 25
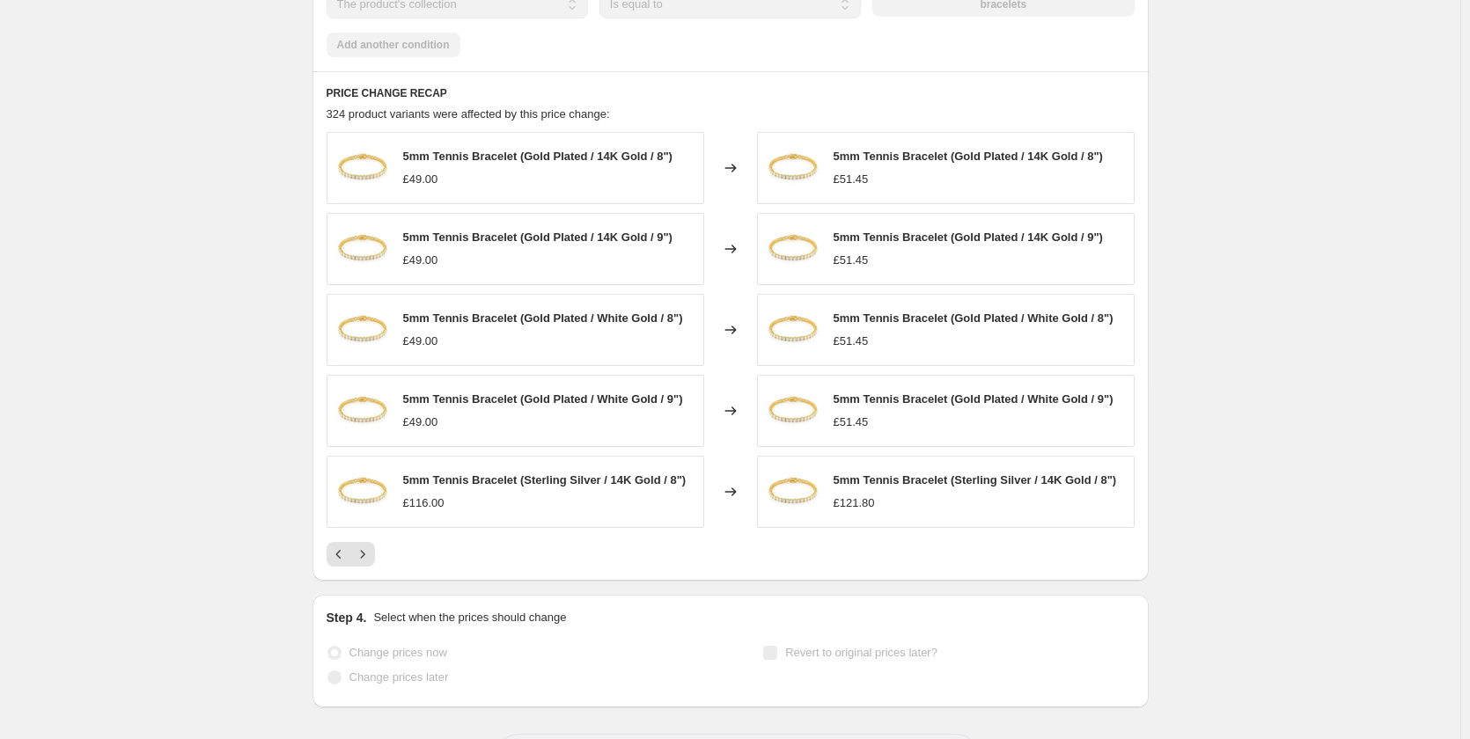
click at [370, 573] on div "PRICE CHANGE RECAP 324 product variants were affected by this price change: 5mm…" at bounding box center [731, 326] width 836 height 510
click at [375, 556] on button "Next" at bounding box center [362, 554] width 25 height 25
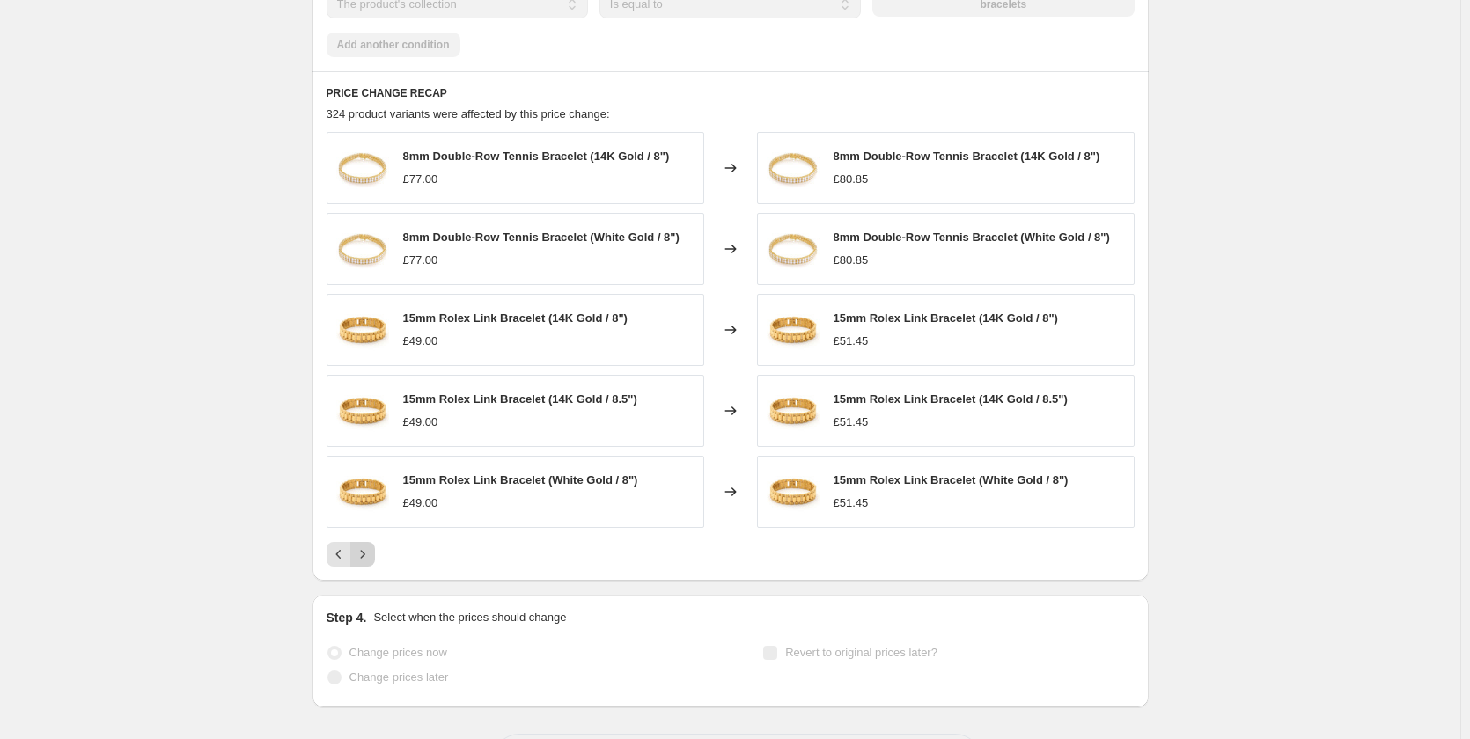
click at [375, 556] on button "Next" at bounding box center [362, 554] width 25 height 25
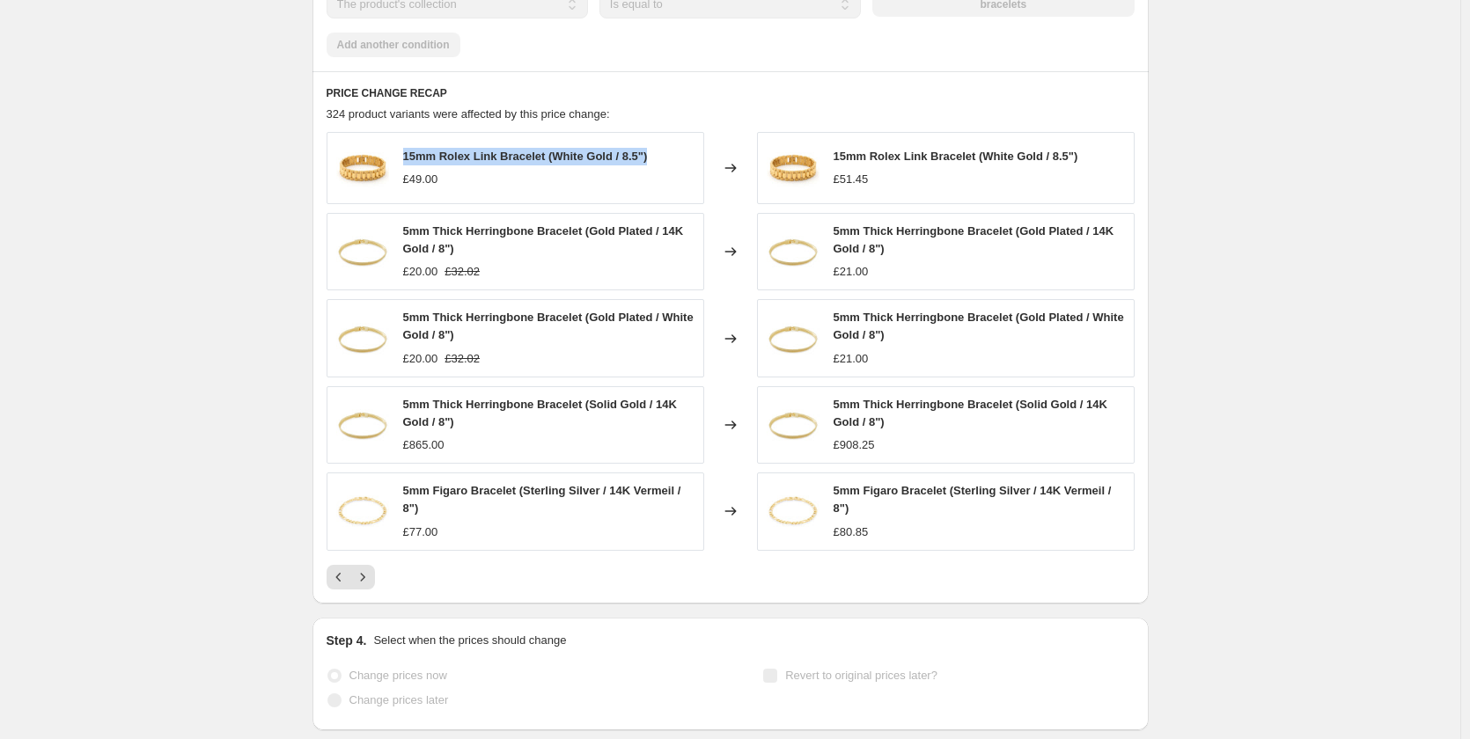
drag, startPoint x: 408, startPoint y: 151, endPoint x: 682, endPoint y: 146, distance: 273.8
click at [682, 146] on div "15mm Rolex Link Bracelet (White Gold / 8.5") £49.00" at bounding box center [516, 168] width 378 height 72
copy span "15mm Rolex Link Bracelet (White Gold / 8.5")"
drag, startPoint x: 411, startPoint y: 161, endPoint x: 446, endPoint y: 114, distance: 58.5
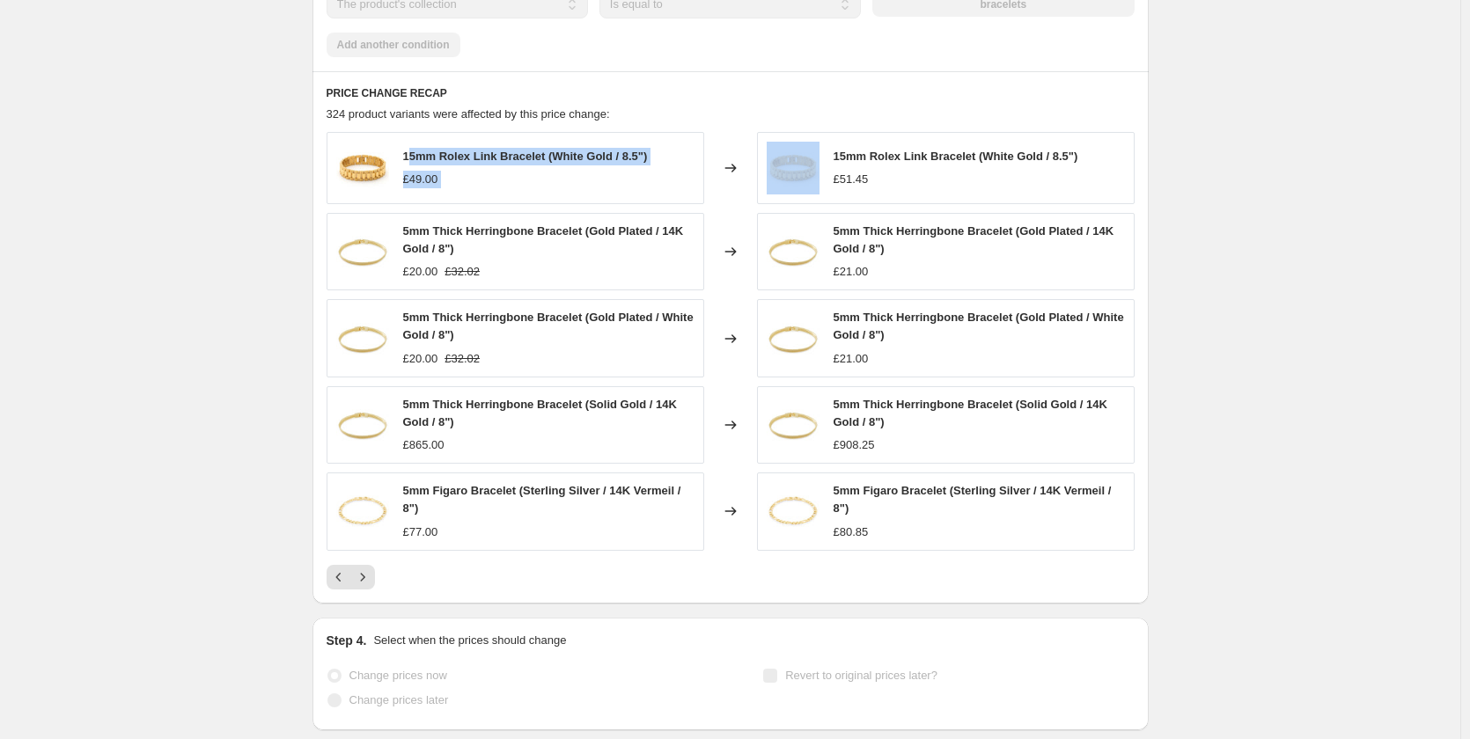
click at [778, 158] on div "15mm Rolex Link Bracelet (White Gold / 8.5") £49.00 Changed to 15mm Rolex Link …" at bounding box center [731, 168] width 808 height 72
click at [460, 113] on span "324 product variants were affected by this price change:" at bounding box center [468, 113] width 283 height 13
click at [371, 169] on img at bounding box center [362, 168] width 53 height 53
drag, startPoint x: 408, startPoint y: 159, endPoint x: 689, endPoint y: 169, distance: 281.9
click at [683, 165] on div "15mm Rolex Link Bracelet (White Gold / 8.5") £49.00" at bounding box center [516, 168] width 378 height 72
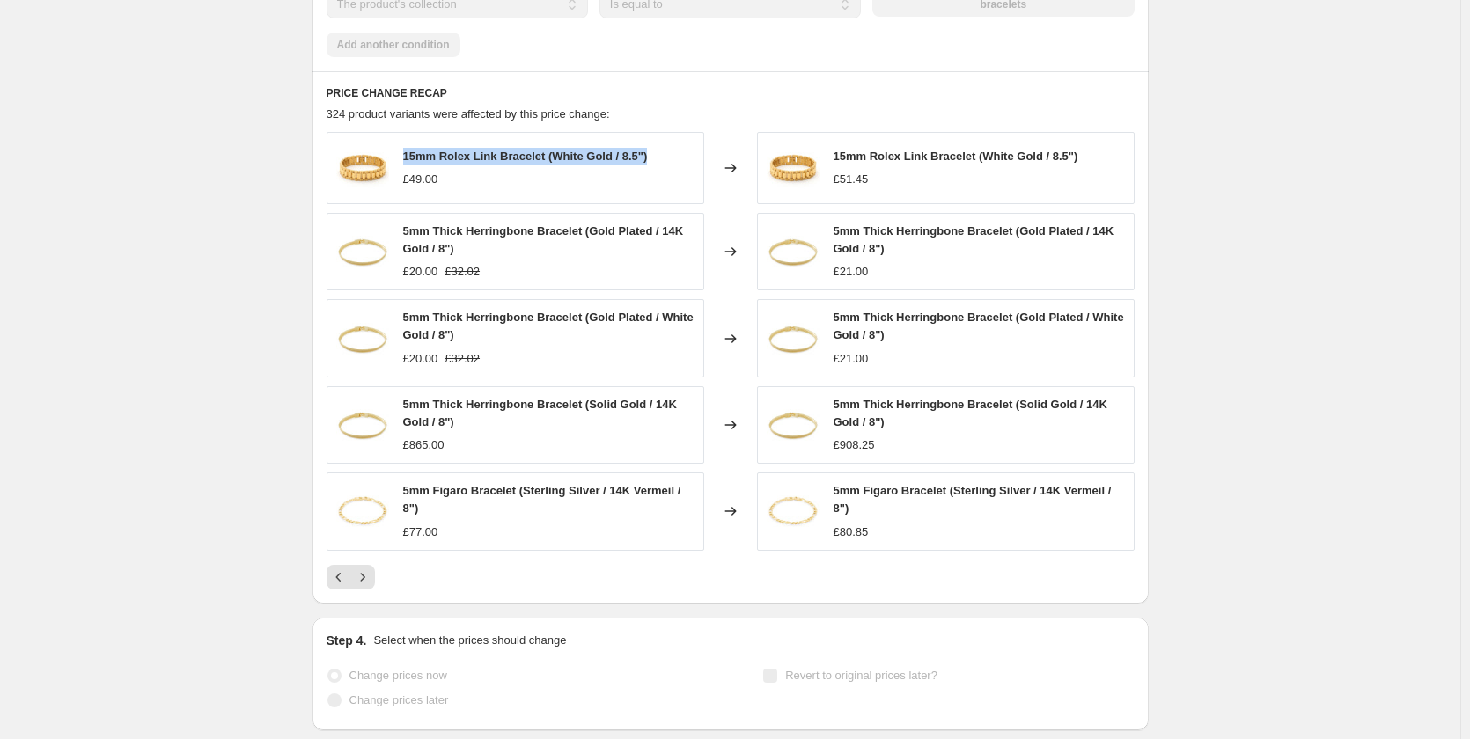
copy span "15mm Rolex Link Bracelet (White Gold / 8.5")"
click at [894, 430] on div "5mm Thick Herringbone Bracelet (Solid Gold / 14K Gold / 8")" at bounding box center [979, 413] width 291 height 35
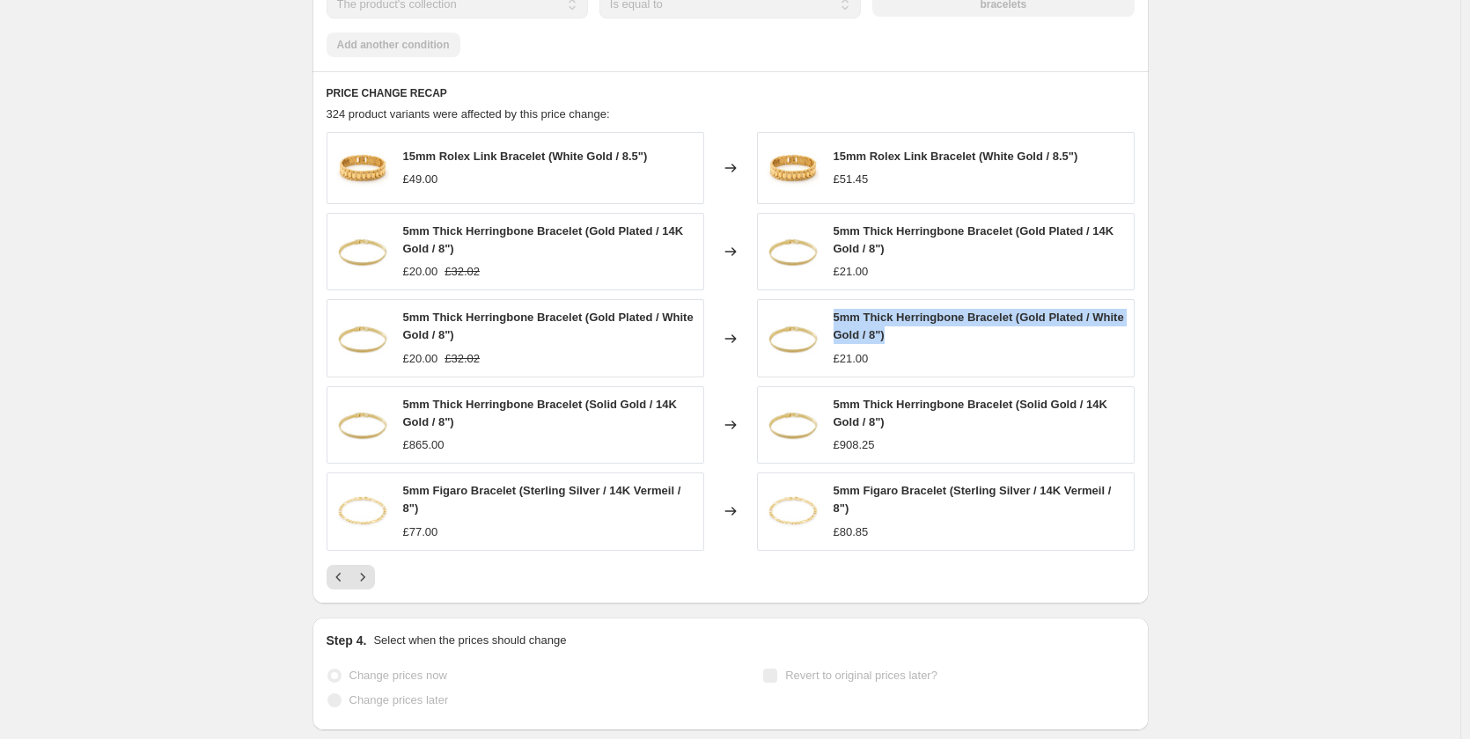
drag, startPoint x: 837, startPoint y: 321, endPoint x: 937, endPoint y: 340, distance: 101.2
click at [937, 340] on div "5mm Thick Herringbone Bracelet (Gold Plated / White Gold / 8")" at bounding box center [979, 326] width 291 height 35
copy span "5mm Thick Herringbone Bracelet (Gold Plated / White Gold / 8")"
click at [984, 353] on div "£21.00" at bounding box center [979, 359] width 291 height 18
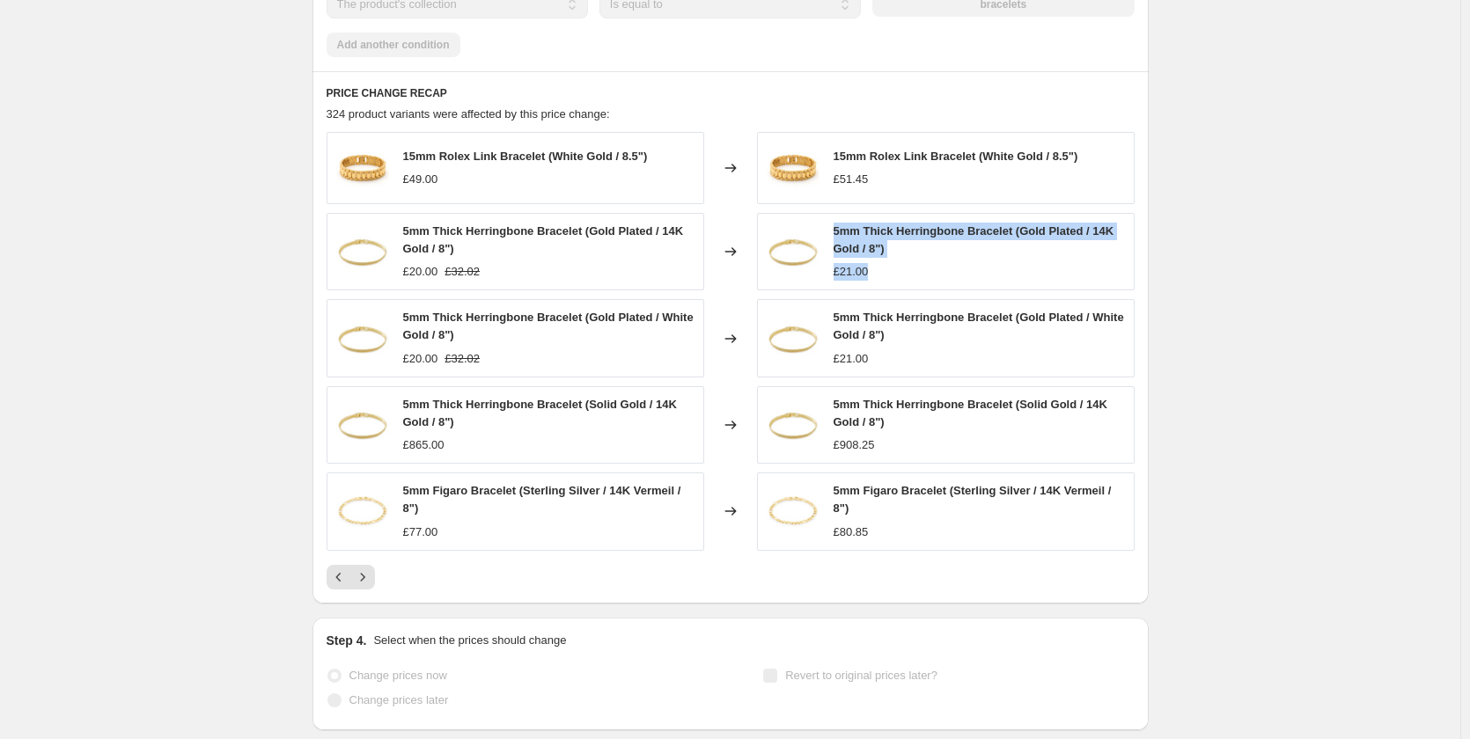
drag, startPoint x: 923, startPoint y: 259, endPoint x: 837, endPoint y: 230, distance: 91.0
click at [837, 230] on div "5mm Thick Herringbone Bracelet (Gold Plated / 14K Gold / 8") £21.00" at bounding box center [979, 252] width 291 height 58
click at [838, 230] on span "5mm Thick Herringbone Bracelet (Gold Plated / 14K Gold / 8")" at bounding box center [974, 239] width 281 height 31
drag, startPoint x: 833, startPoint y: 230, endPoint x: 904, endPoint y: 247, distance: 73.4
click at [904, 246] on div "5mm Thick Herringbone Bracelet (Gold Plated / 14K Gold / 8") £21.00" at bounding box center [946, 251] width 378 height 77
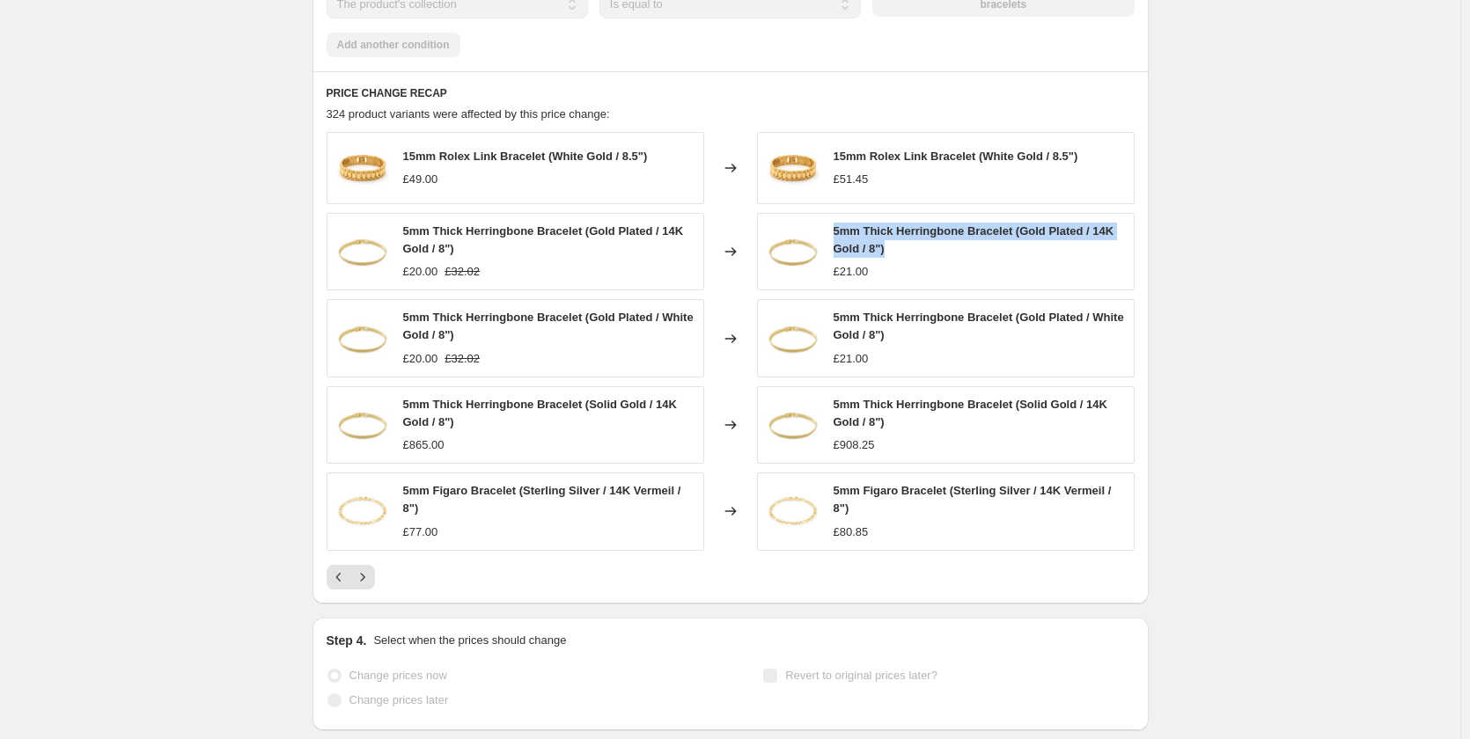
copy span "5mm Thick Herringbone Bracelet (Gold Plated / 14K Gold / 8")"
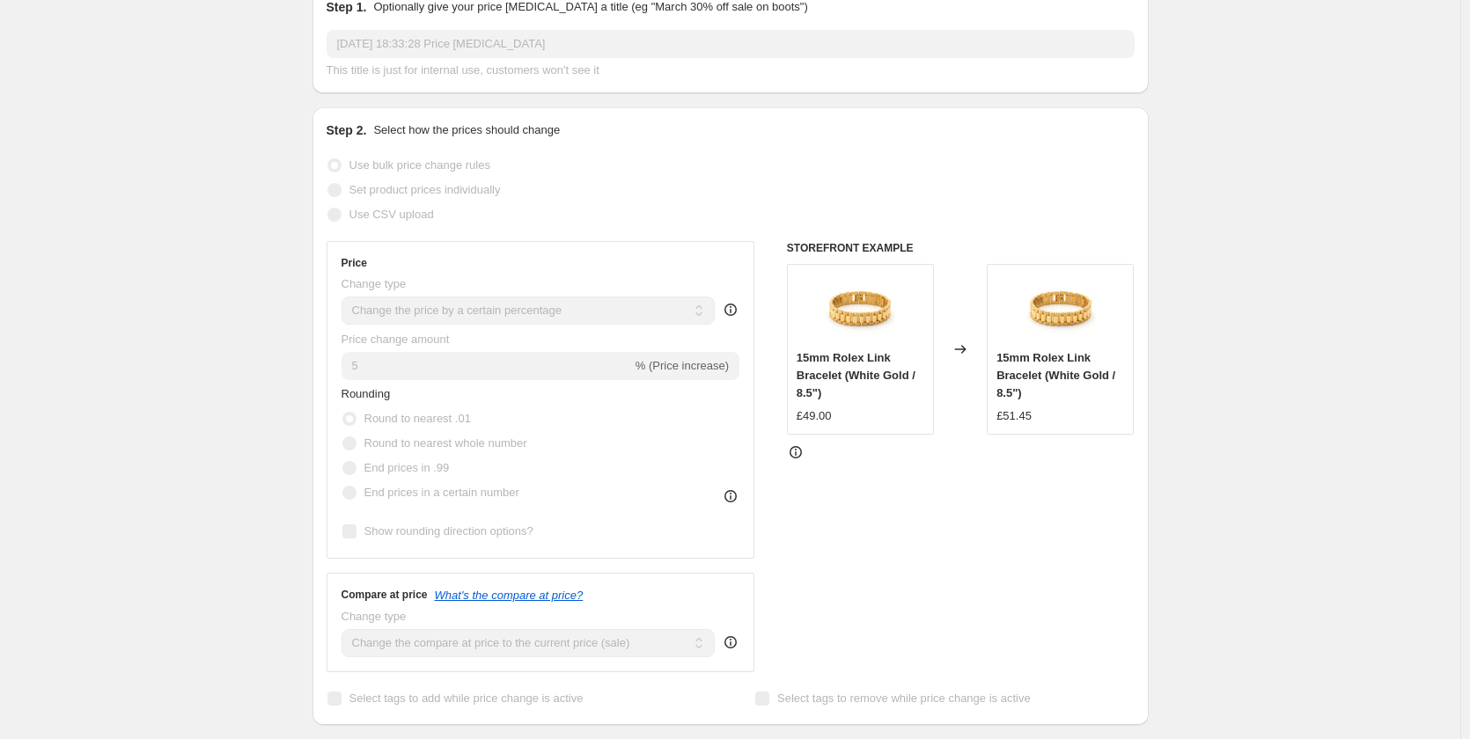
scroll to position [0, 0]
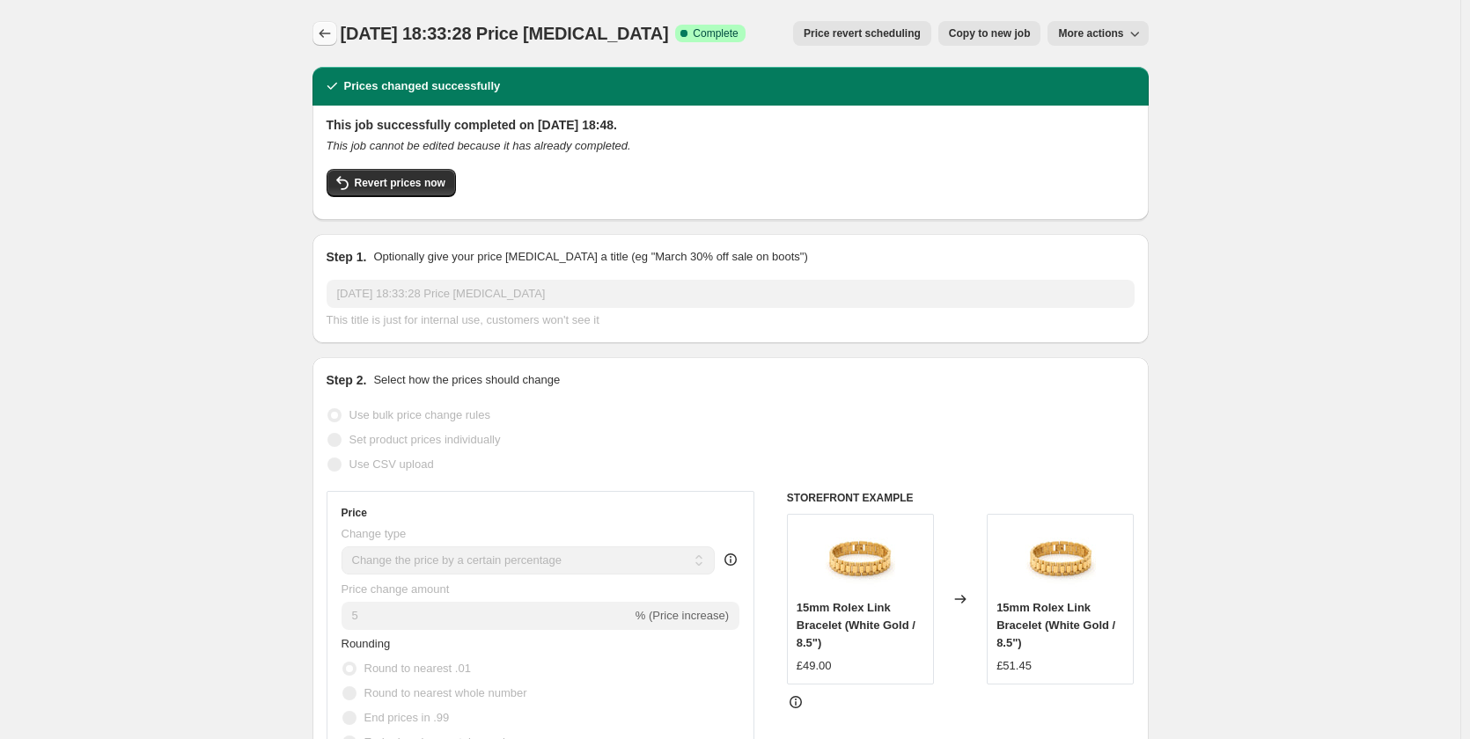
click at [317, 29] on button "Price change jobs" at bounding box center [325, 33] width 25 height 25
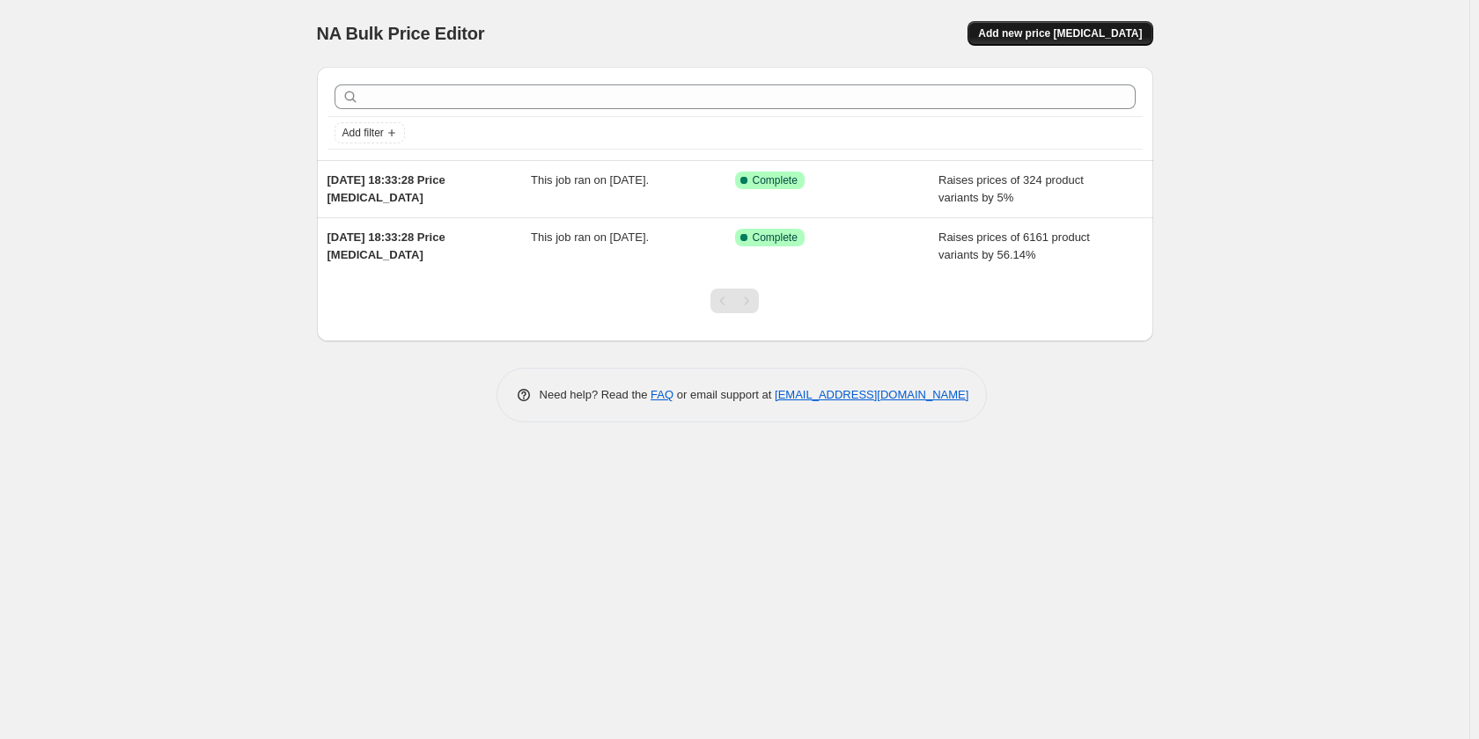
click at [1028, 43] on button "Add new price [MEDICAL_DATA]" at bounding box center [1059, 33] width 185 height 25
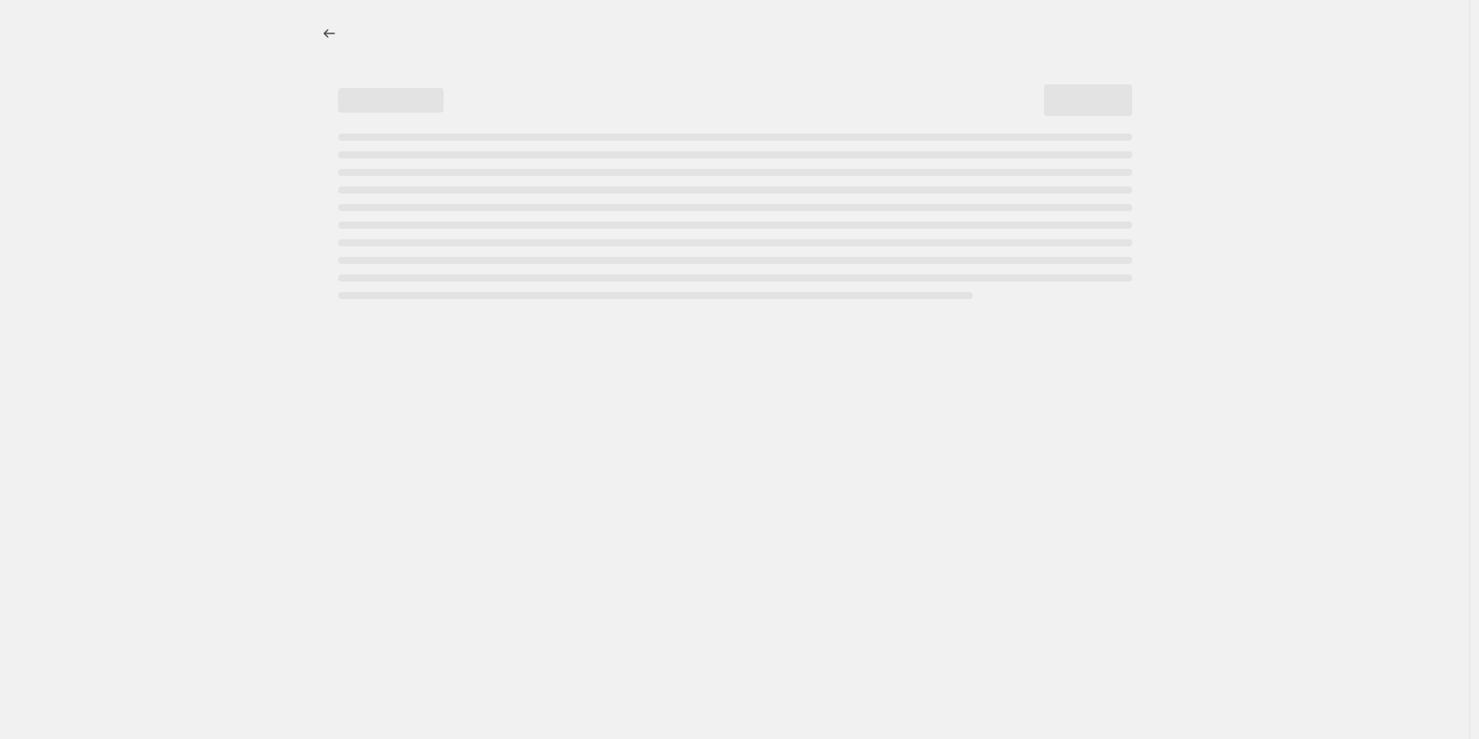
select select "percentage"
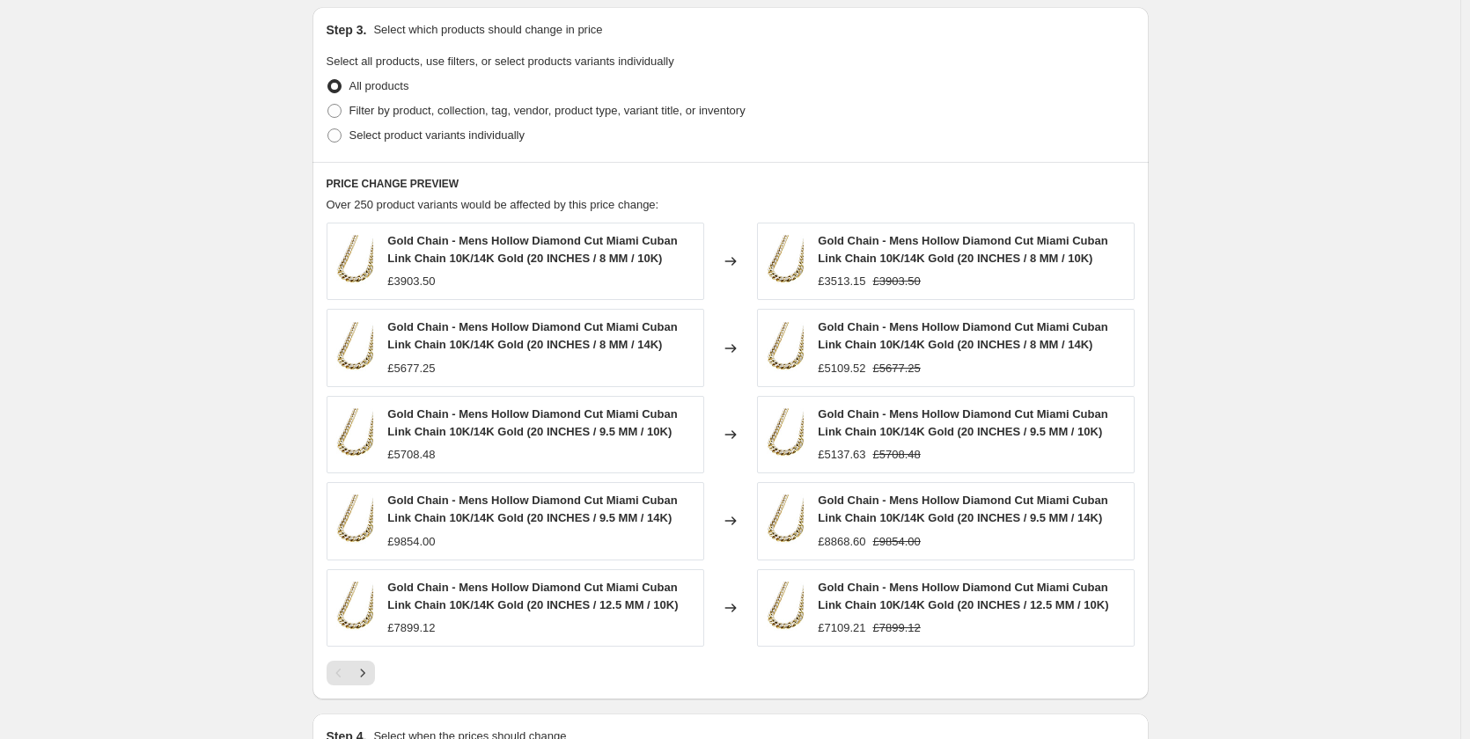
scroll to position [616, 0]
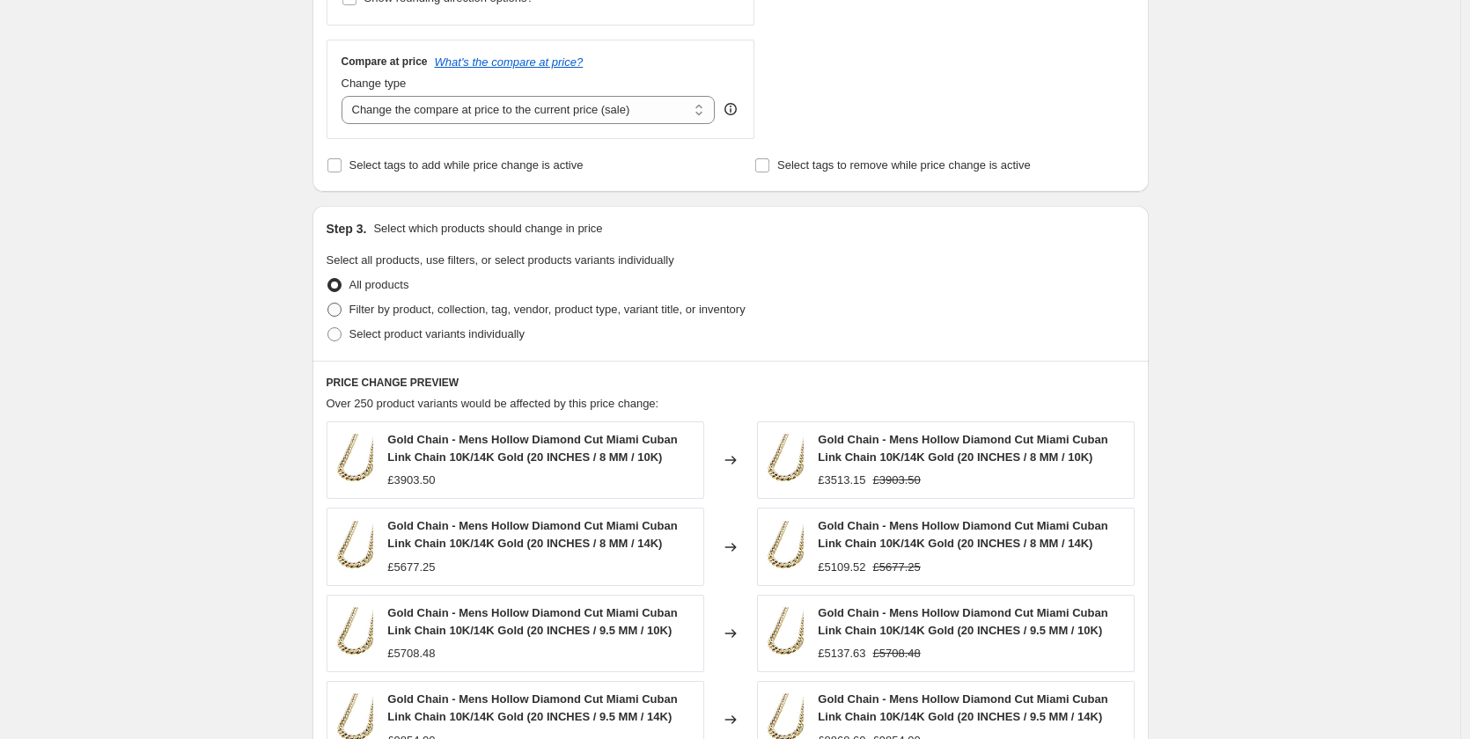
click at [339, 312] on span at bounding box center [334, 310] width 14 height 14
click at [328, 304] on input "Filter by product, collection, tag, vendor, product type, variant title, or inv…" at bounding box center [327, 303] width 1 height 1
radio input "true"
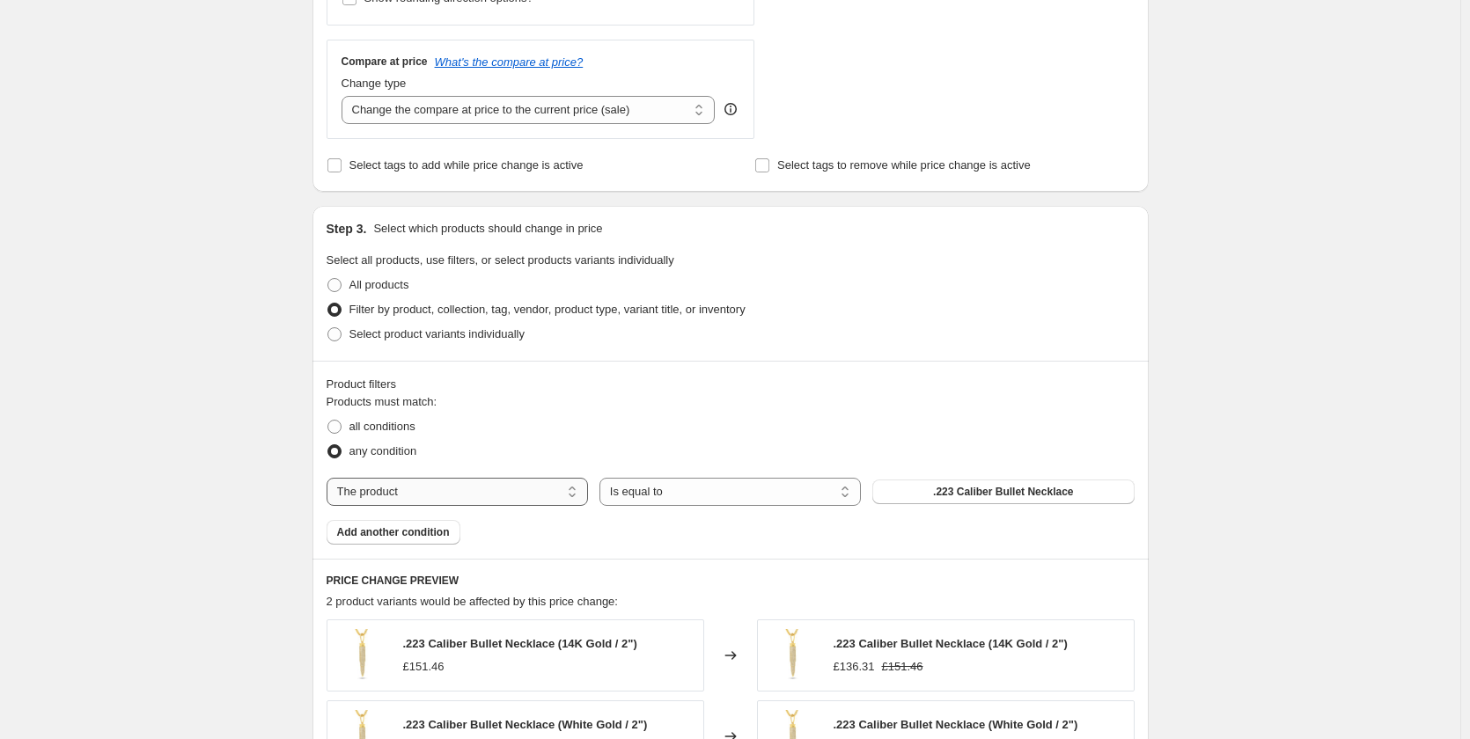
drag, startPoint x: 403, startPoint y: 491, endPoint x: 390, endPoint y: 494, distance: 13.5
click at [403, 492] on select "The product The product's collection The product's tag The product's vendor The…" at bounding box center [457, 492] width 261 height 28
select select "collection"
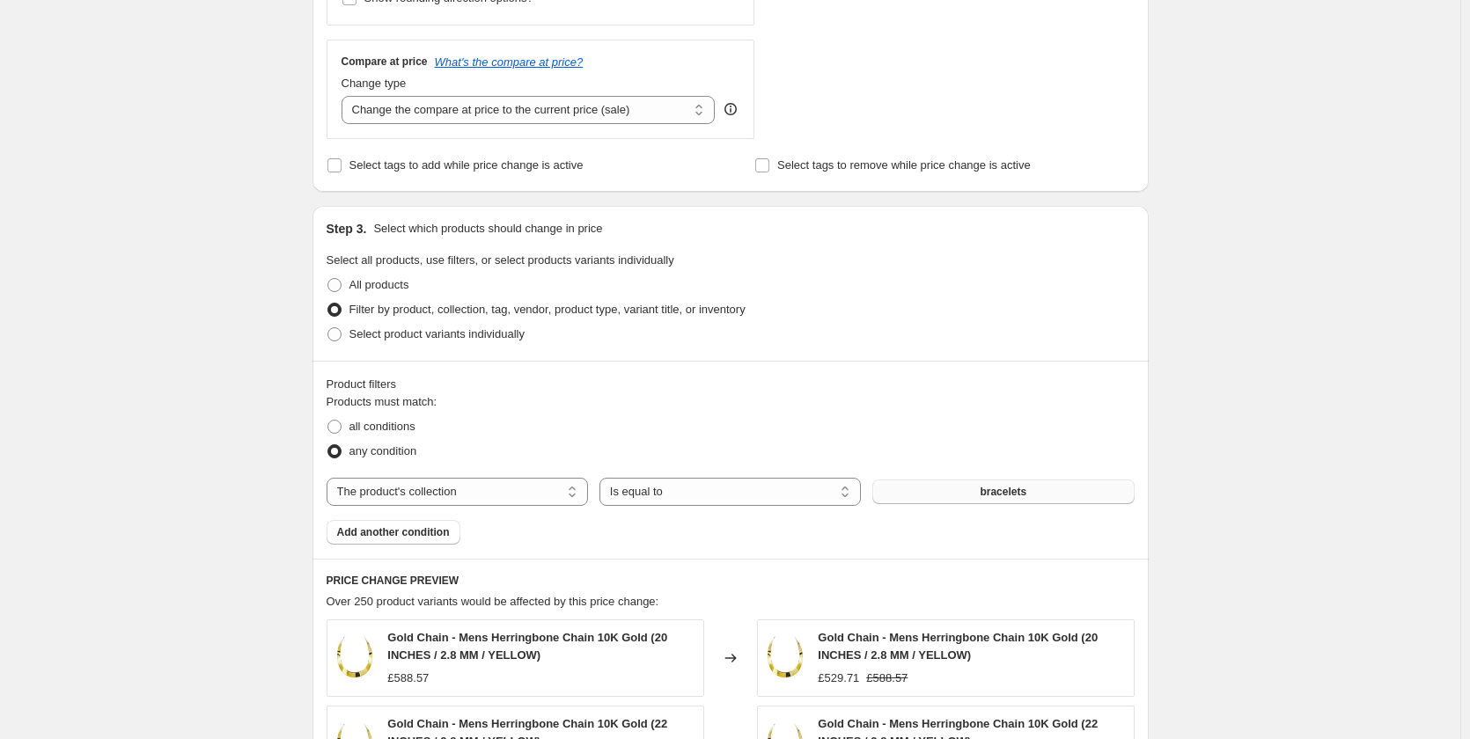
click at [1007, 489] on span "bracelets" at bounding box center [1003, 492] width 47 height 14
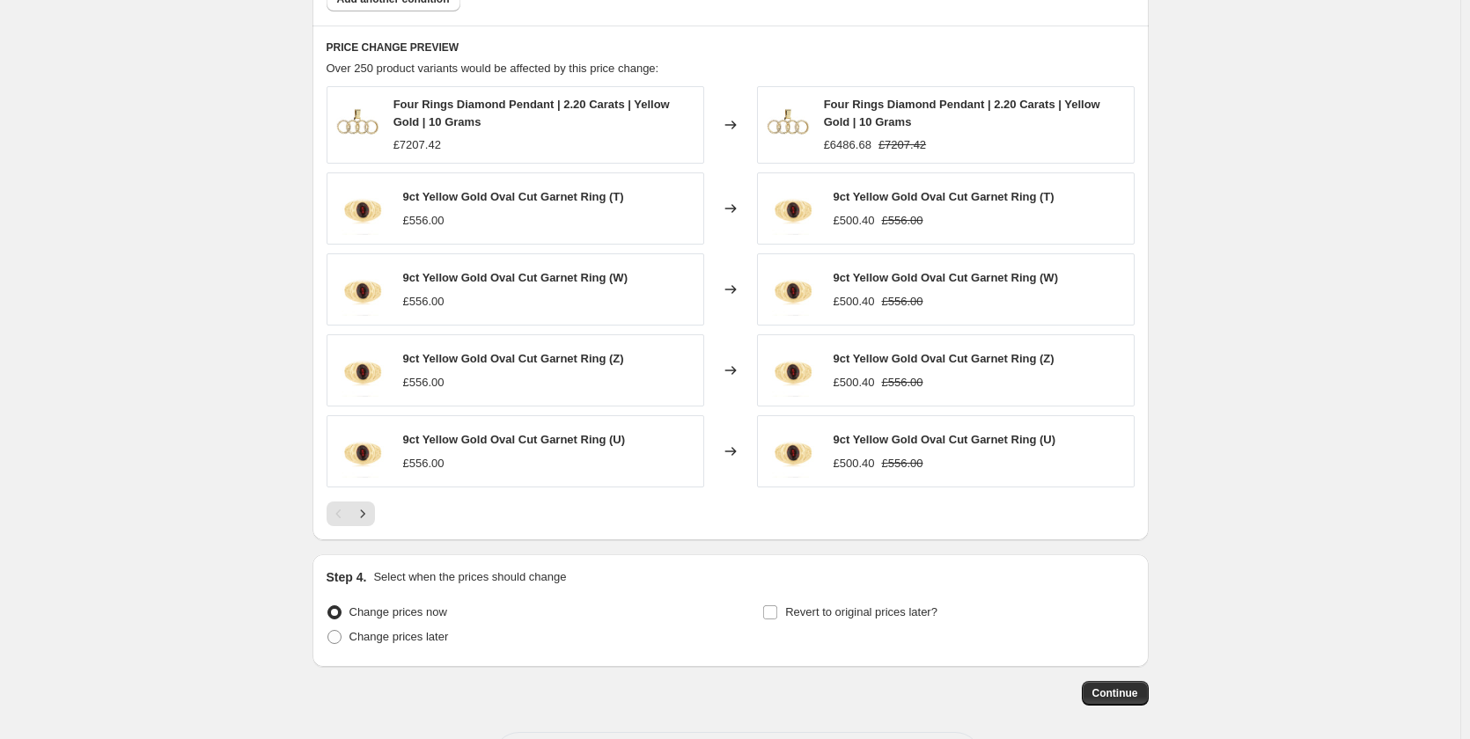
scroll to position [1136, 0]
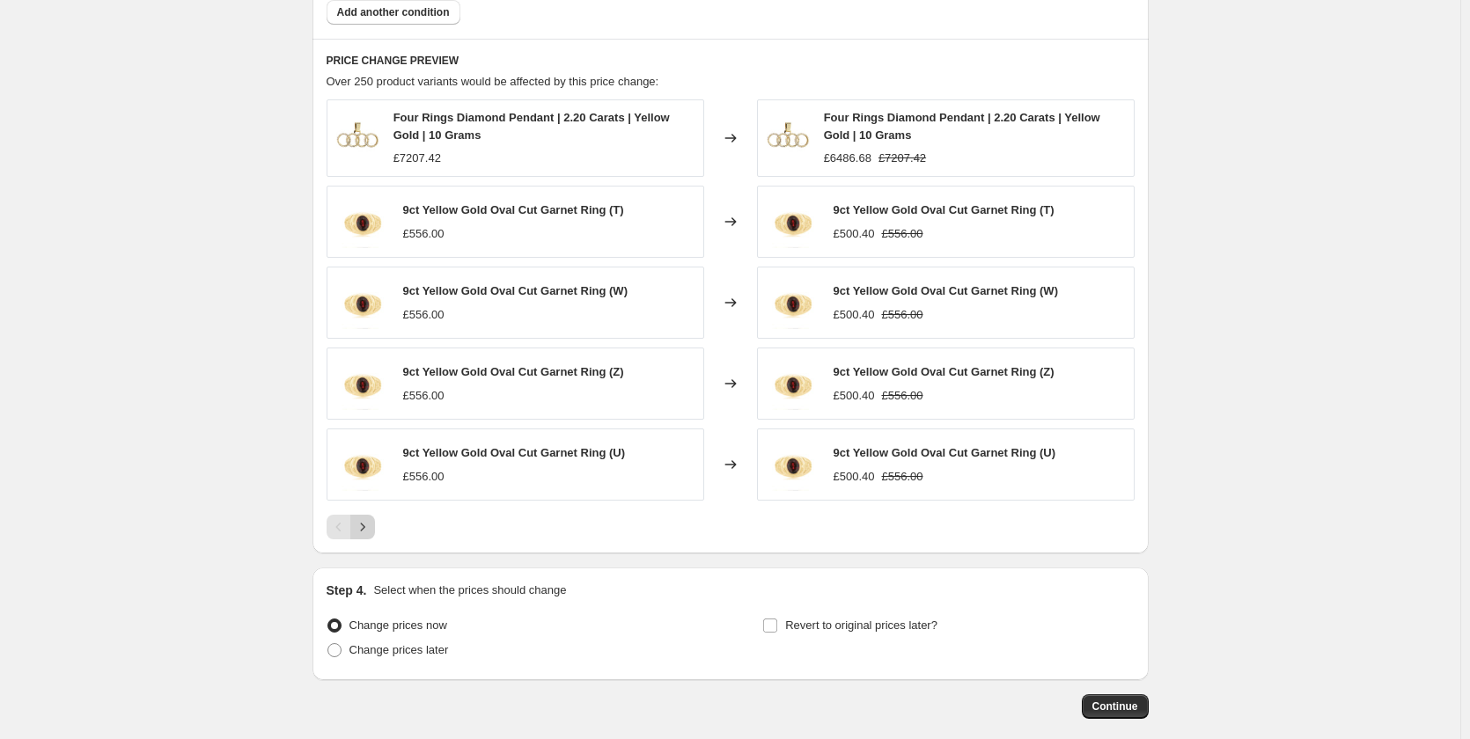
click at [359, 519] on button "Next" at bounding box center [362, 527] width 25 height 25
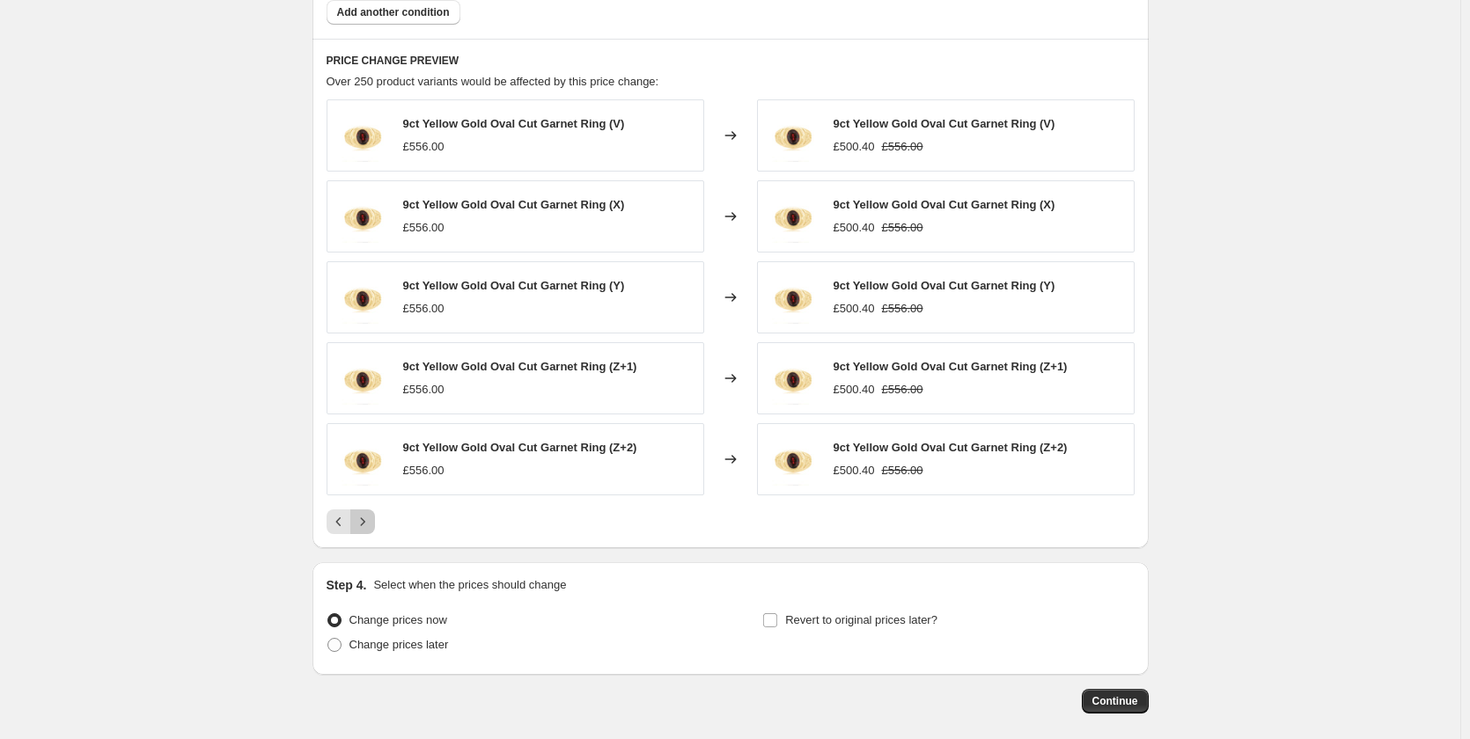
click at [371, 525] on icon "Next" at bounding box center [363, 522] width 18 height 18
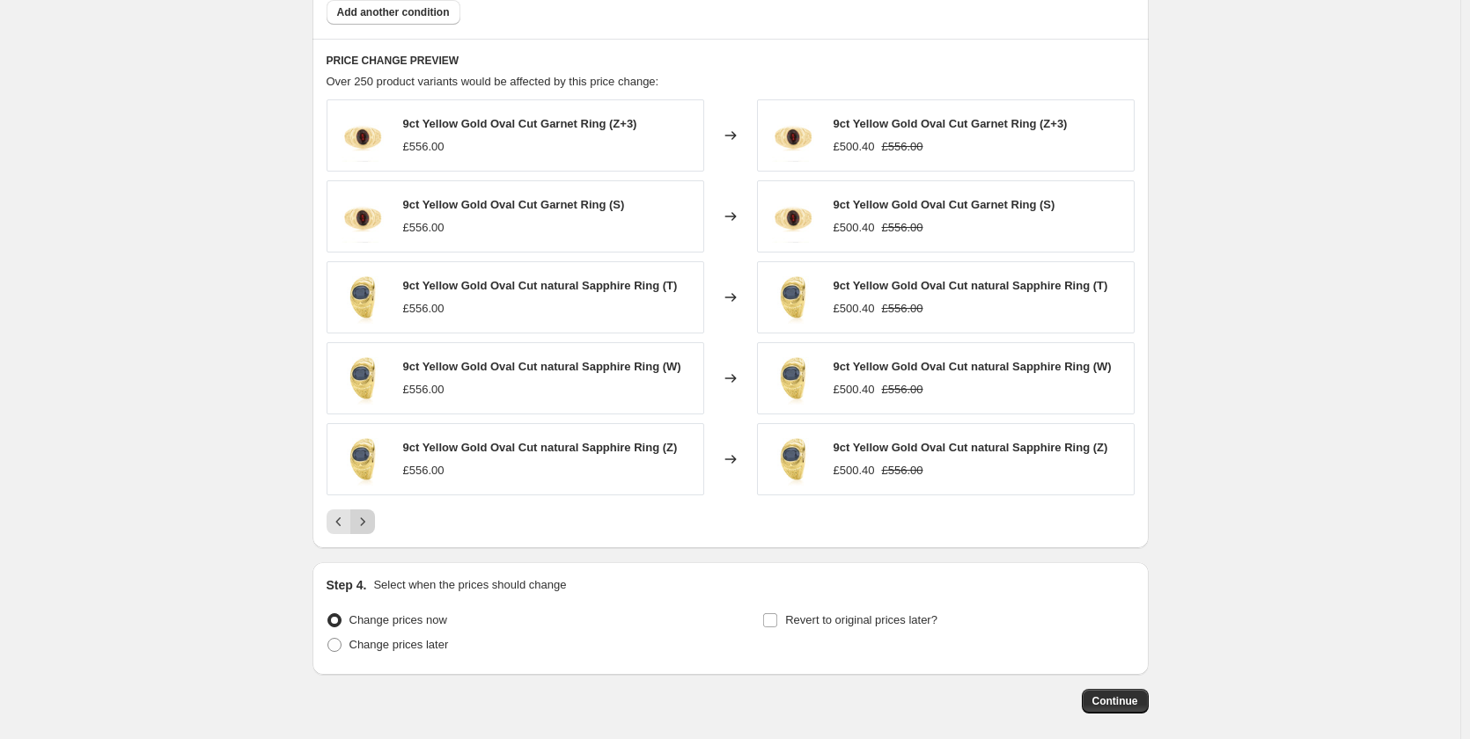
click at [371, 525] on icon "Next" at bounding box center [363, 522] width 18 height 18
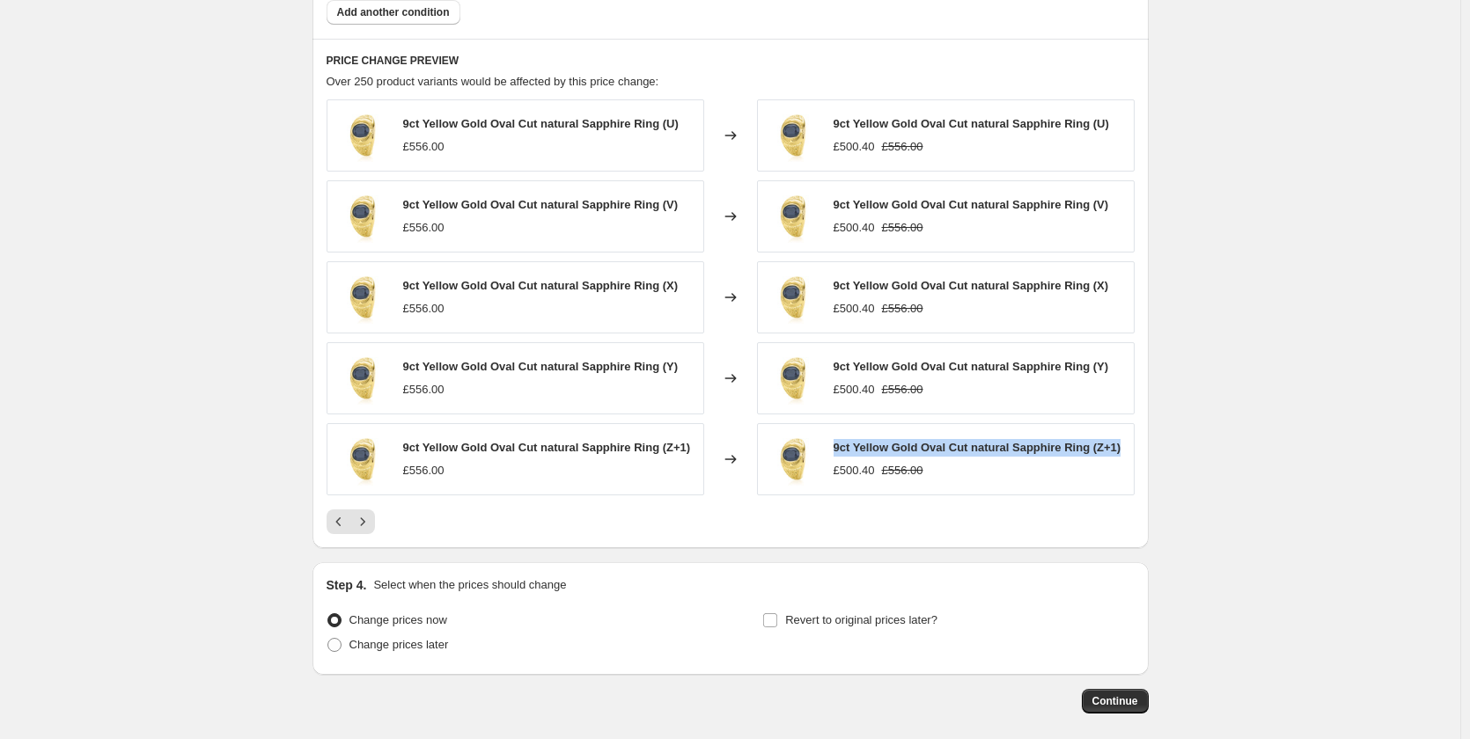
drag, startPoint x: 837, startPoint y: 443, endPoint x: 1126, endPoint y: 454, distance: 289.0
click at [1126, 454] on div "9ct Yellow Gold Oval Cut natural Sapphire Ring (Z+1) £500.40 £556.00" at bounding box center [946, 459] width 378 height 72
copy span "9ct Yellow Gold Oval Cut natural Sapphire Ring (Z+1)"
click at [817, 471] on img at bounding box center [793, 459] width 53 height 53
click at [810, 461] on img at bounding box center [793, 459] width 53 height 53
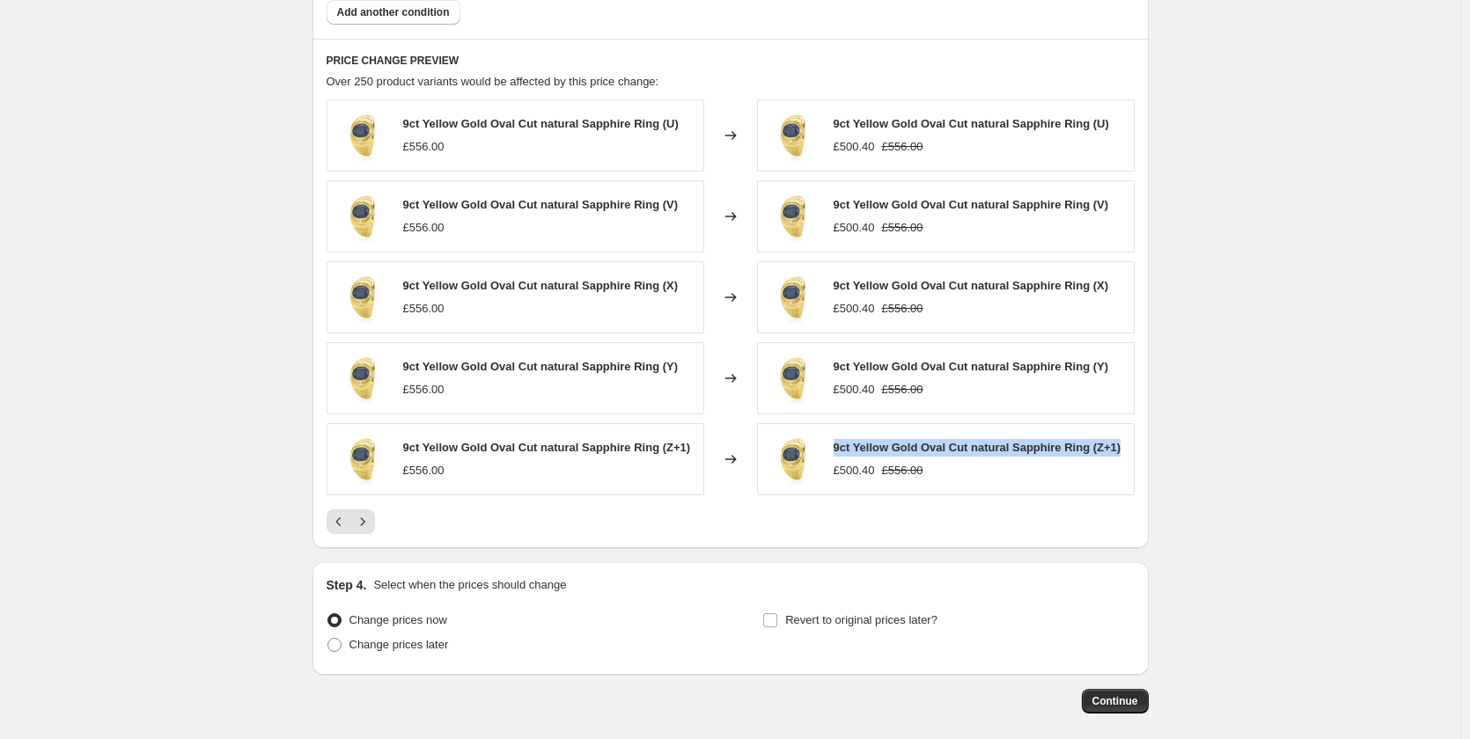
click at [855, 438] on div "9ct Yellow Gold Oval Cut natural Sapphire Ring (Z+1) £500.40 £556.00" at bounding box center [946, 459] width 378 height 72
click at [386, 520] on div at bounding box center [731, 522] width 808 height 25
click at [371, 526] on icon "Next" at bounding box center [363, 522] width 18 height 18
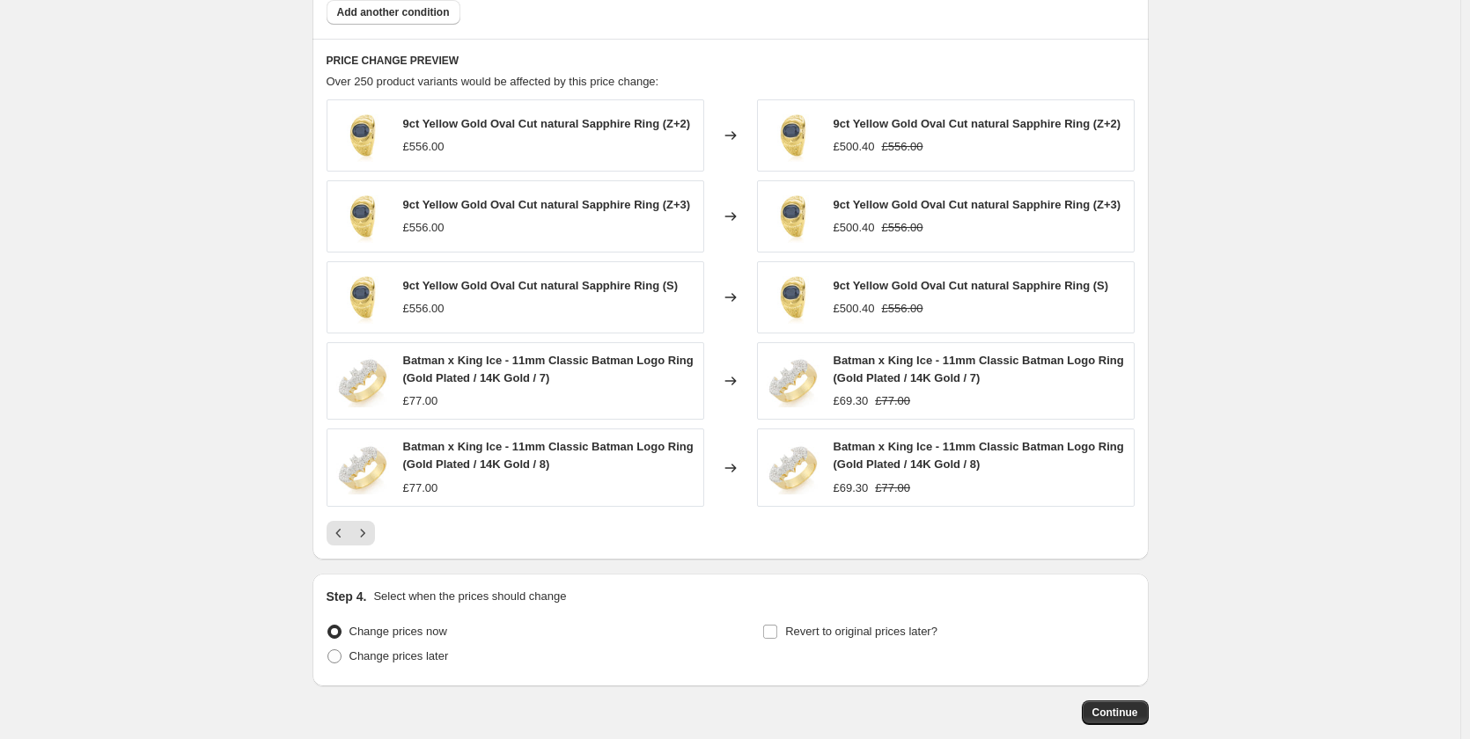
click at [370, 518] on div "9ct Yellow Gold Oval Cut natural Sapphire Ring (Z+2) £556.00 Changed to 9ct Yel…" at bounding box center [731, 322] width 808 height 446
click at [367, 532] on icon "Next" at bounding box center [363, 534] width 18 height 18
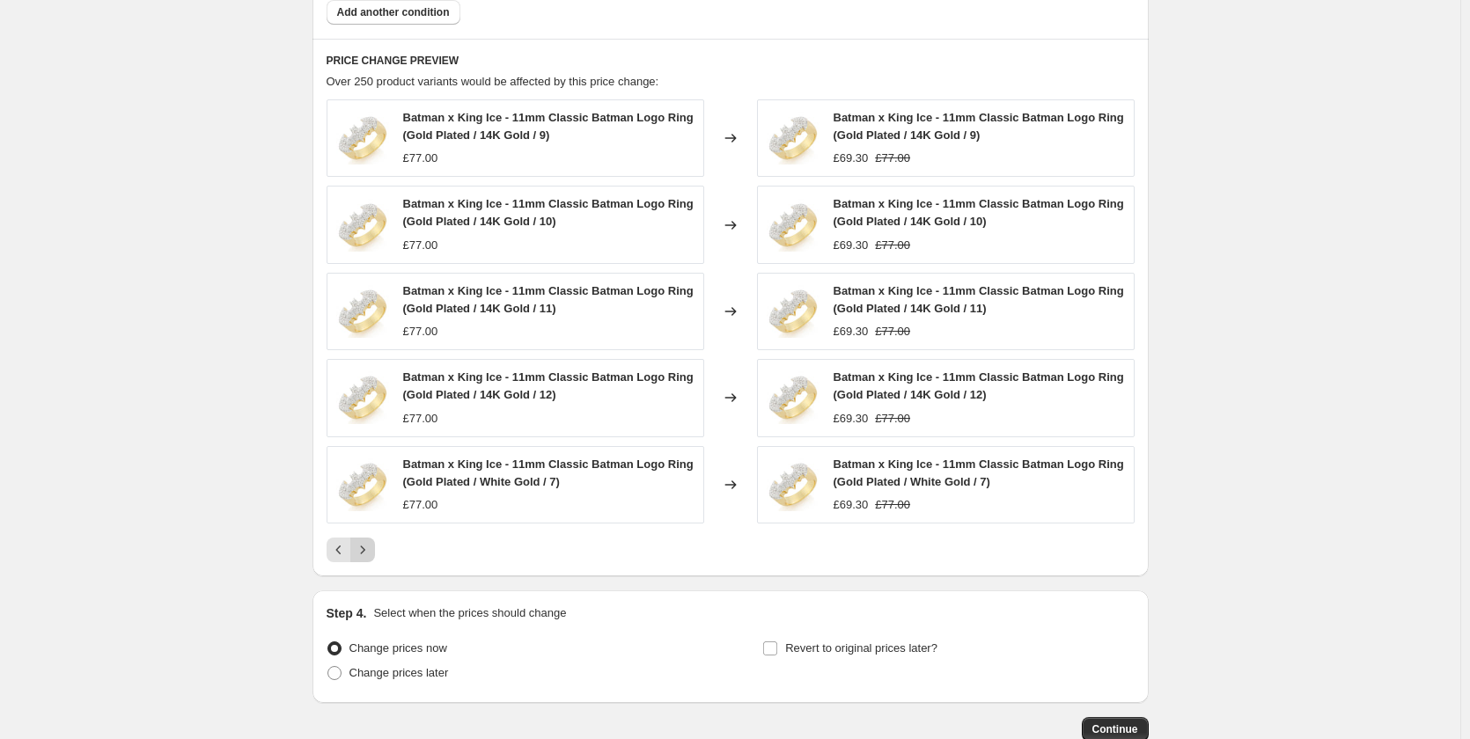
click at [367, 532] on div "Batman x King Ice - 11mm Classic Batman Logo Ring (Gold Plated / 14K Gold / 9) …" at bounding box center [731, 330] width 808 height 463
click at [362, 550] on icon "Next" at bounding box center [363, 550] width 18 height 18
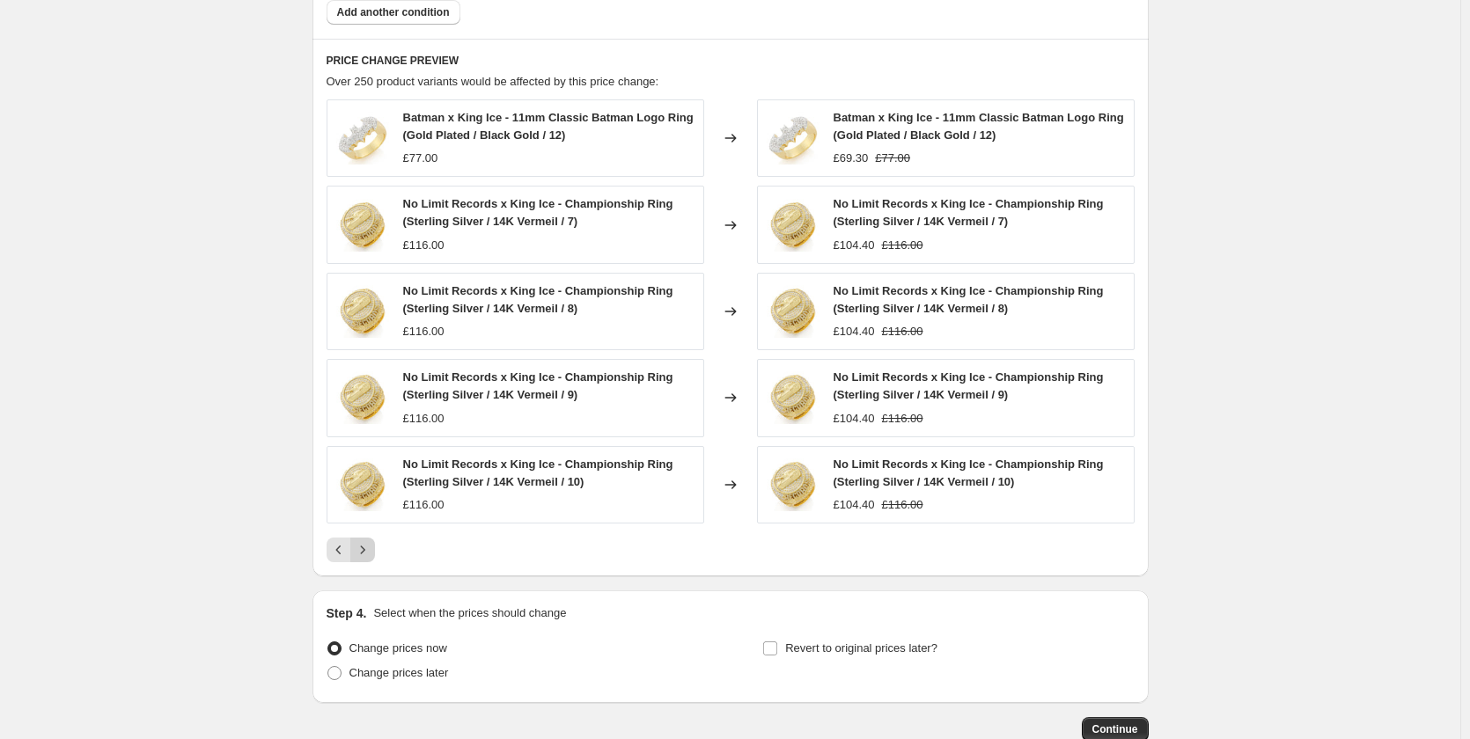
click at [371, 545] on icon "Next" at bounding box center [363, 550] width 18 height 18
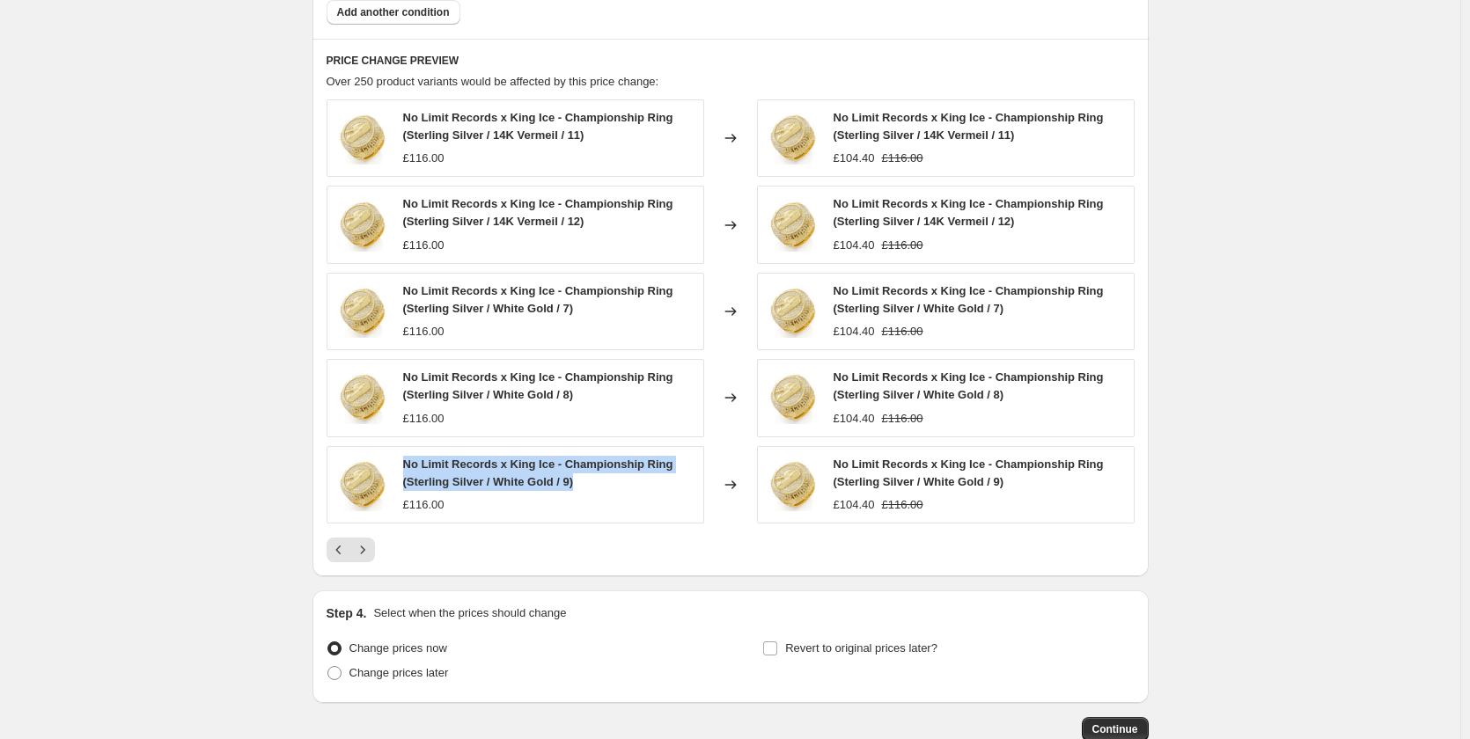
drag, startPoint x: 612, startPoint y: 483, endPoint x: 403, endPoint y: 441, distance: 212.9
click at [403, 441] on div "No Limit Records x King Ice - Championship Ring (Sterling Silver / 14K Vermeil …" at bounding box center [731, 311] width 808 height 424
copy span "No Limit Records x King Ice - Championship Ring (Sterling Silver / White Gold /…"
click at [370, 544] on icon "Next" at bounding box center [363, 550] width 18 height 18
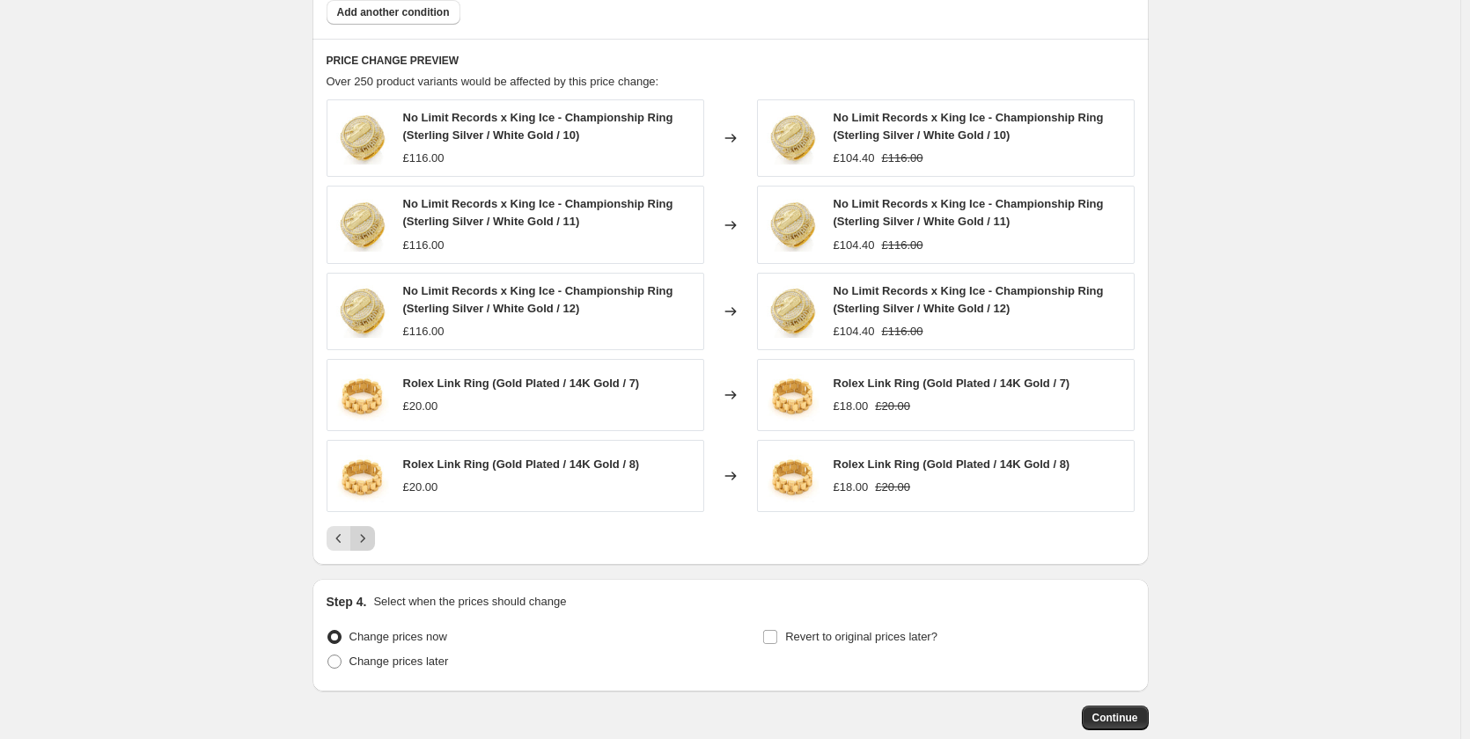
click at [363, 544] on icon "Next" at bounding box center [363, 539] width 18 height 18
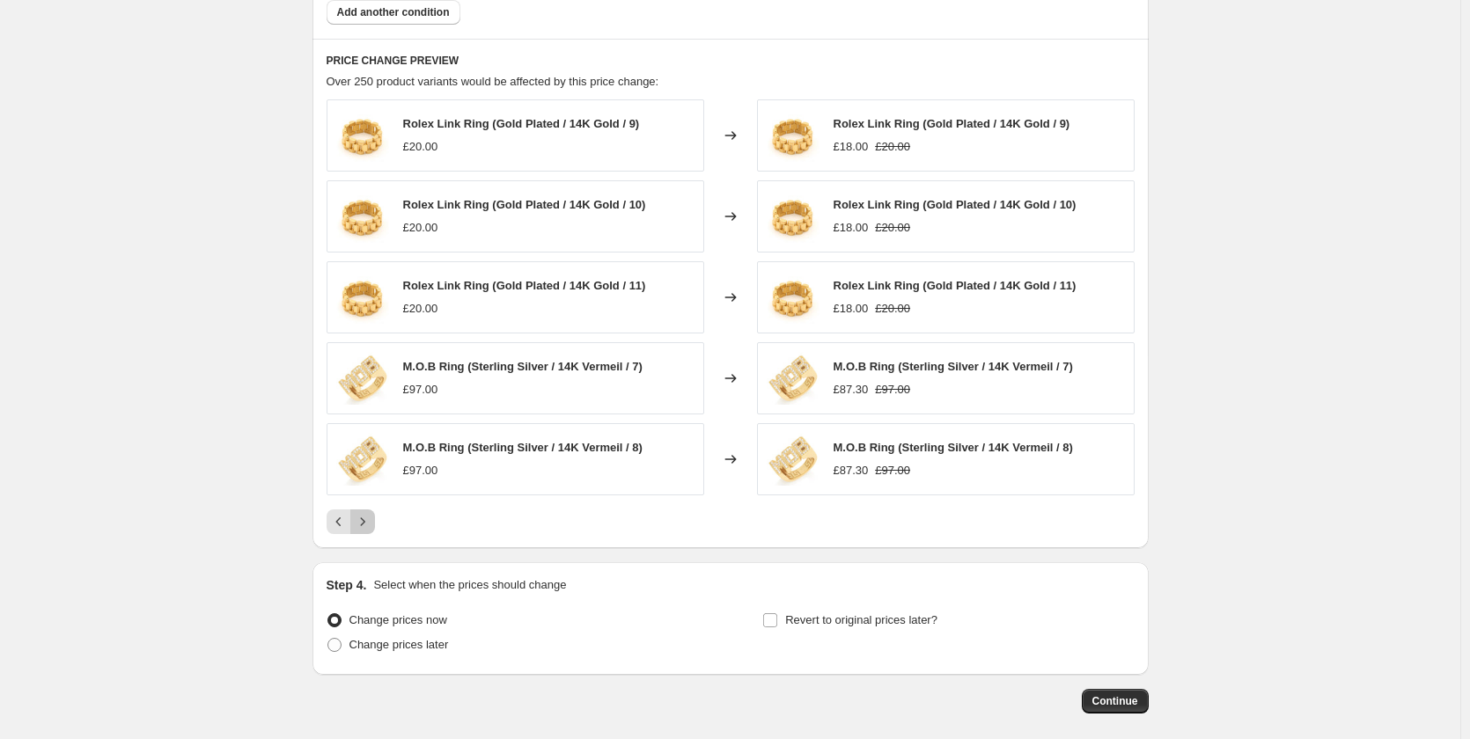
click at [364, 522] on icon "Next" at bounding box center [363, 522] width 18 height 18
click at [352, 546] on div "PRICE CHANGE PREVIEW Over 250 product variants would be affected by this price …" at bounding box center [731, 294] width 836 height 510
click at [371, 520] on icon "Next" at bounding box center [363, 522] width 18 height 18
click at [366, 510] on button "Next" at bounding box center [362, 522] width 25 height 25
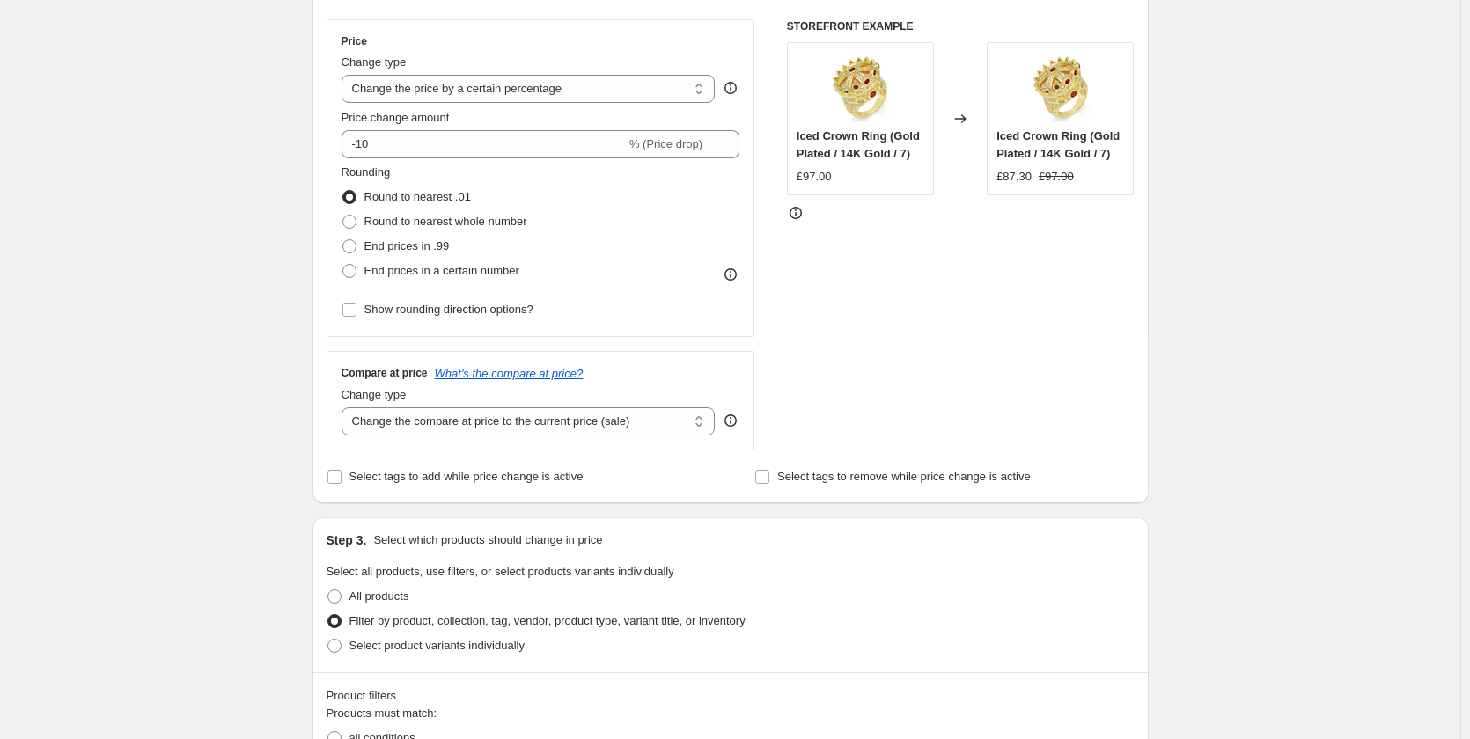
scroll to position [0, 0]
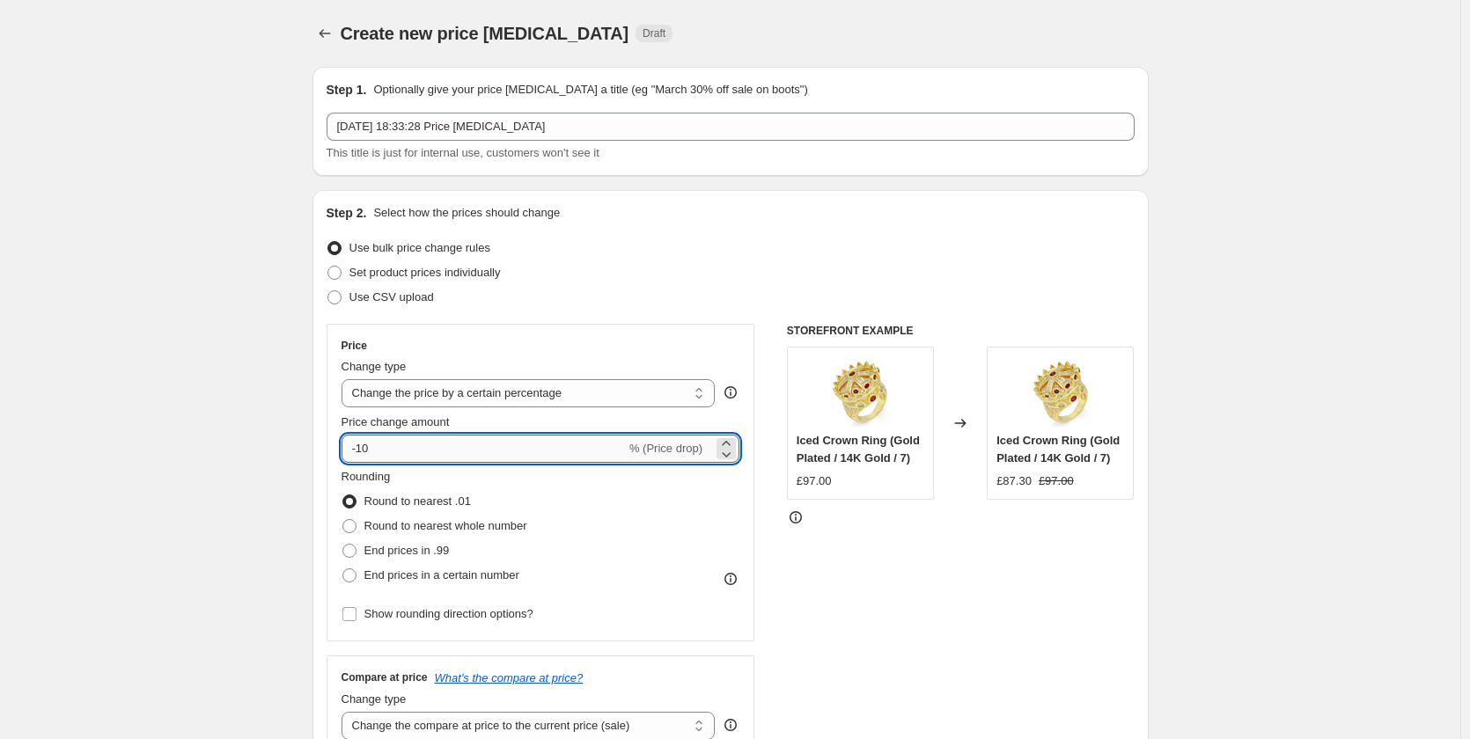
click at [517, 446] on input "-10" at bounding box center [484, 449] width 284 height 28
type input "-1"
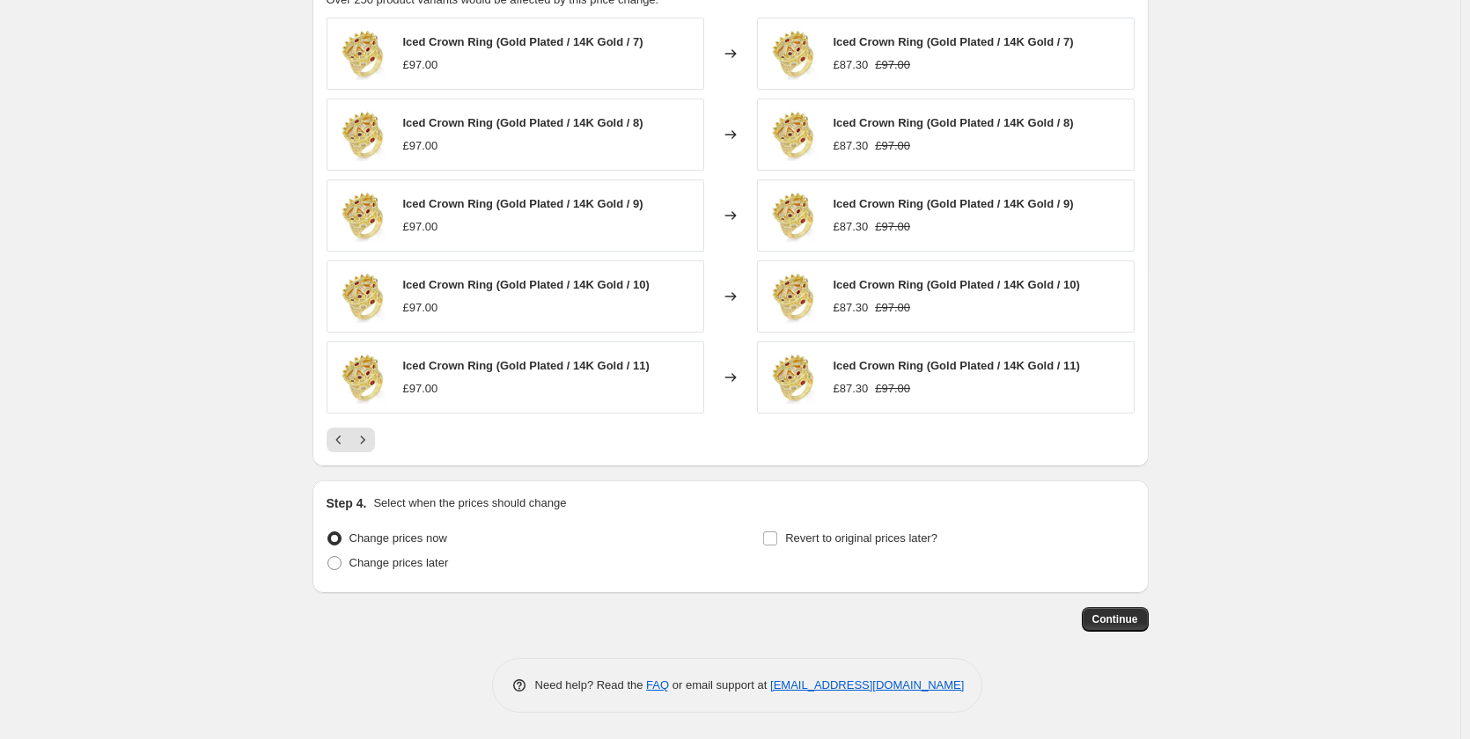
scroll to position [1219, 0]
type input "5"
click at [1139, 610] on button "Continue" at bounding box center [1115, 619] width 67 height 25
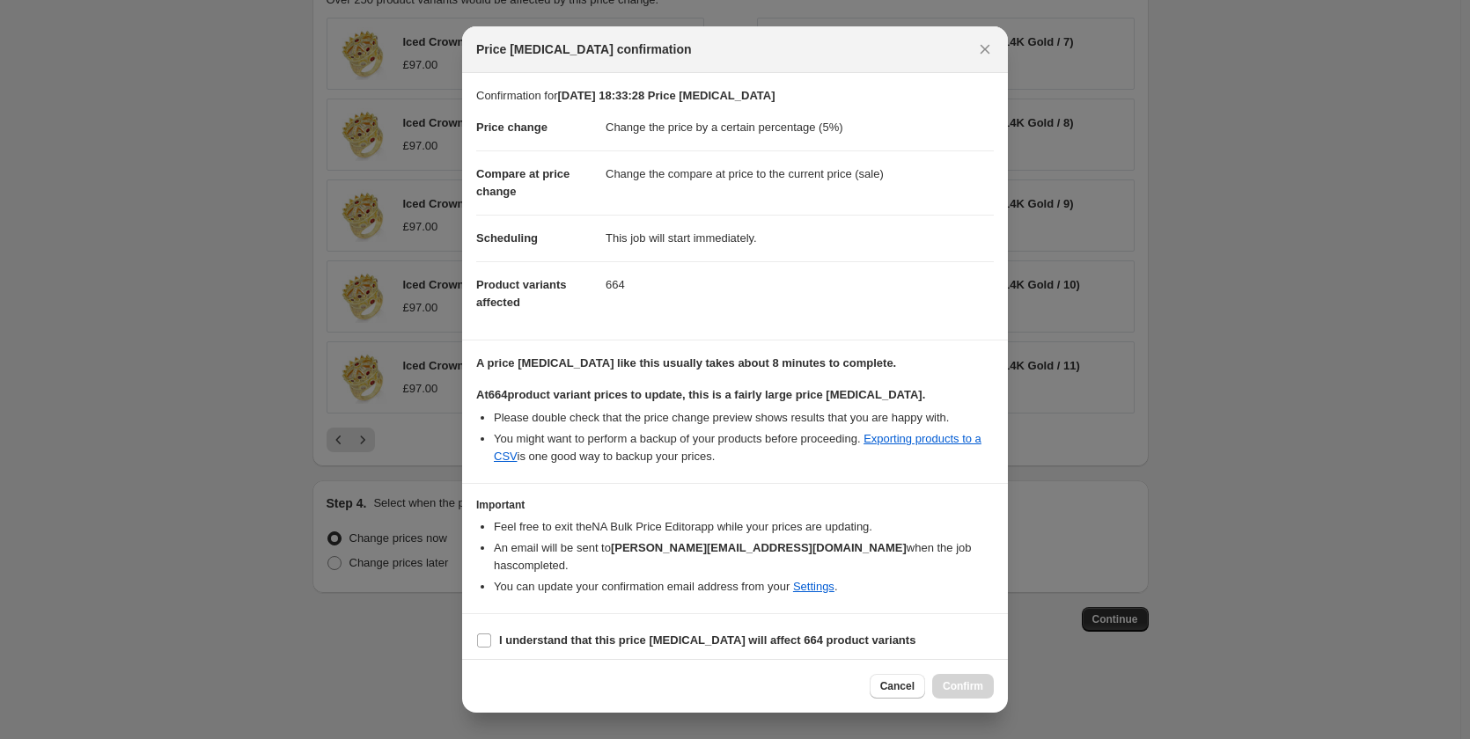
drag, startPoint x: 458, startPoint y: 611, endPoint x: 483, endPoint y: 614, distance: 25.7
click at [460, 611] on div at bounding box center [735, 369] width 1470 height 739
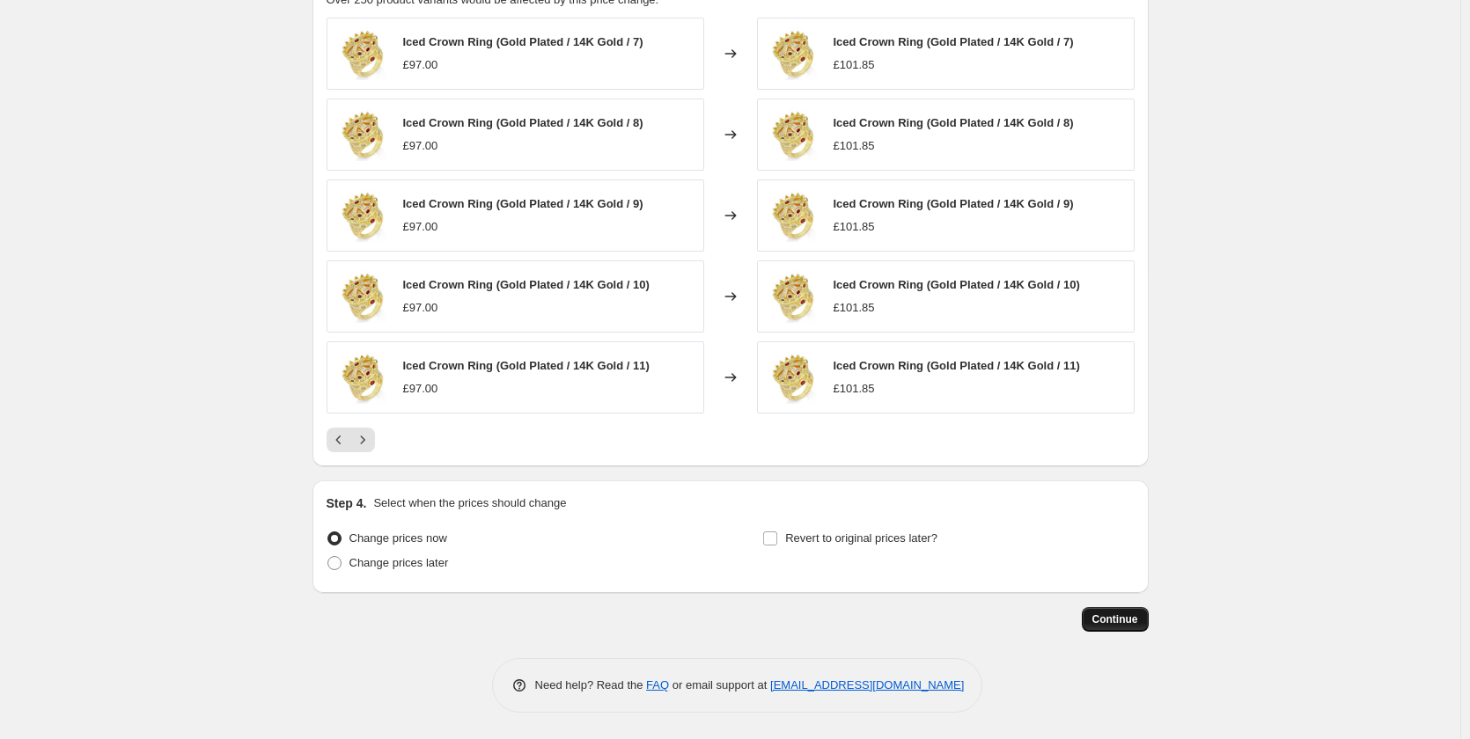
click at [1100, 623] on span "Continue" at bounding box center [1115, 620] width 46 height 14
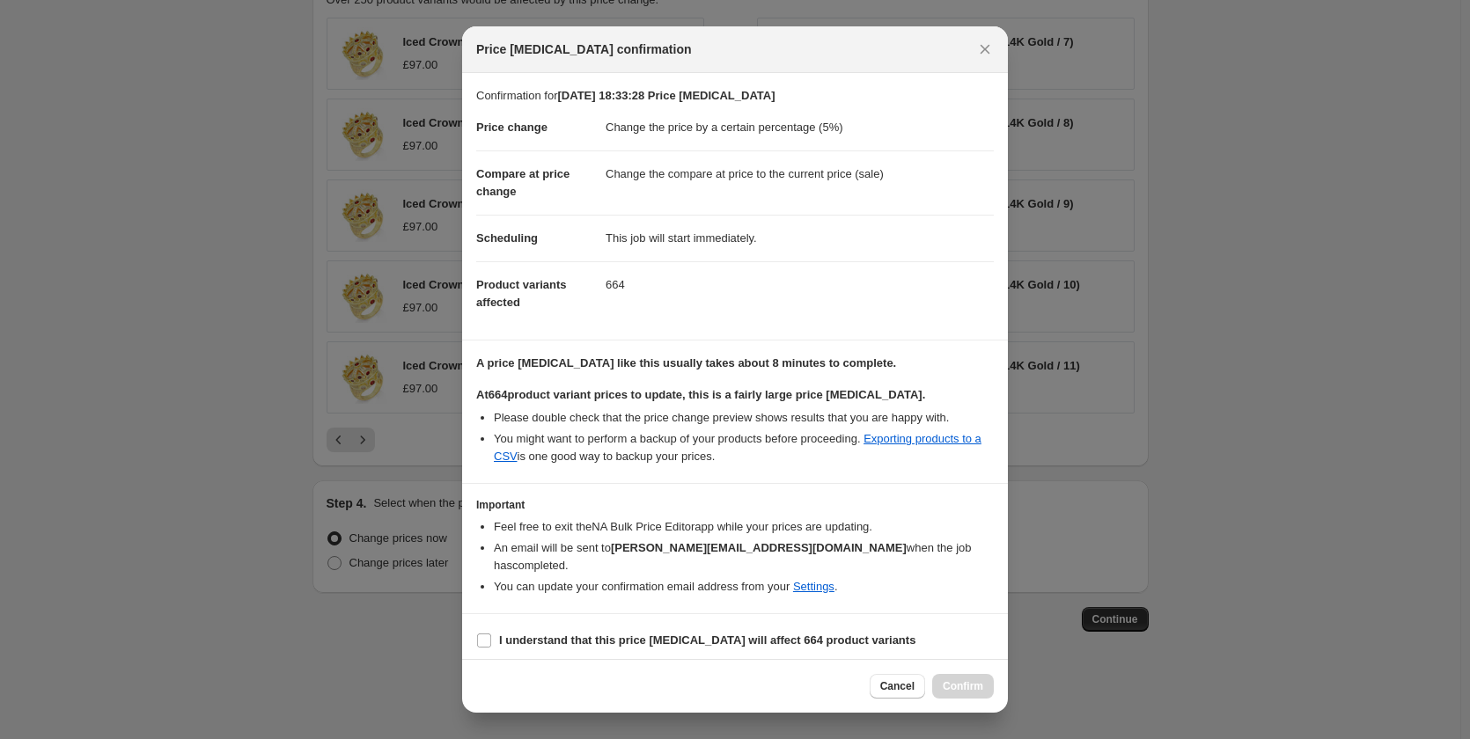
click at [474, 633] on section "I understand that this price [MEDICAL_DATA] will affect 664 product variants" at bounding box center [735, 640] width 546 height 53
click at [484, 634] on input "I understand that this price [MEDICAL_DATA] will affect 664 product variants" at bounding box center [484, 641] width 14 height 14
checkbox input "true"
click at [969, 680] on span "Confirm" at bounding box center [963, 687] width 40 height 14
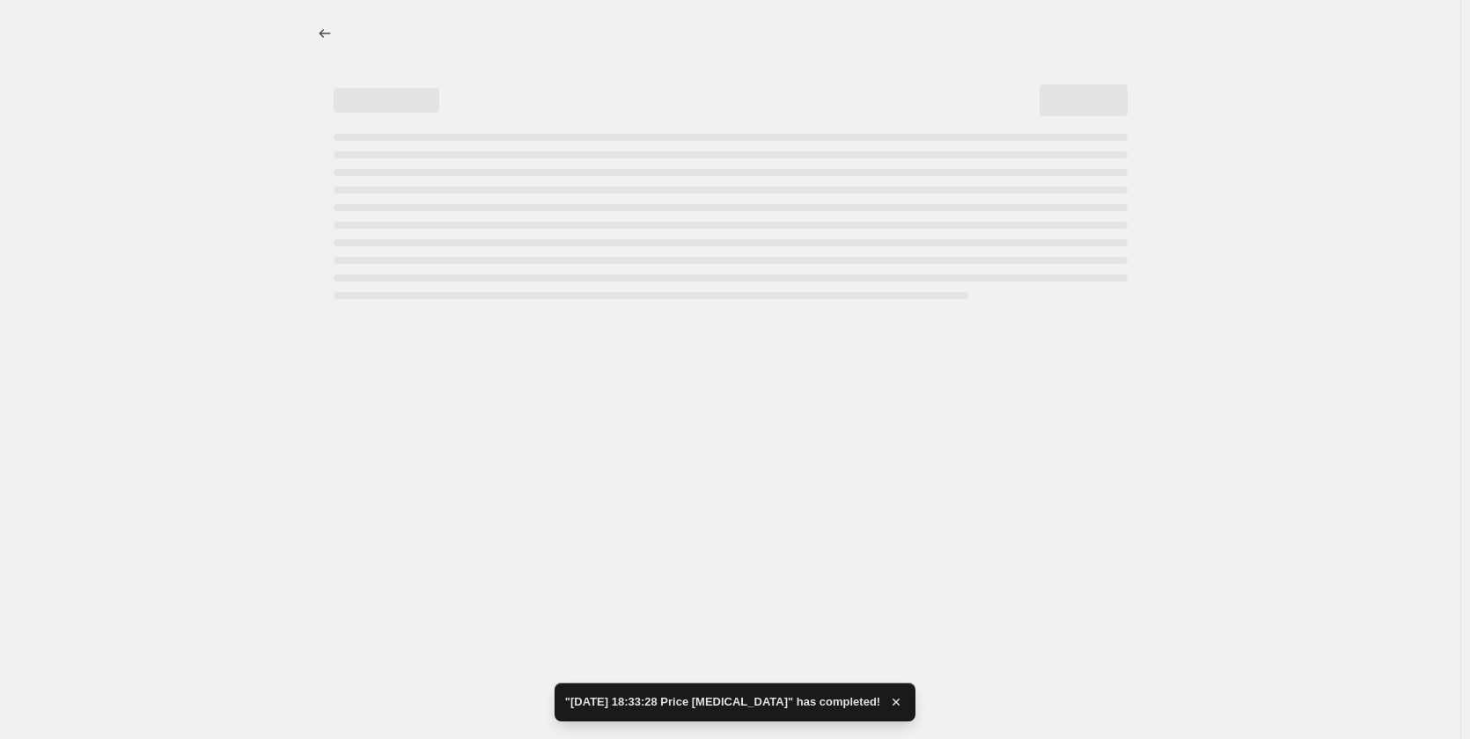
select select "percentage"
select select "collection"
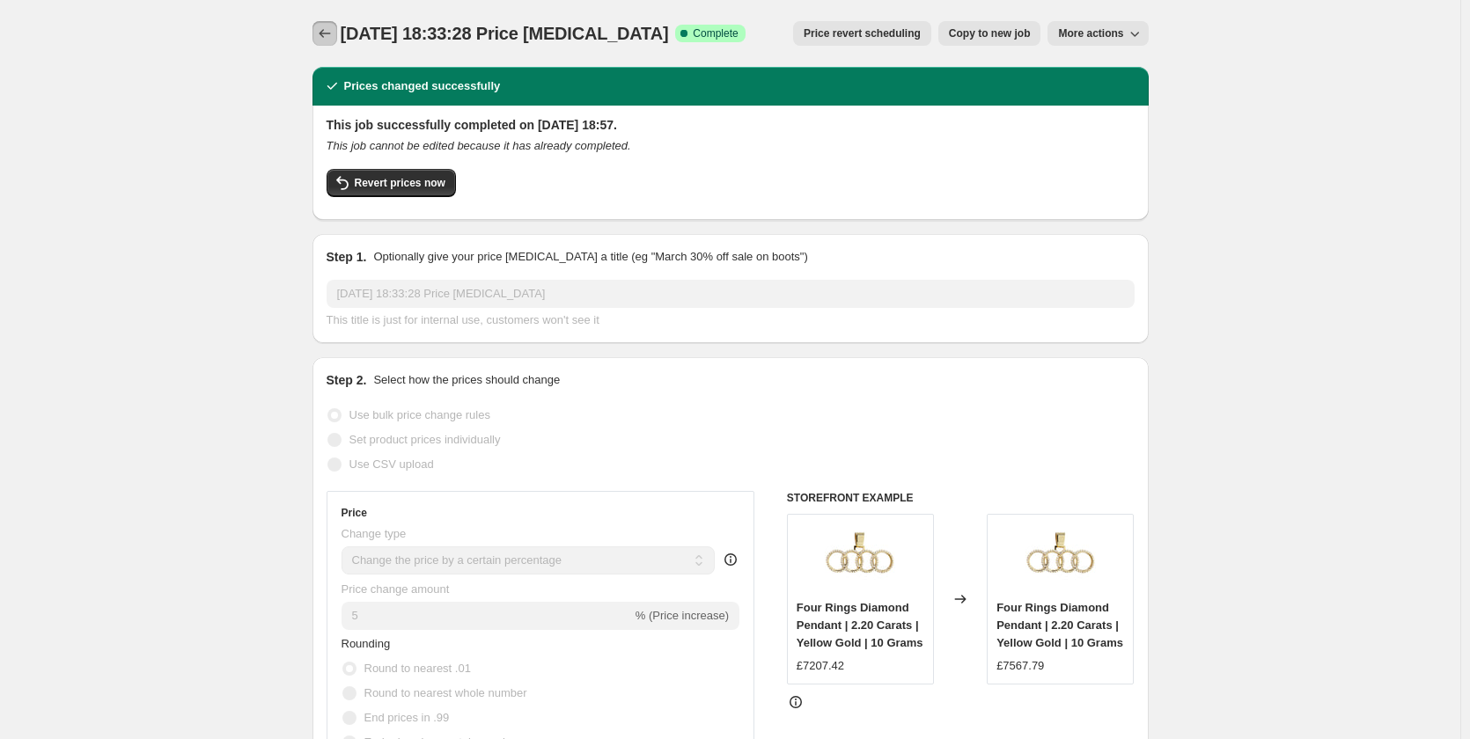
click at [326, 27] on button "Price change jobs" at bounding box center [325, 33] width 25 height 25
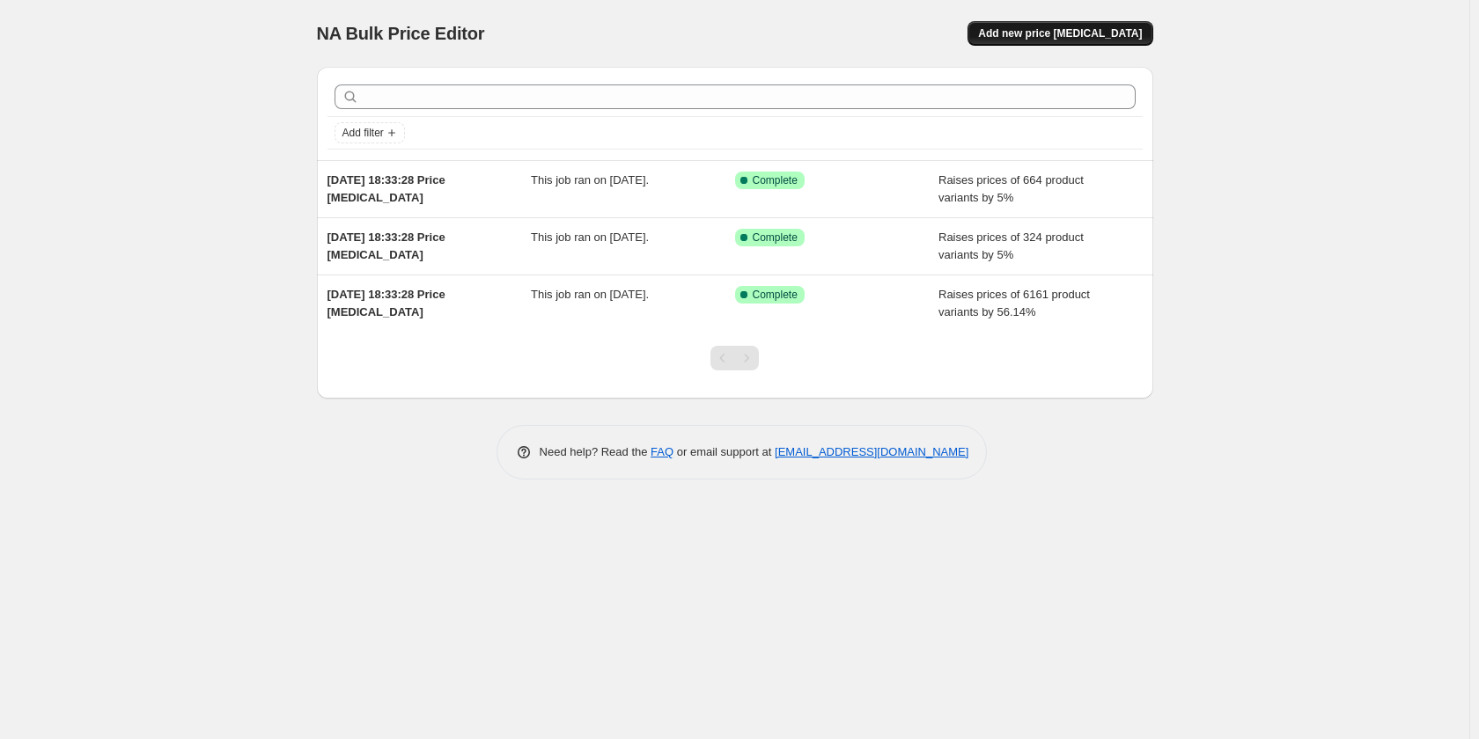
click at [1089, 25] on button "Add new price [MEDICAL_DATA]" at bounding box center [1059, 33] width 185 height 25
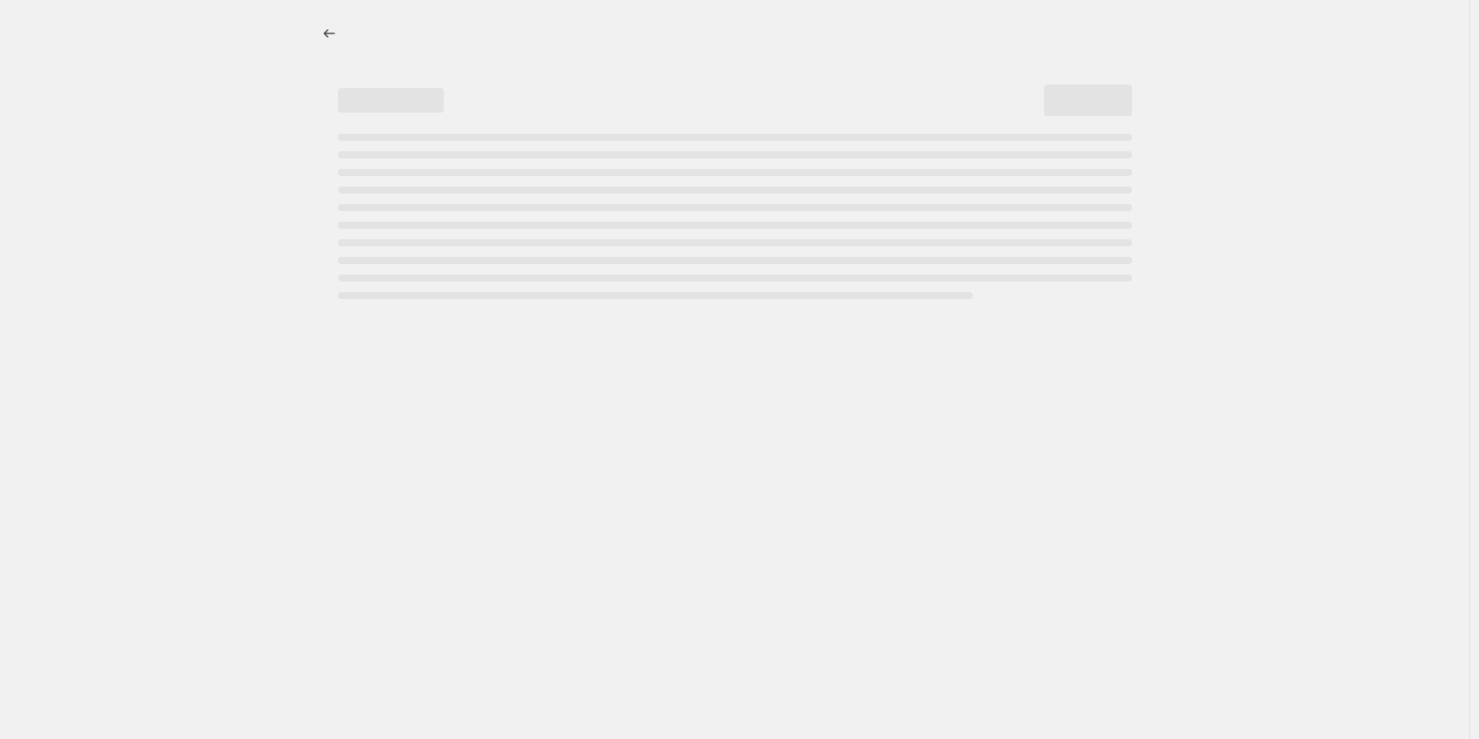
select select "percentage"
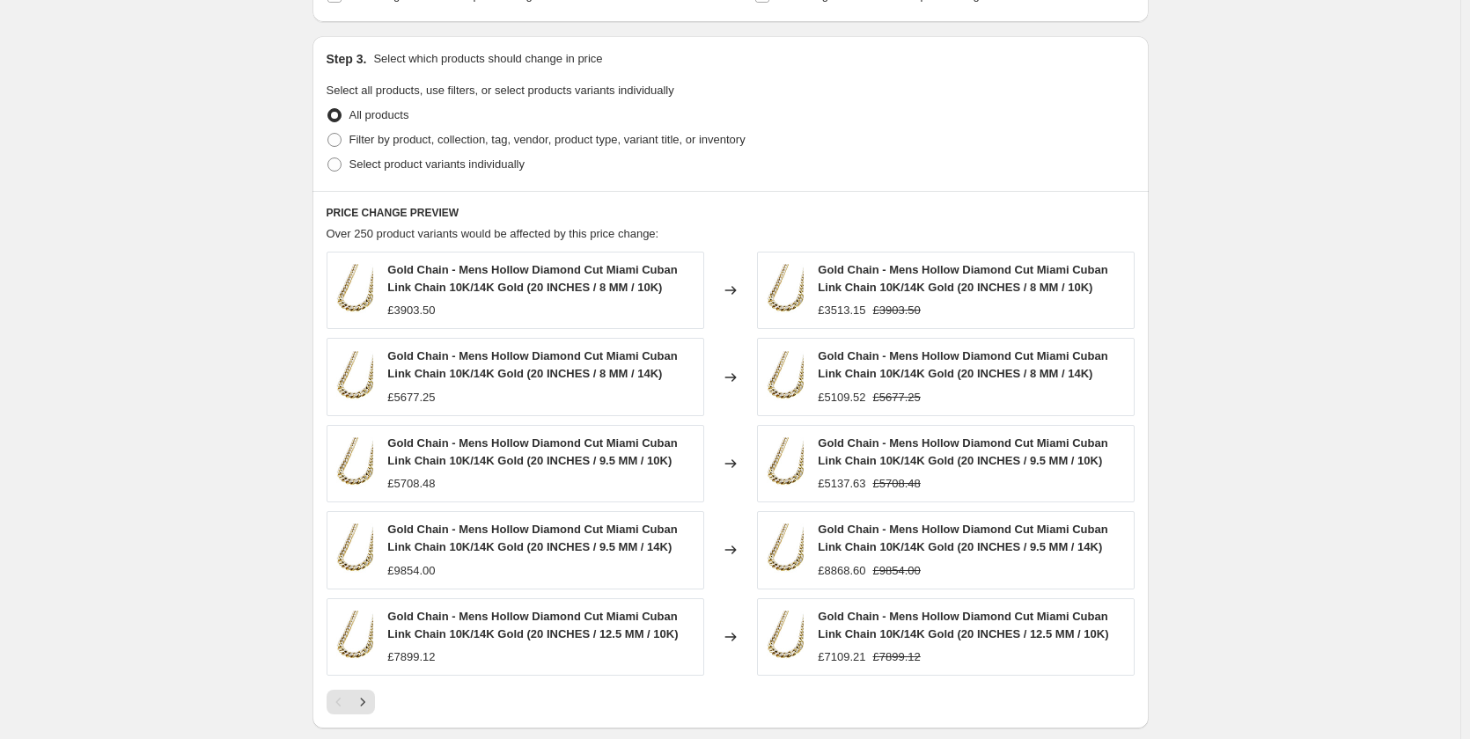
scroll to position [792, 0]
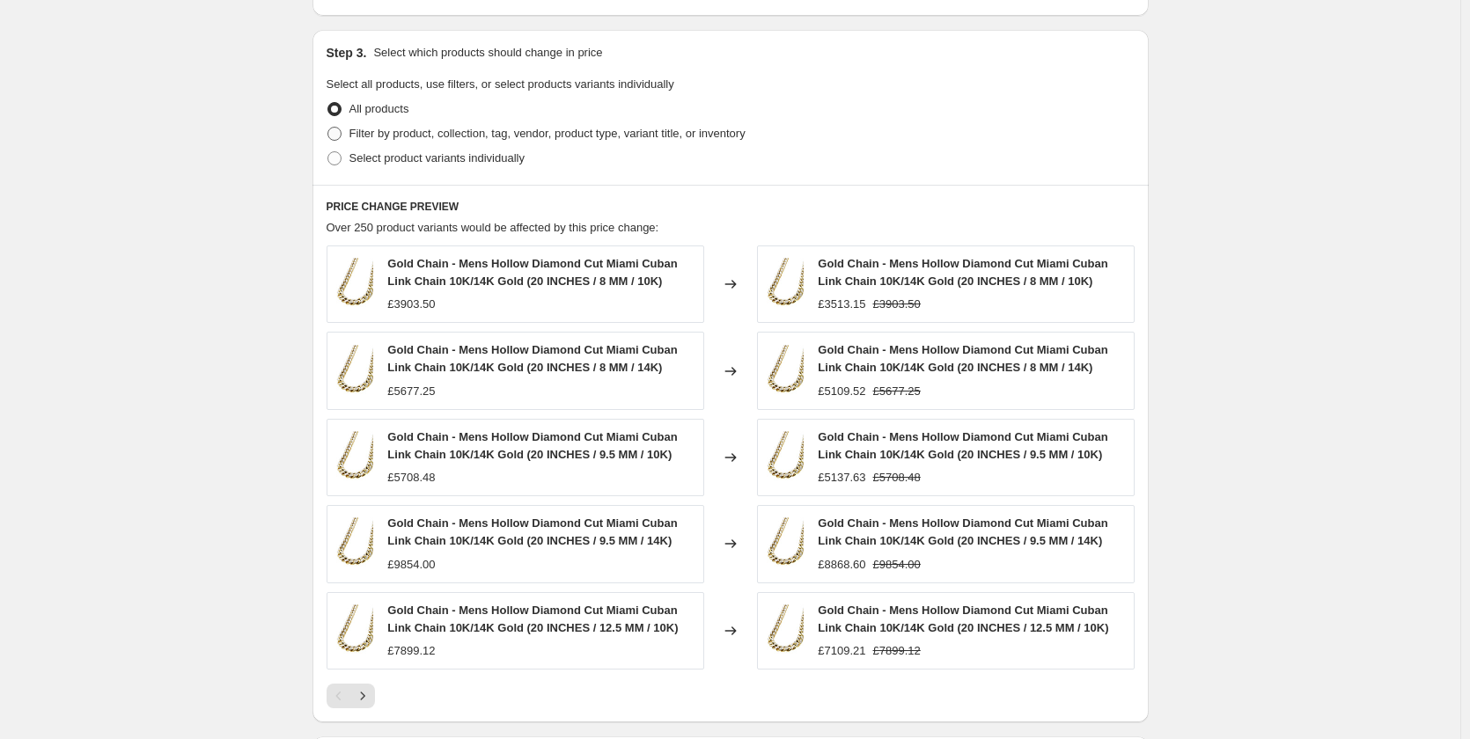
click at [342, 127] on span at bounding box center [334, 134] width 14 height 14
click at [328, 127] on input "Filter by product, collection, tag, vendor, product type, variant title, or inv…" at bounding box center [327, 127] width 1 height 1
radio input "true"
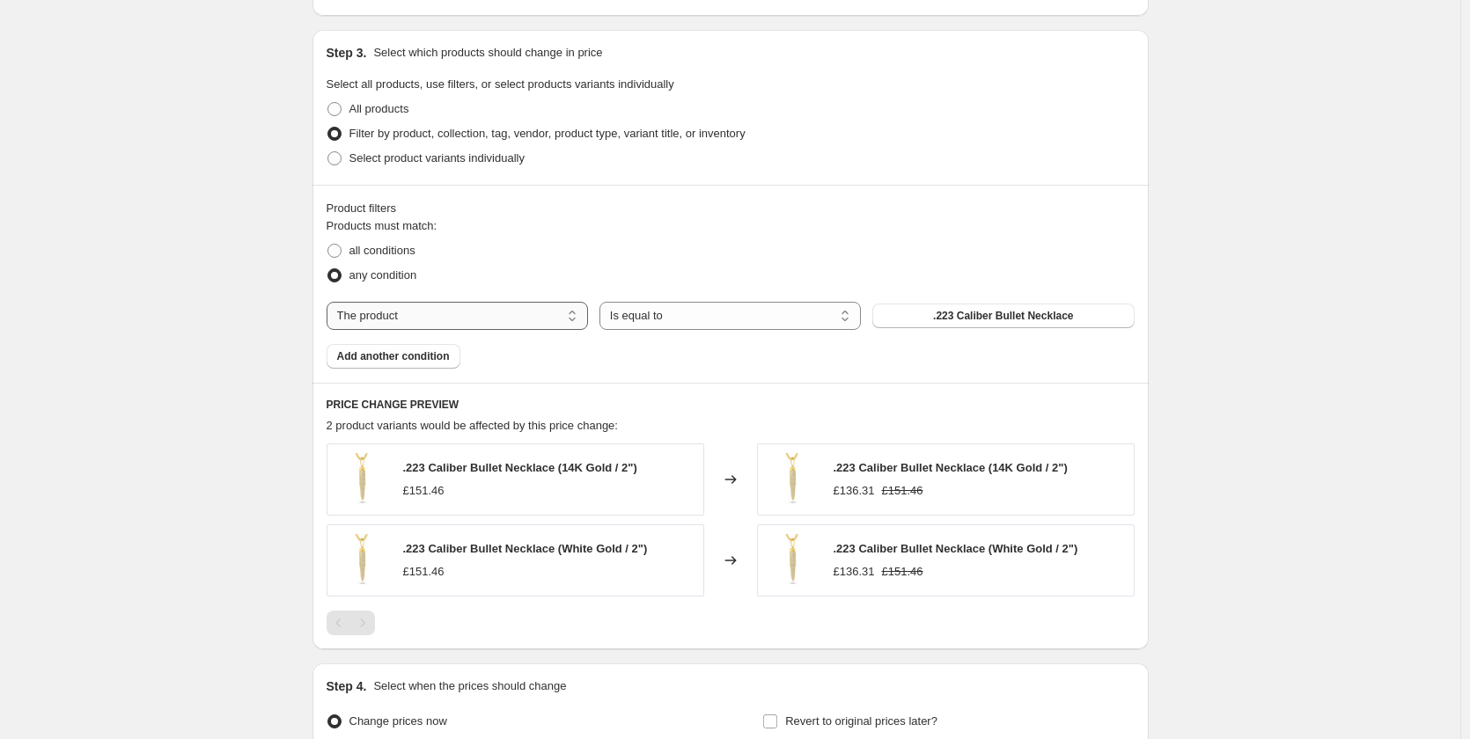
drag, startPoint x: 543, startPoint y: 312, endPoint x: 564, endPoint y: 325, distance: 24.9
click at [551, 313] on select "The product The product's collection The product's tag The product's vendor The…" at bounding box center [457, 316] width 261 height 28
select select "collection"
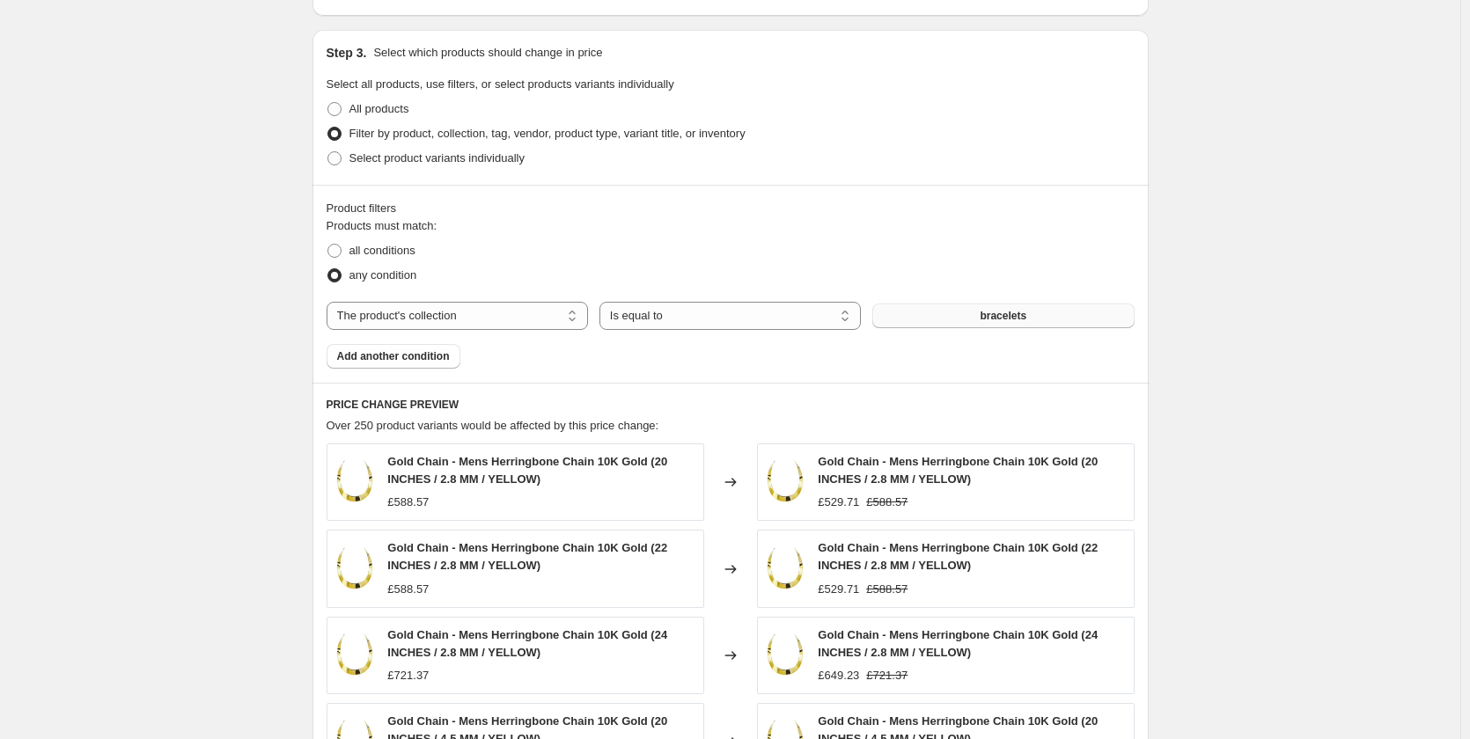
click at [965, 312] on button "bracelets" at bounding box center [1002, 316] width 261 height 25
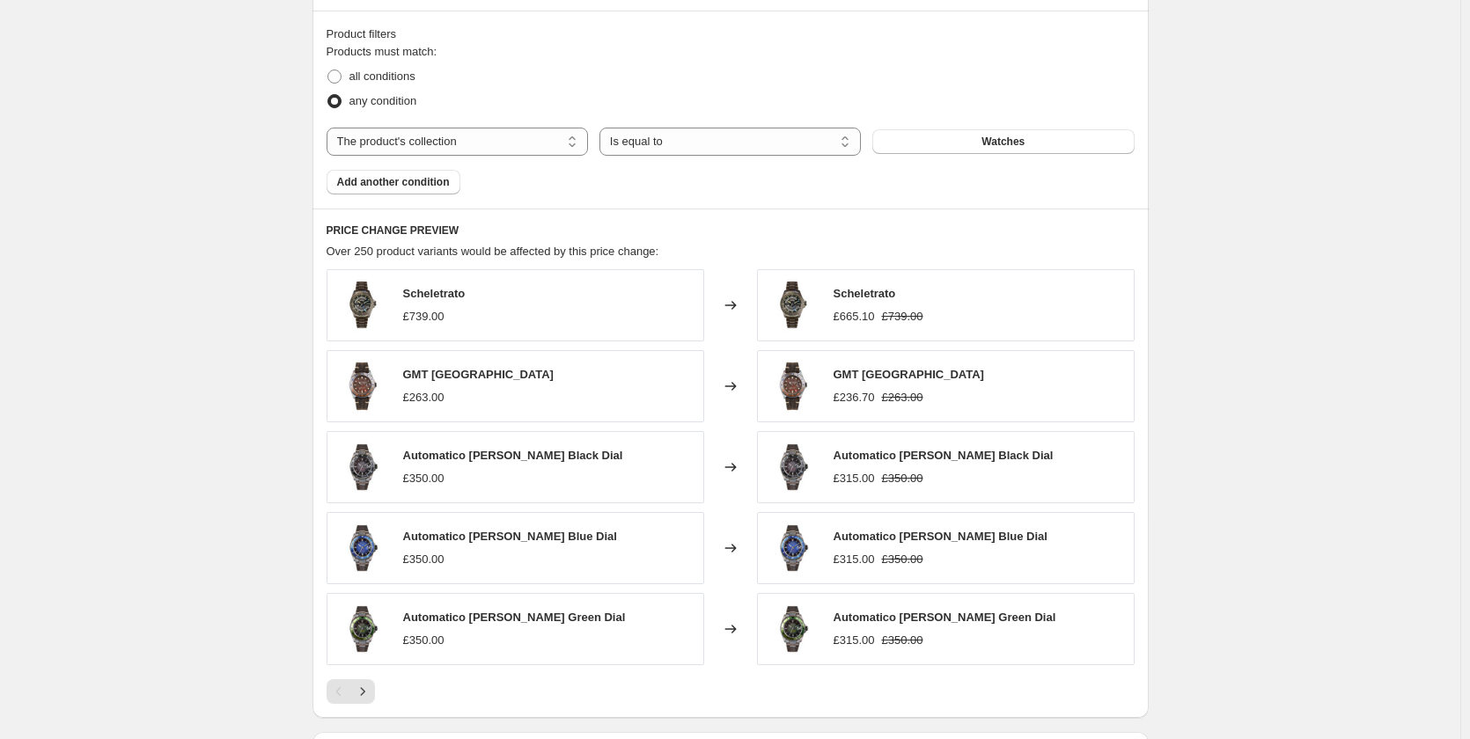
scroll to position [968, 0]
drag, startPoint x: 487, startPoint y: 287, endPoint x: 379, endPoint y: 274, distance: 109.1
click at [371, 286] on div "Scheletrato £739.00" at bounding box center [516, 304] width 378 height 72
copy div "Scheletrato"
click at [431, 307] on div "£739.00" at bounding box center [423, 315] width 41 height 18
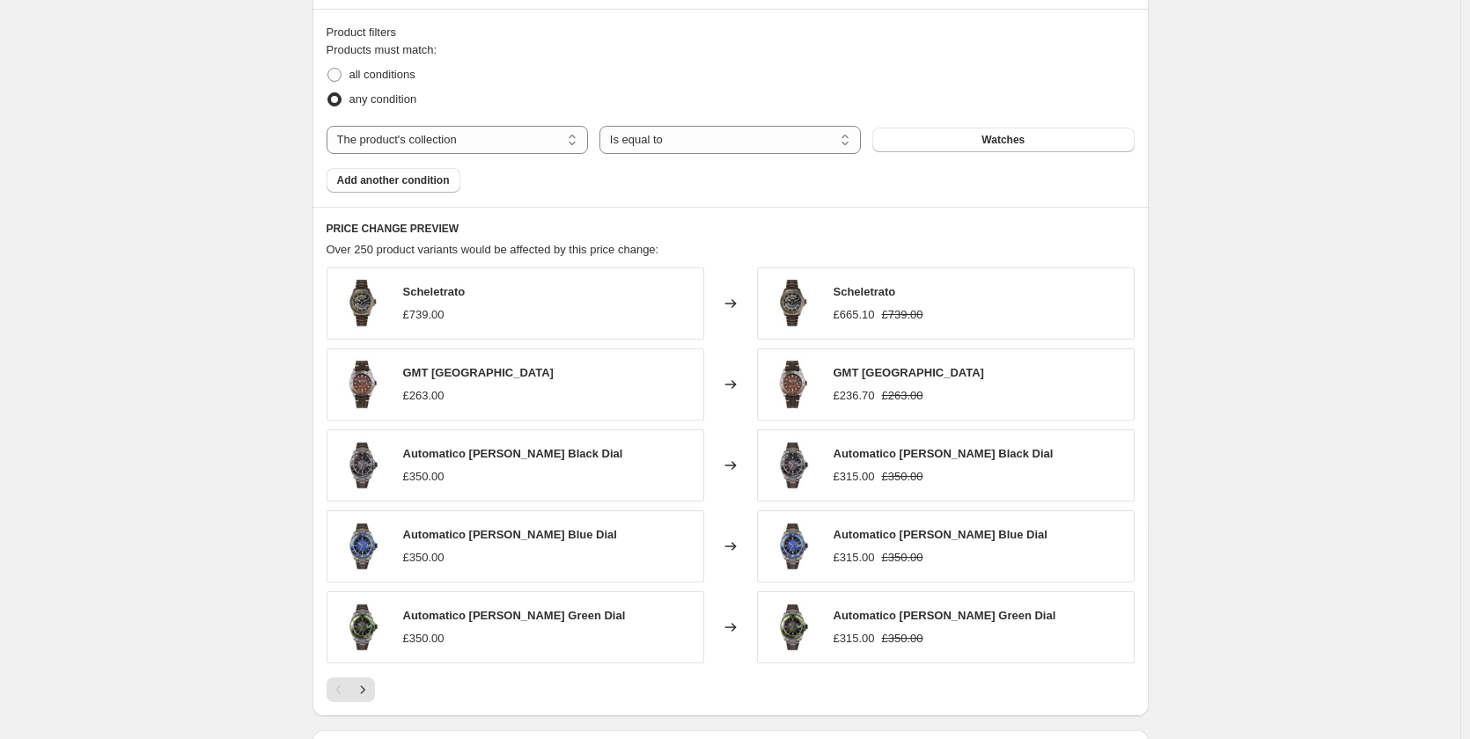
click at [364, 306] on img at bounding box center [362, 303] width 53 height 53
drag, startPoint x: 1055, startPoint y: 618, endPoint x: 813, endPoint y: 602, distance: 243.5
click at [813, 602] on div "Automatico [PERSON_NAME] Green Dial £315.00 £350.00" at bounding box center [946, 628] width 378 height 72
copy div "Automatico [PERSON_NAME] Green Dial"
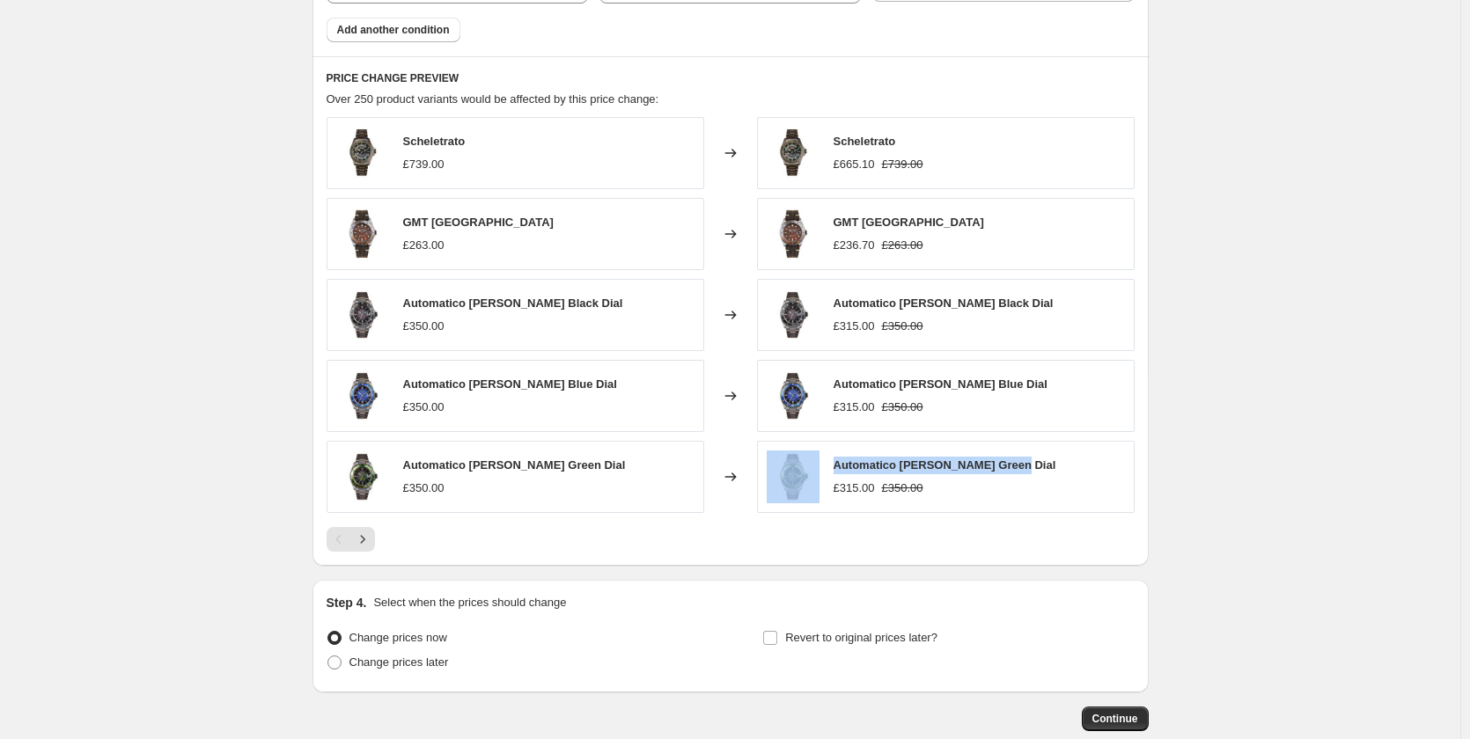
scroll to position [1144, 0]
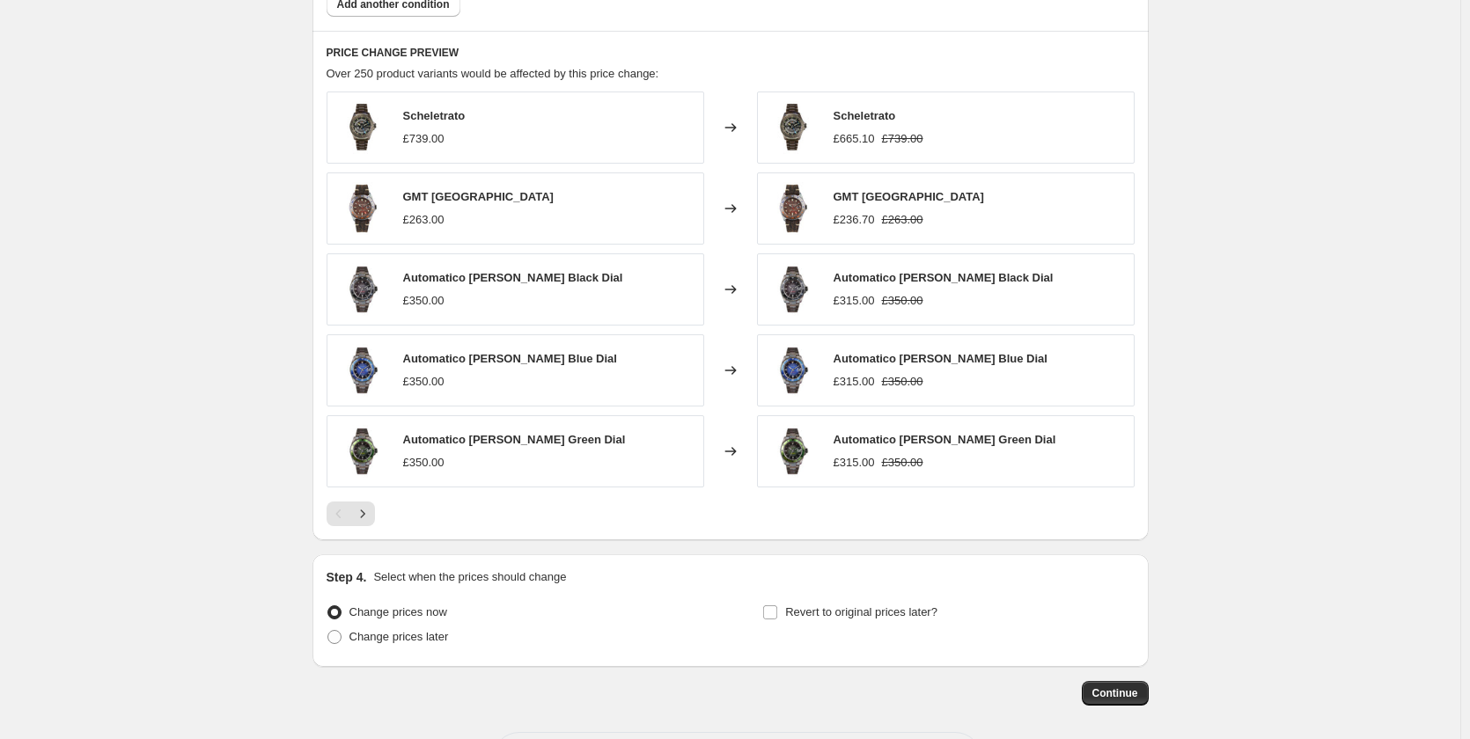
drag, startPoint x: 644, startPoint y: 436, endPoint x: 657, endPoint y: 448, distance: 18.1
click at [653, 446] on div "Automatico [PERSON_NAME] Green Dial £350.00" at bounding box center [516, 452] width 378 height 72
click at [365, 511] on icon "Next" at bounding box center [363, 514] width 18 height 18
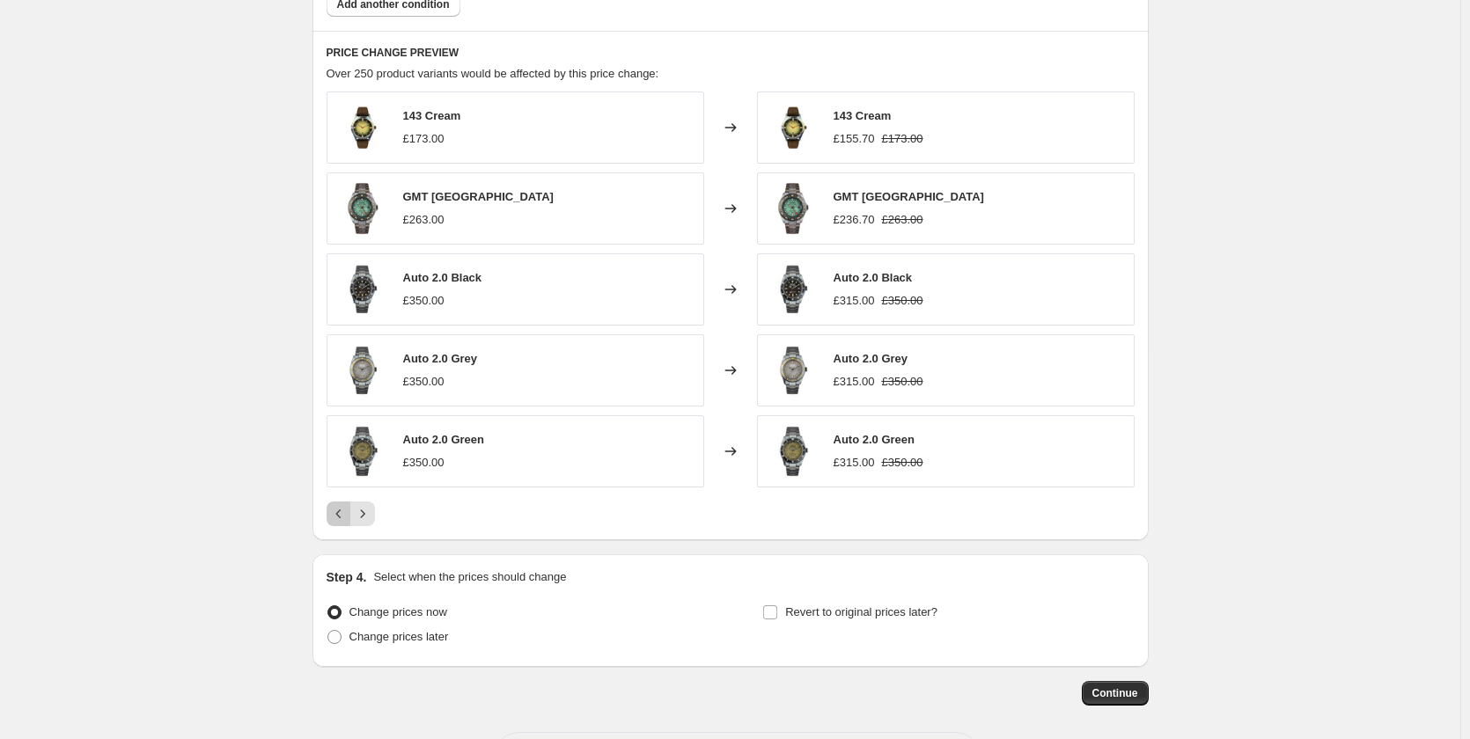
click at [343, 525] on button "Previous" at bounding box center [339, 514] width 25 height 25
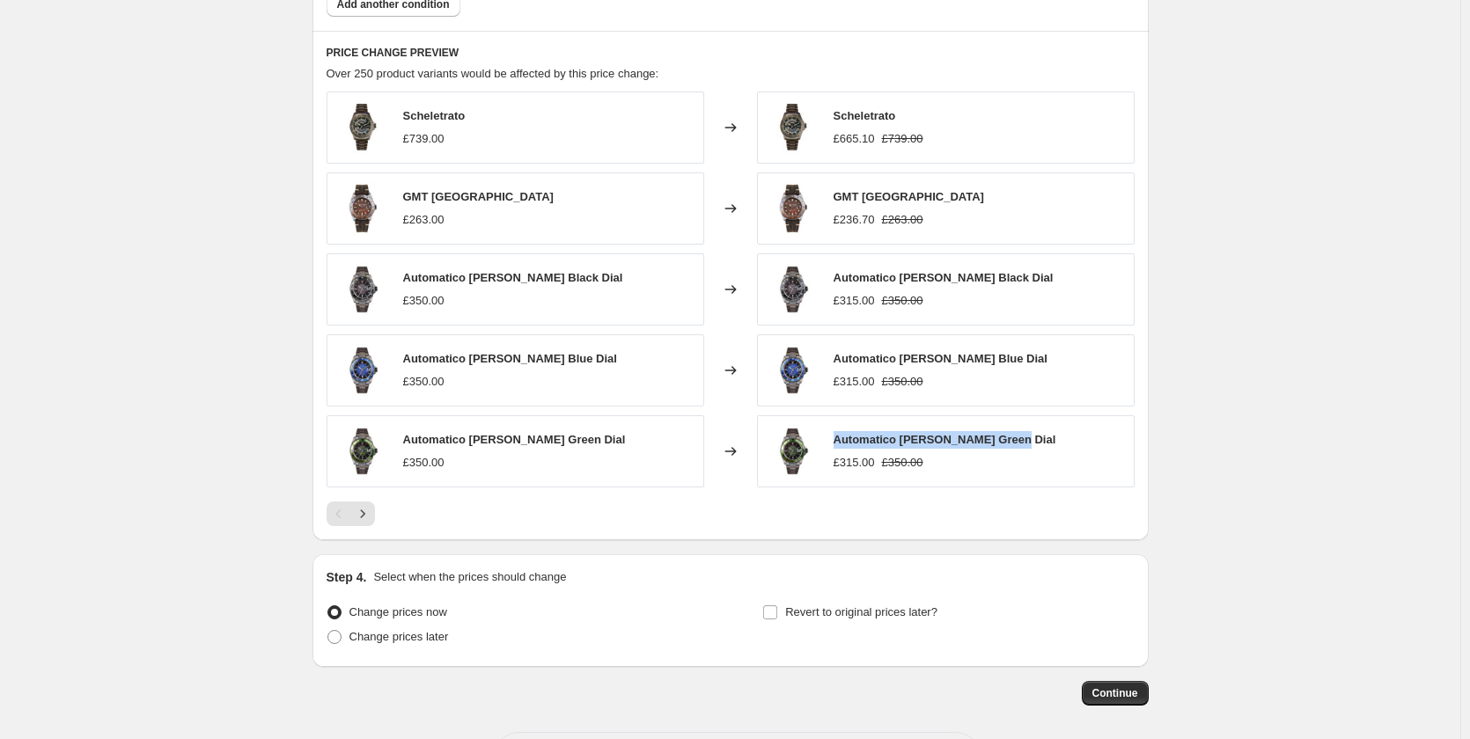
drag, startPoint x: 839, startPoint y: 442, endPoint x: 1164, endPoint y: 413, distance: 326.1
copy span "Automatico [PERSON_NAME] Green Dial"
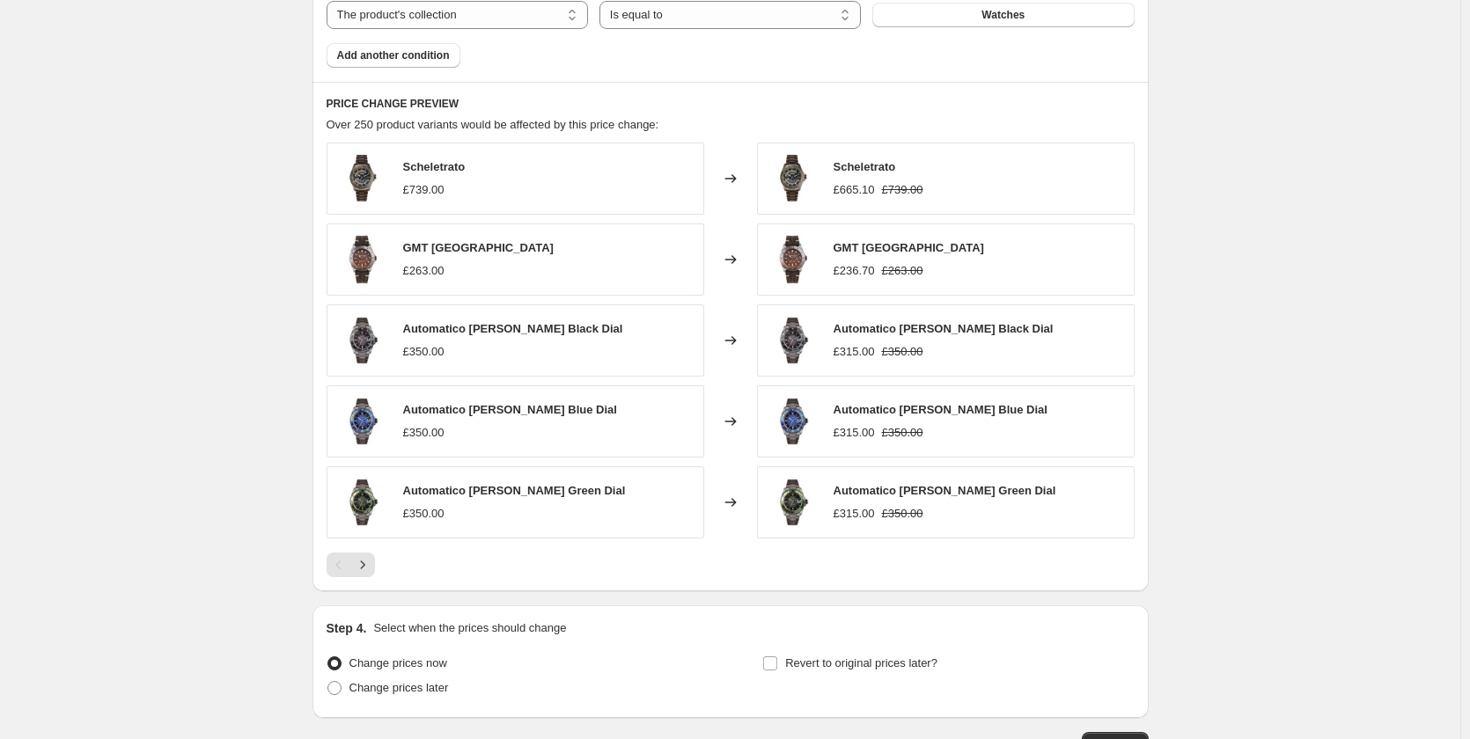
scroll to position [1131, 0]
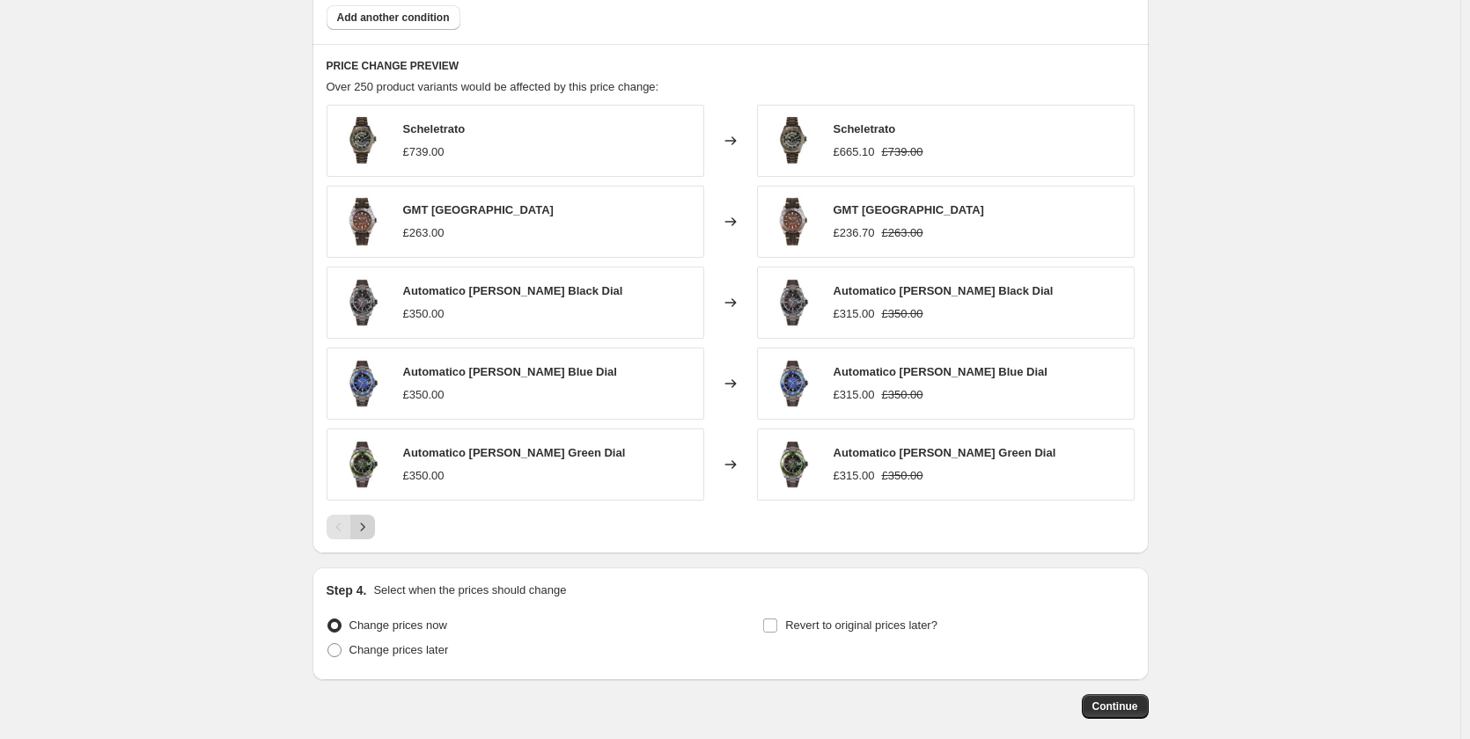
click at [368, 532] on icon "Next" at bounding box center [363, 528] width 18 height 18
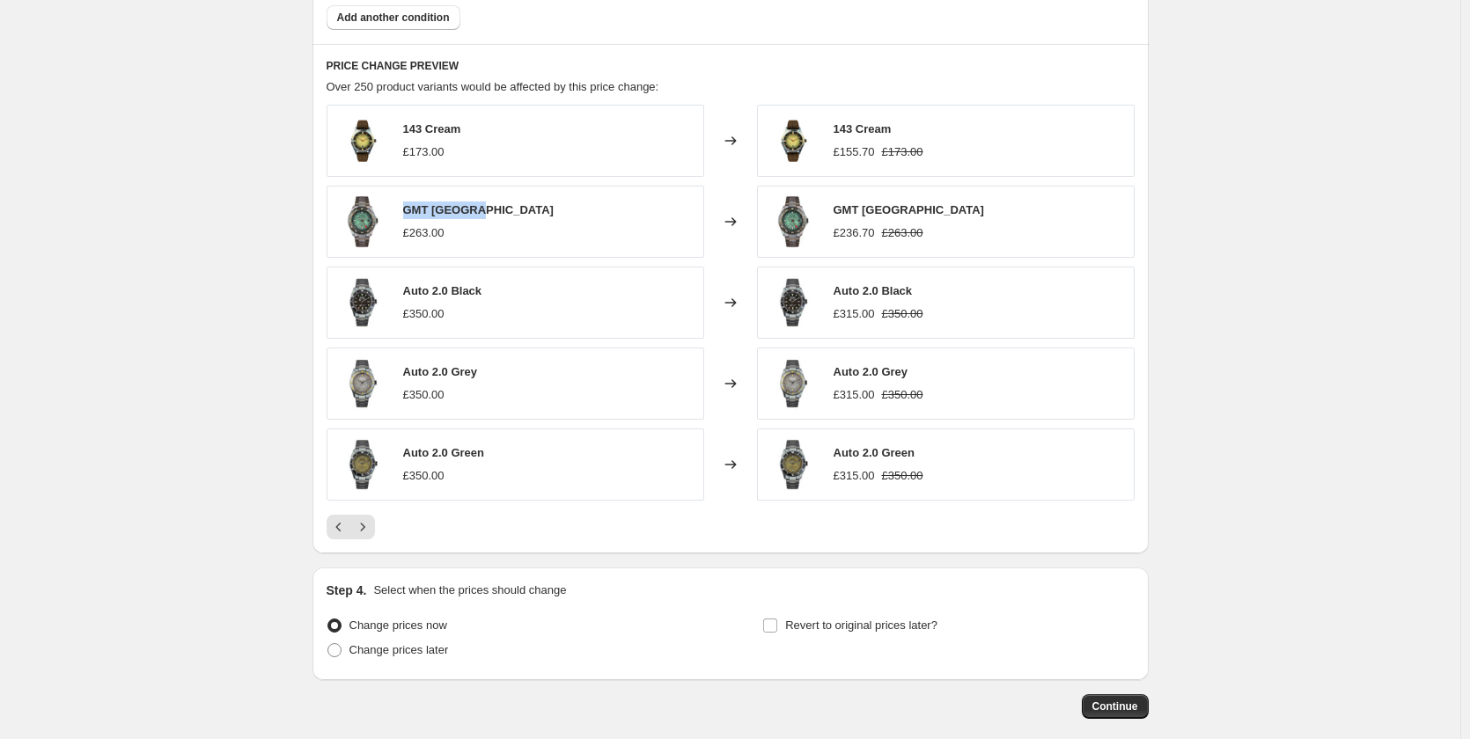
drag, startPoint x: 511, startPoint y: 217, endPoint x: 405, endPoint y: 216, distance: 105.7
click at [405, 216] on div "GMT Venezia £263.00" at bounding box center [516, 222] width 378 height 72
drag, startPoint x: 371, startPoint y: 217, endPoint x: 367, endPoint y: 225, distance: 9.1
click at [371, 220] on img at bounding box center [362, 221] width 53 height 53
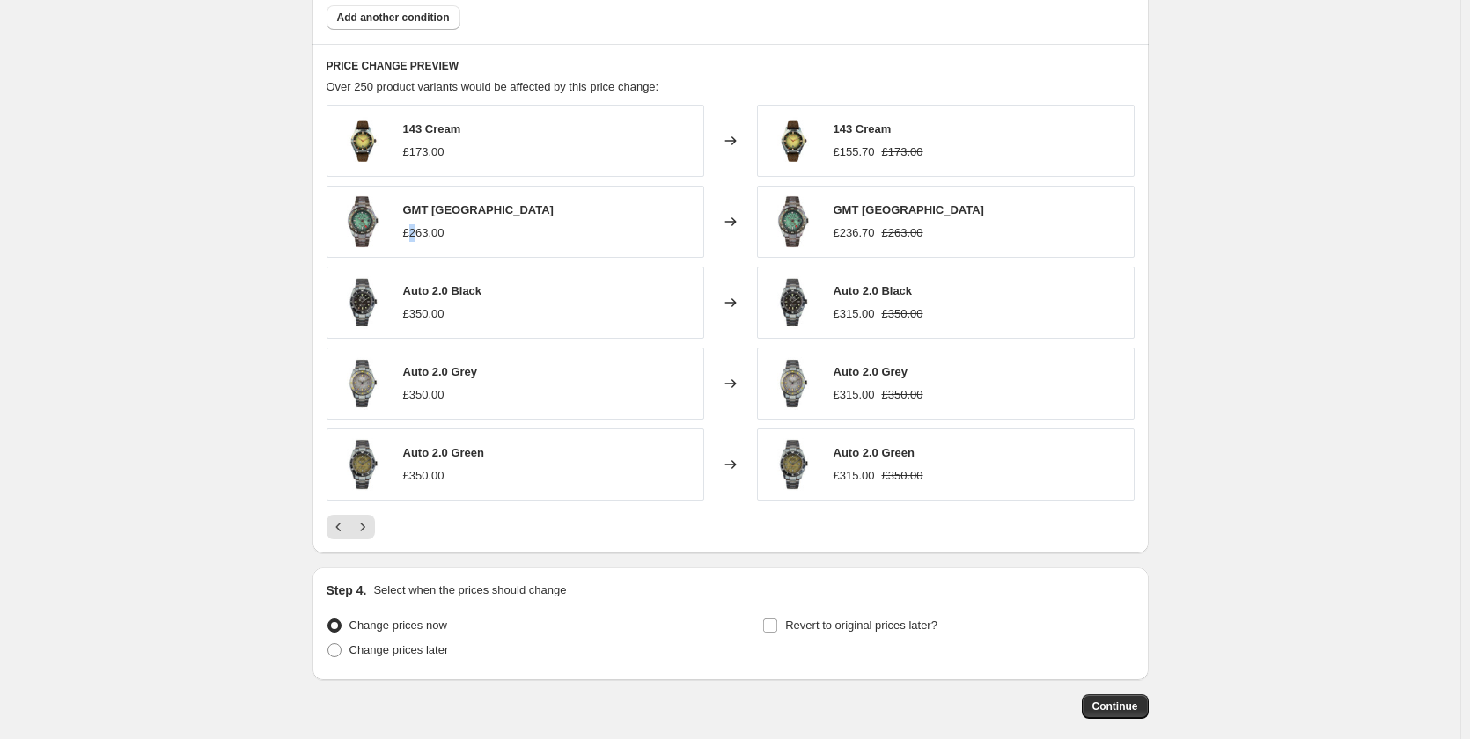
click at [418, 230] on div "£263.00" at bounding box center [423, 233] width 41 height 18
click at [688, 230] on div "GMT Venezia £263.00" at bounding box center [516, 222] width 378 height 72
click at [374, 538] on button "Next" at bounding box center [362, 527] width 25 height 25
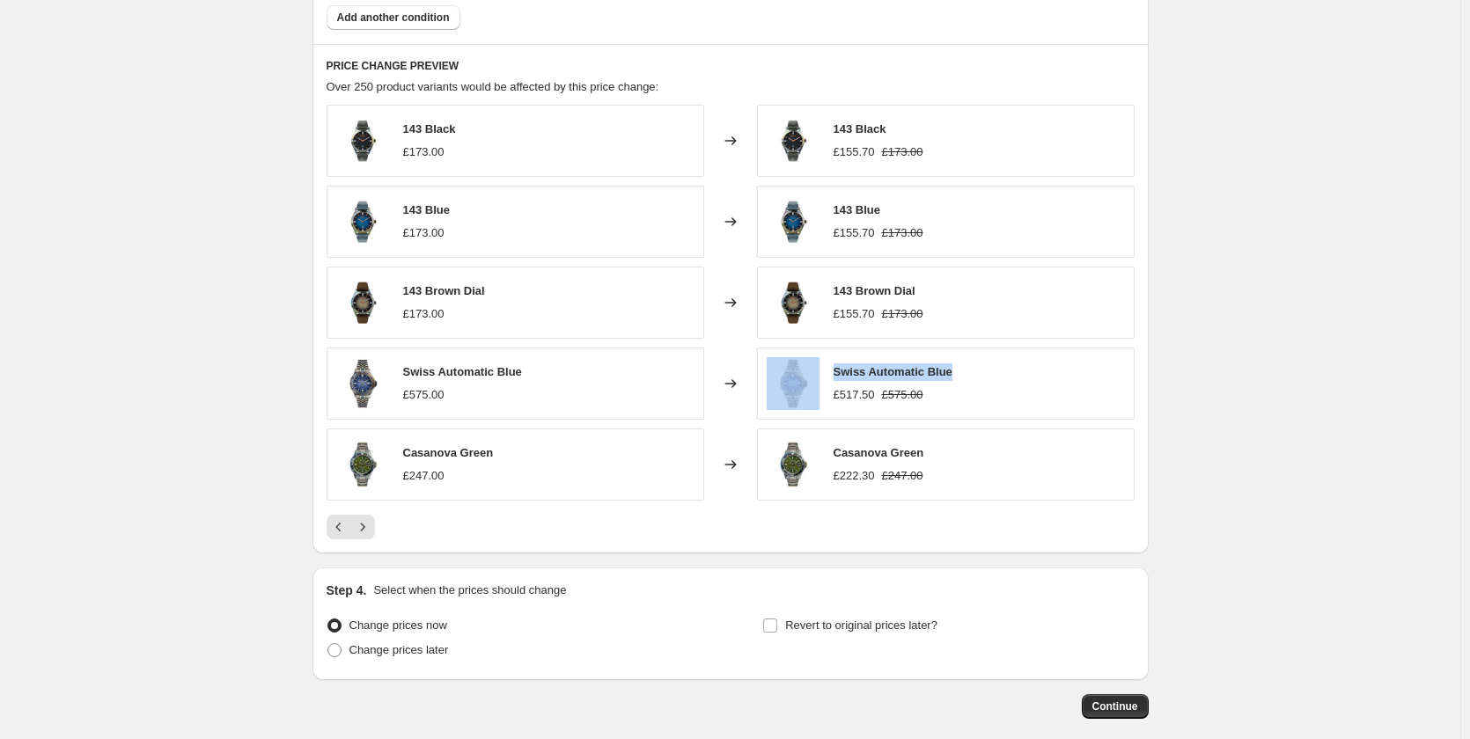
drag, startPoint x: 866, startPoint y: 369, endPoint x: 1012, endPoint y: 362, distance: 146.3
click at [1012, 362] on div "Swiss Automatic Blue £517.50 £575.00" at bounding box center [946, 384] width 378 height 72
click at [389, 388] on img at bounding box center [362, 383] width 53 height 53
